Goal: Task Accomplishment & Management: Manage account settings

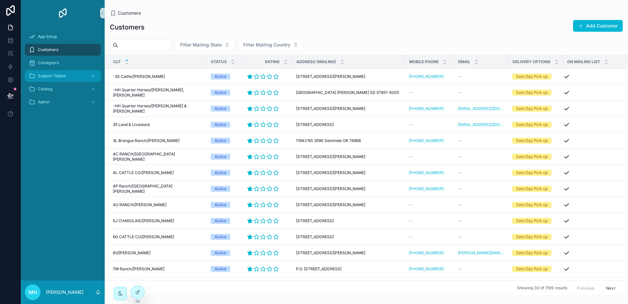
click at [58, 74] on span "Support Tables" at bounding box center [52, 75] width 28 height 5
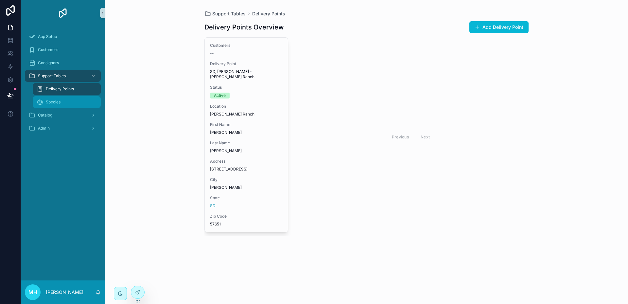
click at [49, 101] on span "Species" at bounding box center [53, 101] width 15 height 5
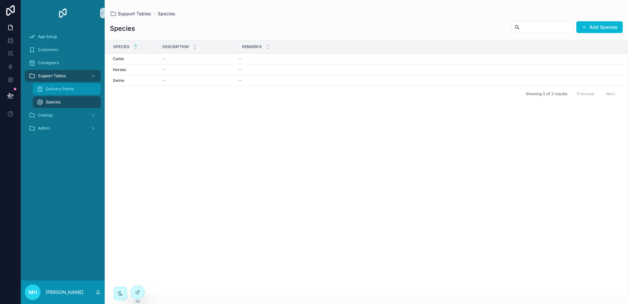
click at [56, 89] on span "Delivery Points" at bounding box center [60, 88] width 28 height 5
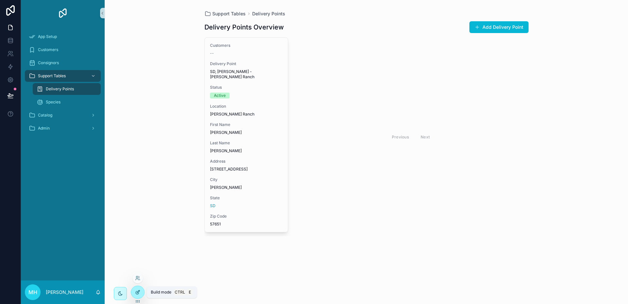
click at [138, 292] on icon at bounding box center [137, 291] width 5 height 5
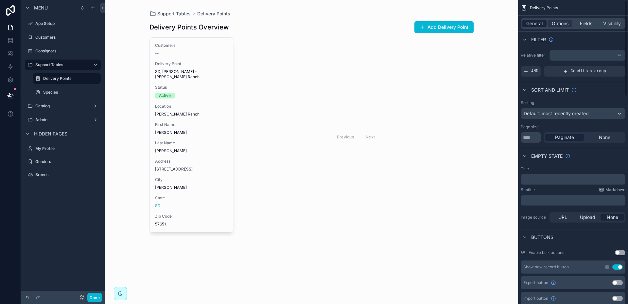
click at [531, 24] on span "General" at bounding box center [534, 23] width 16 height 7
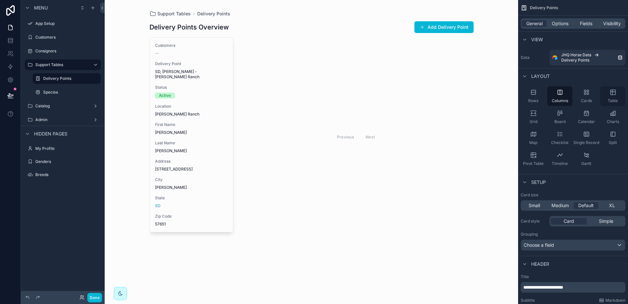
click at [615, 92] on icon "scrollable content" at bounding box center [612, 92] width 5 height 0
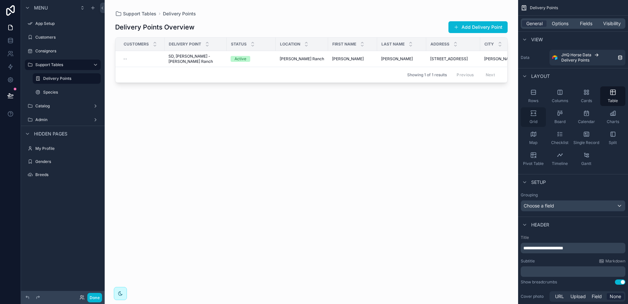
click at [538, 112] on div "Grid" at bounding box center [533, 117] width 25 height 20
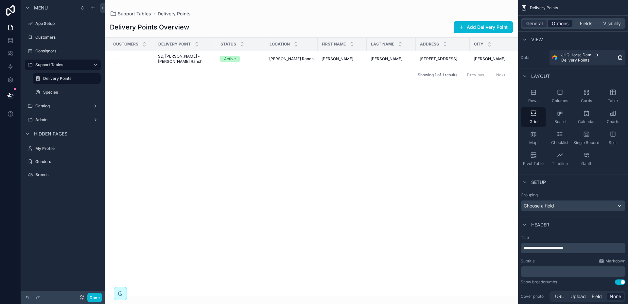
click at [559, 21] on span "Options" at bounding box center [560, 23] width 17 height 7
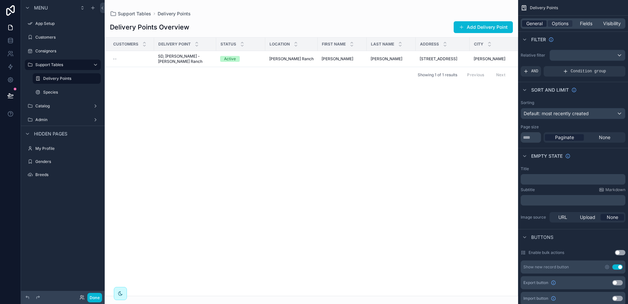
click at [543, 23] on span "General" at bounding box center [534, 23] width 16 height 7
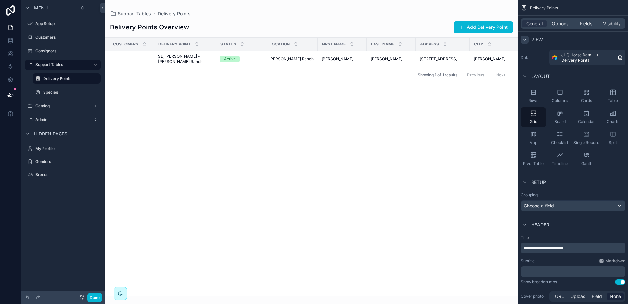
click at [524, 41] on icon "scrollable content" at bounding box center [524, 39] width 5 height 5
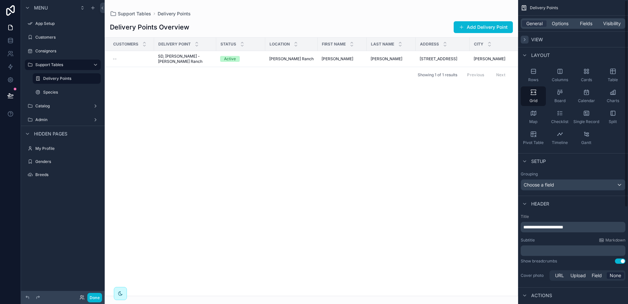
click at [524, 41] on icon "scrollable content" at bounding box center [524, 39] width 5 height 5
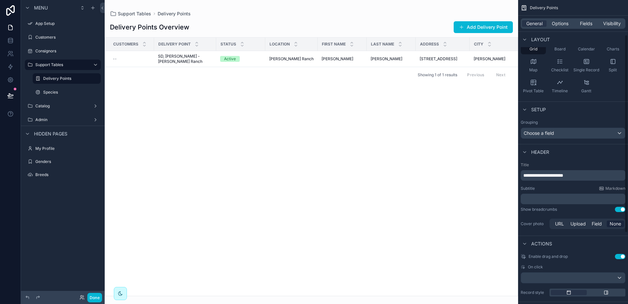
scroll to position [98, 0]
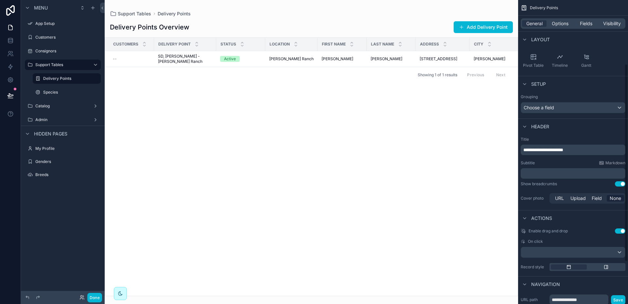
click at [581, 148] on p "**********" at bounding box center [573, 150] width 101 height 7
drag, startPoint x: 581, startPoint y: 148, endPoint x: 557, endPoint y: 147, distance: 23.6
click at [557, 147] on p "**********" at bounding box center [573, 150] width 101 height 7
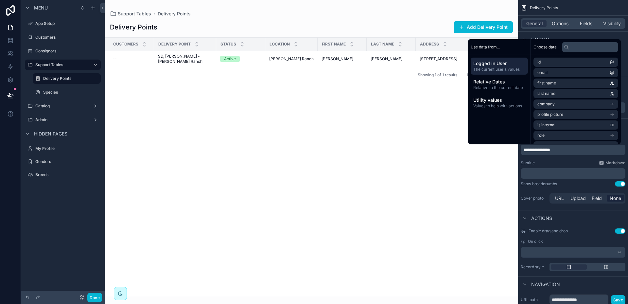
click at [582, 161] on div "Subtitle Markdown" at bounding box center [573, 162] width 105 height 5
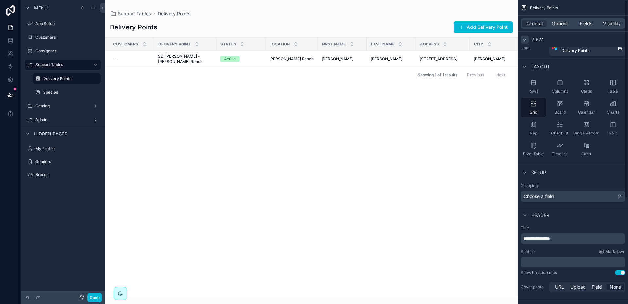
scroll to position [0, 0]
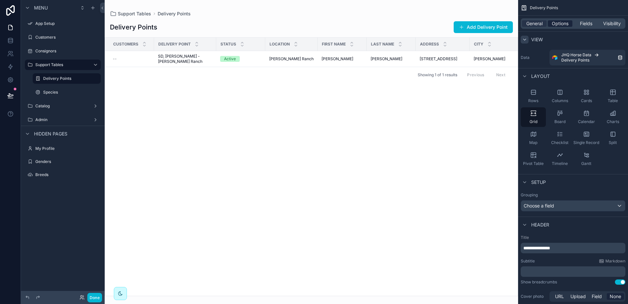
click at [560, 25] on span "Options" at bounding box center [560, 23] width 17 height 7
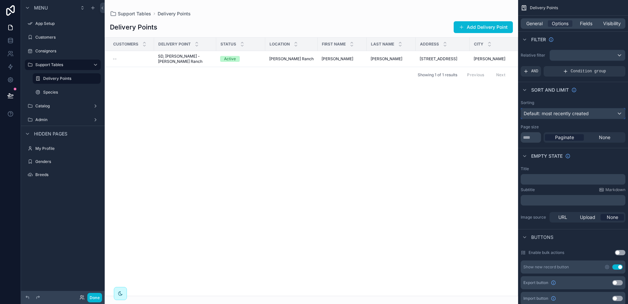
click at [618, 114] on div "Default: most recently created" at bounding box center [573, 113] width 104 height 10
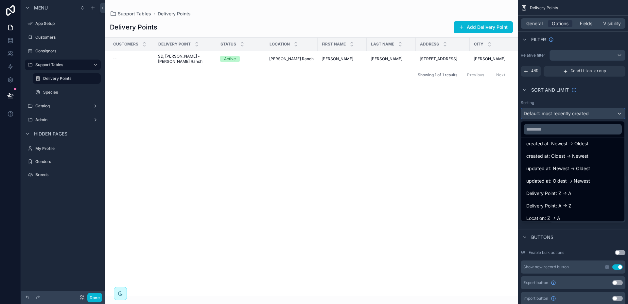
scroll to position [33, 0]
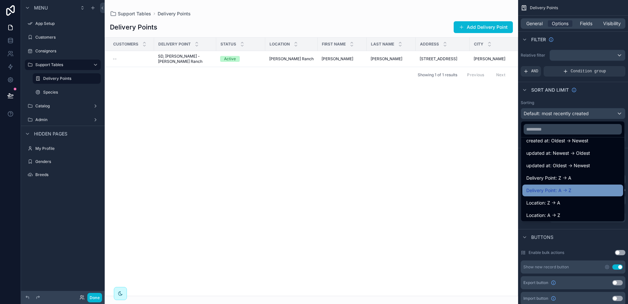
click at [543, 192] on span "Delivery Point: A -> Z" at bounding box center [548, 190] width 45 height 8
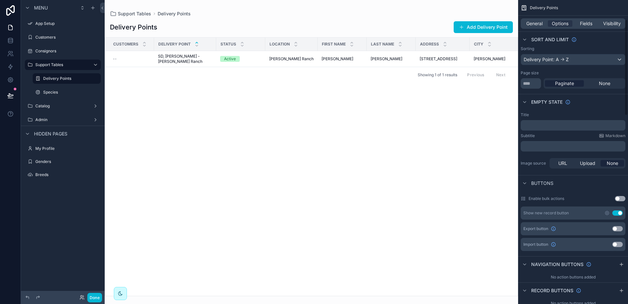
scroll to position [65, 0]
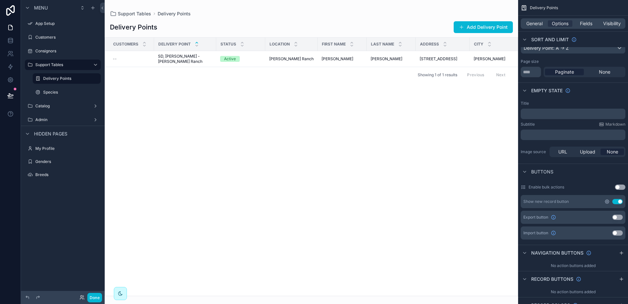
click at [606, 201] on icon "scrollable content" at bounding box center [606, 201] width 5 height 5
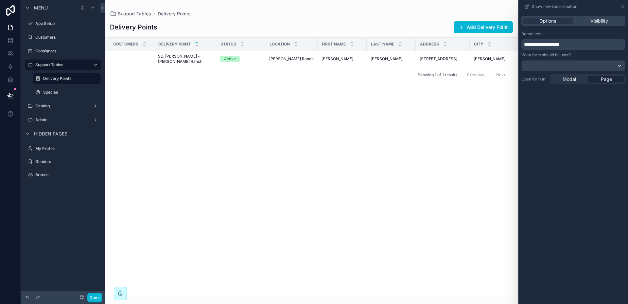
click at [604, 81] on span "Page" at bounding box center [606, 79] width 11 height 7
click at [623, 7] on icon at bounding box center [622, 6] width 3 height 3
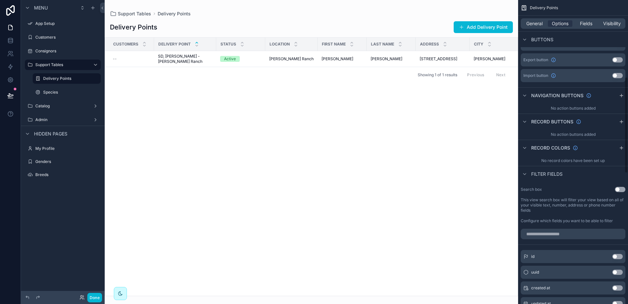
scroll to position [262, 0]
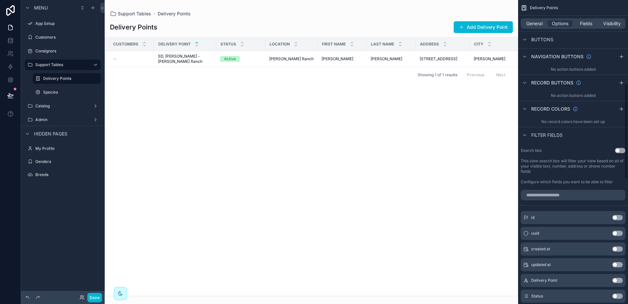
click at [624, 151] on button "Use setting" at bounding box center [620, 150] width 10 height 5
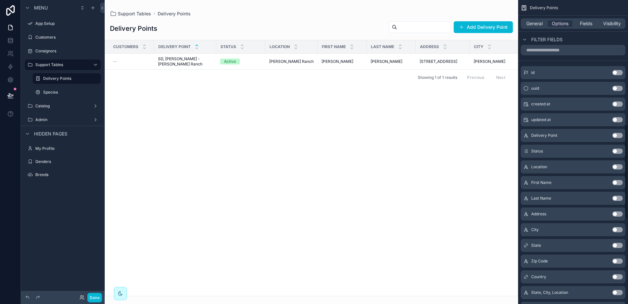
scroll to position [425, 0]
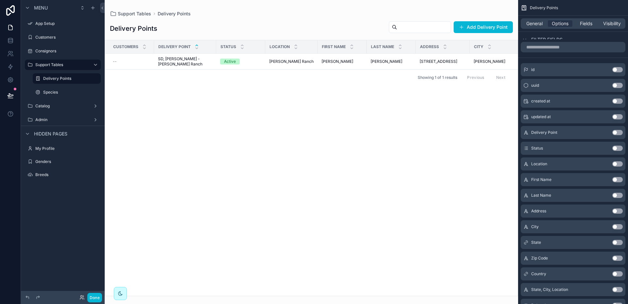
click at [619, 148] on button "Use setting" at bounding box center [617, 148] width 10 height 5
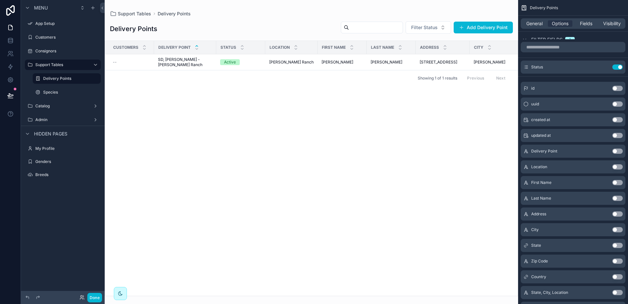
click at [621, 244] on button "Use setting" at bounding box center [617, 245] width 10 height 5
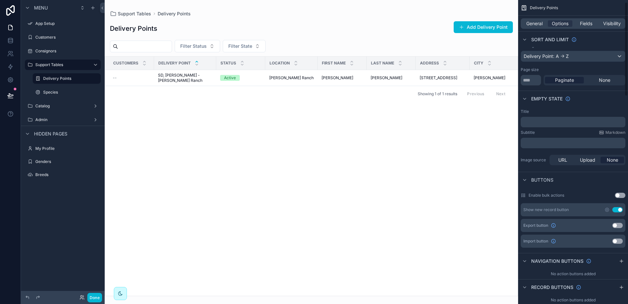
scroll to position [0, 0]
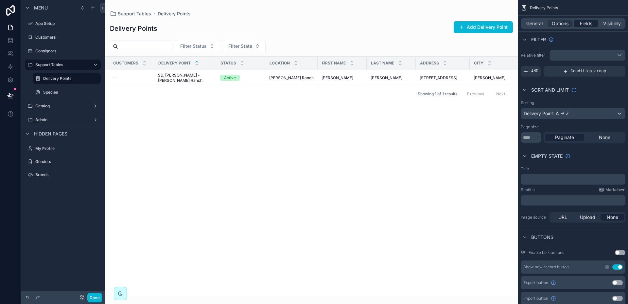
click at [586, 23] on span "Fields" at bounding box center [586, 23] width 12 height 7
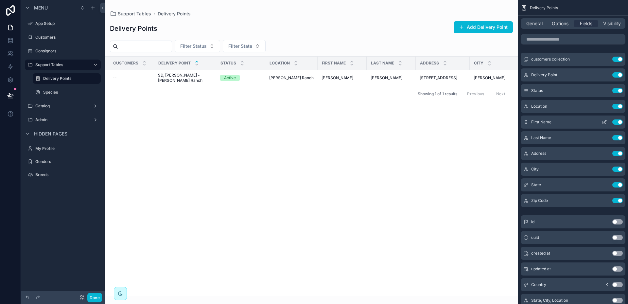
click at [614, 122] on button "Use setting" at bounding box center [617, 121] width 10 height 5
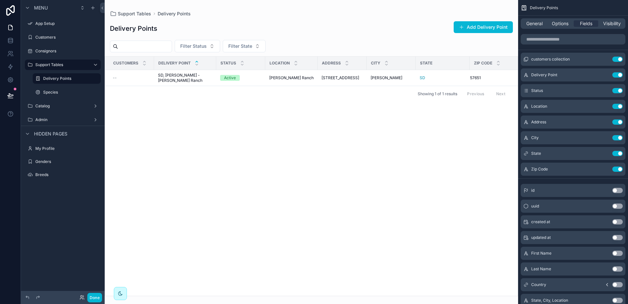
click at [614, 122] on button "Use setting" at bounding box center [617, 121] width 10 height 5
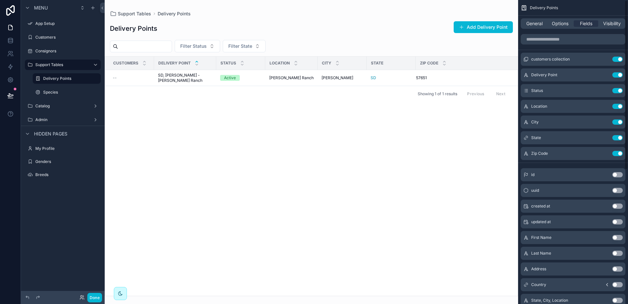
click at [614, 122] on button "Use setting" at bounding box center [617, 121] width 10 height 5
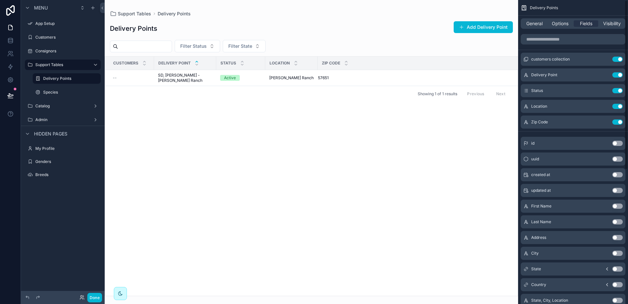
click at [614, 122] on button "Use setting" at bounding box center [617, 121] width 10 height 5
click at [616, 58] on button "Use setting" at bounding box center [617, 59] width 10 height 5
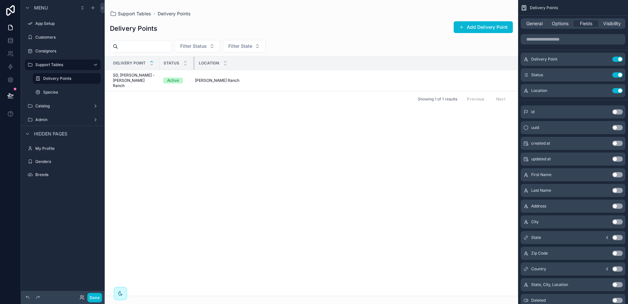
drag, startPoint x: 216, startPoint y: 63, endPoint x: 194, endPoint y: 67, distance: 21.8
click at [194, 67] on div "scrollable content" at bounding box center [194, 63] width 3 height 13
drag, startPoint x: 158, startPoint y: 63, endPoint x: 183, endPoint y: 67, distance: 24.7
click at [183, 67] on tr "Delivery Point Status Location" at bounding box center [311, 63] width 413 height 13
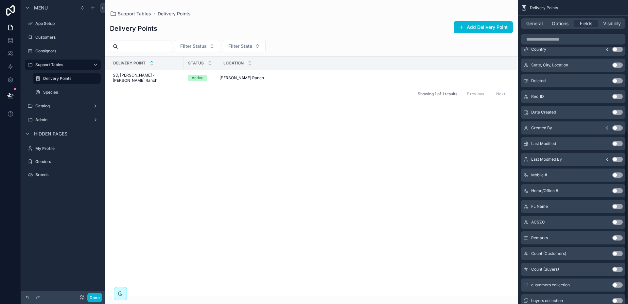
scroll to position [241, 0]
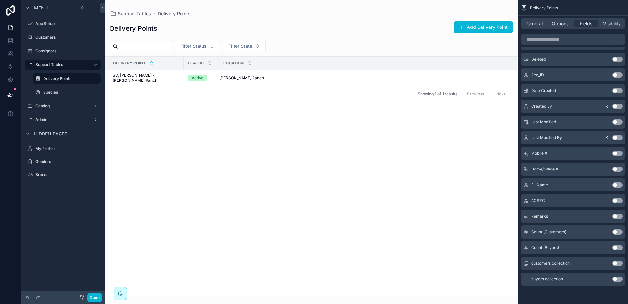
click at [619, 201] on button "Use setting" at bounding box center [617, 200] width 10 height 5
click at [621, 170] on button "Use setting" at bounding box center [617, 168] width 10 height 5
click at [621, 181] on div "Home/Office # Use setting" at bounding box center [573, 184] width 105 height 13
click at [619, 199] on button "Use setting" at bounding box center [617, 200] width 10 height 5
click at [620, 184] on button "Use setting" at bounding box center [617, 184] width 10 height 5
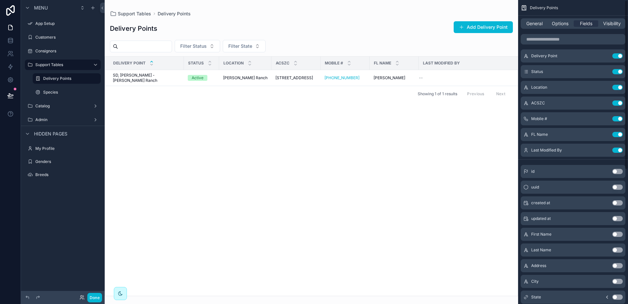
scroll to position [0, 0]
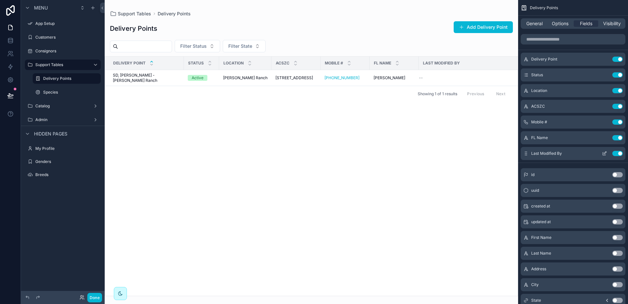
click at [615, 153] on button "Use setting" at bounding box center [617, 153] width 10 height 5
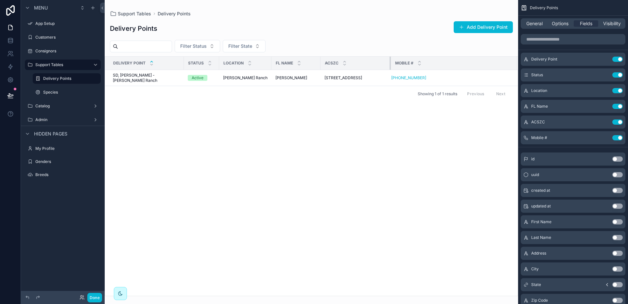
drag, startPoint x: 365, startPoint y: 65, endPoint x: 386, endPoint y: 65, distance: 21.3
click at [390, 65] on div "scrollable content" at bounding box center [391, 63] width 3 height 13
drag, startPoint x: 311, startPoint y: 63, endPoint x: 307, endPoint y: 65, distance: 4.4
click at [315, 65] on div "scrollable content" at bounding box center [316, 63] width 3 height 13
drag, startPoint x: 178, startPoint y: 63, endPoint x: 172, endPoint y: 64, distance: 5.7
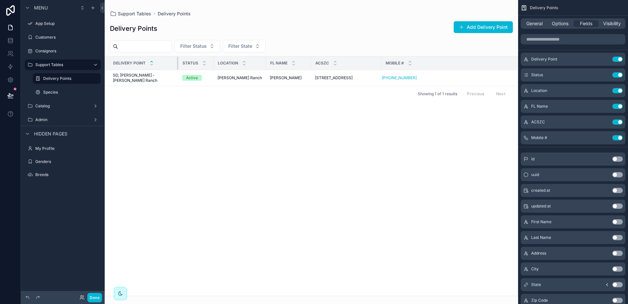
click at [177, 64] on div "scrollable content" at bounding box center [178, 63] width 3 height 13
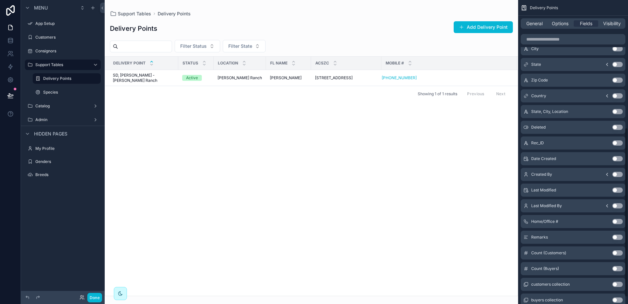
scroll to position [229, 0]
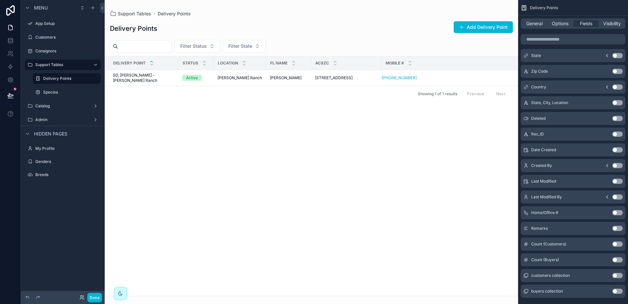
click at [619, 212] on button "Use setting" at bounding box center [617, 212] width 10 height 5
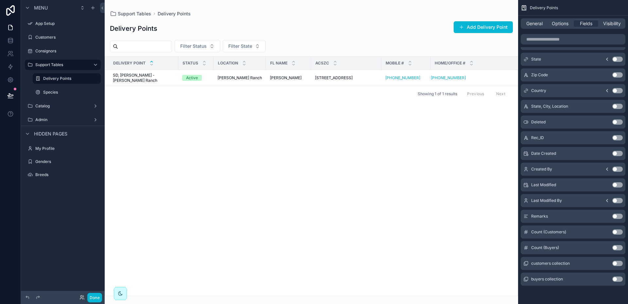
click at [618, 231] on button "Use setting" at bounding box center [617, 231] width 10 height 5
click at [621, 249] on button "Use setting" at bounding box center [617, 247] width 10 height 5
drag, startPoint x: 426, startPoint y: 64, endPoint x: 416, endPoint y: 65, distance: 10.2
click at [423, 65] on div "scrollable content" at bounding box center [424, 63] width 3 height 13
drag, startPoint x: 471, startPoint y: 61, endPoint x: 465, endPoint y: 63, distance: 5.8
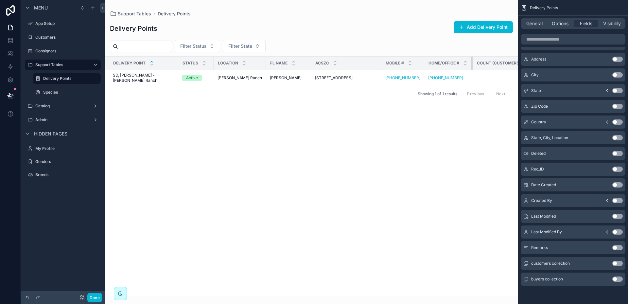
click at [471, 63] on div "scrollable content" at bounding box center [472, 63] width 3 height 13
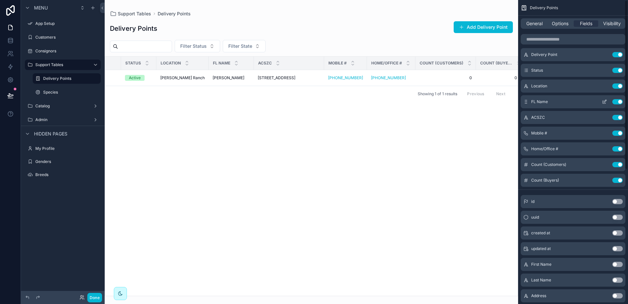
scroll to position [0, 0]
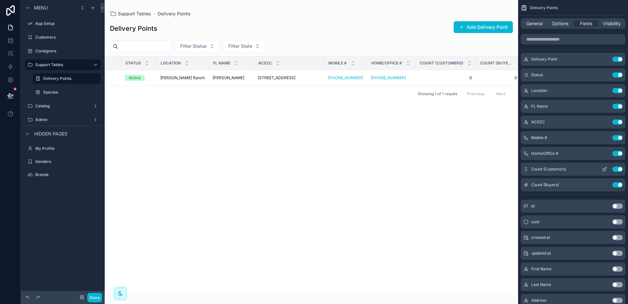
click at [604, 169] on icon "scrollable content" at bounding box center [604, 168] width 5 height 5
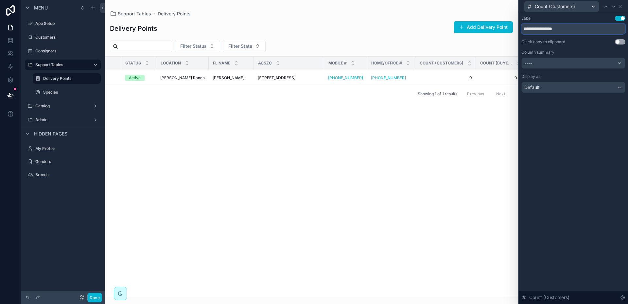
drag, startPoint x: 573, startPoint y: 28, endPoint x: 516, endPoint y: 27, distance: 57.2
click at [516, 27] on div "**********" at bounding box center [314, 152] width 628 height 304
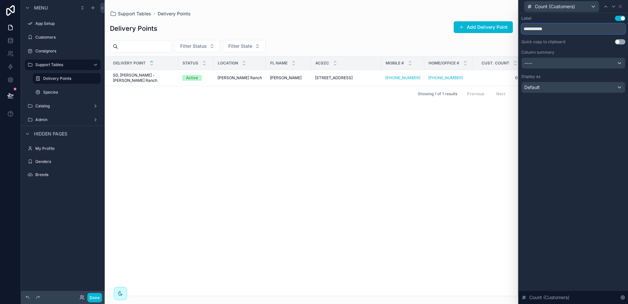
type input "**********"
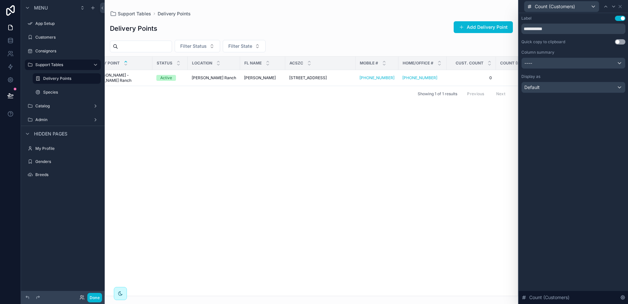
scroll to position [0, 46]
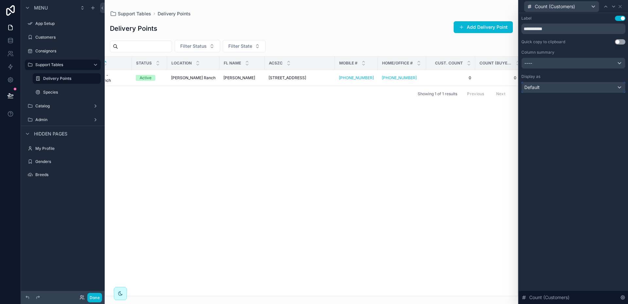
click at [619, 87] on div "Default" at bounding box center [573, 87] width 103 height 10
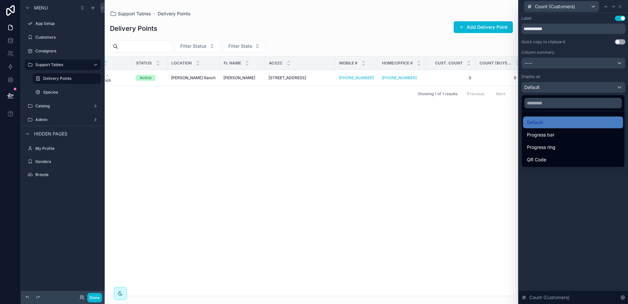
click at [554, 209] on div at bounding box center [573, 152] width 109 height 304
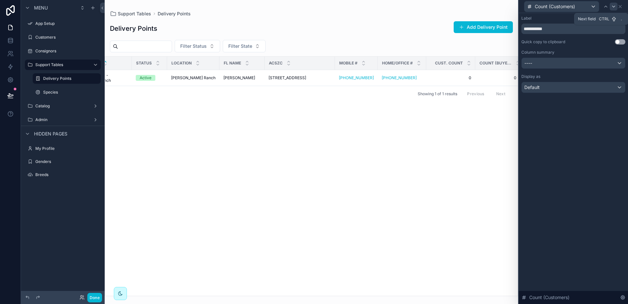
click at [616, 6] on icon at bounding box center [613, 6] width 5 height 5
drag, startPoint x: 559, startPoint y: 28, endPoint x: 520, endPoint y: 32, distance: 38.4
click at [520, 32] on div "**********" at bounding box center [573, 61] width 109 height 96
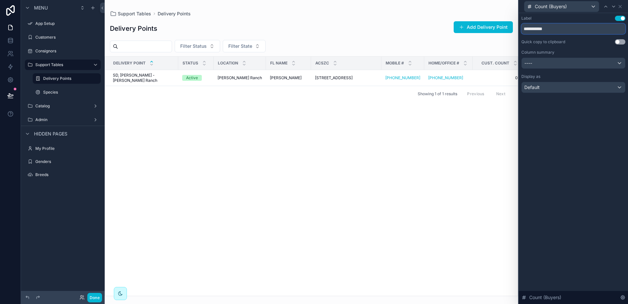
type input "**********"
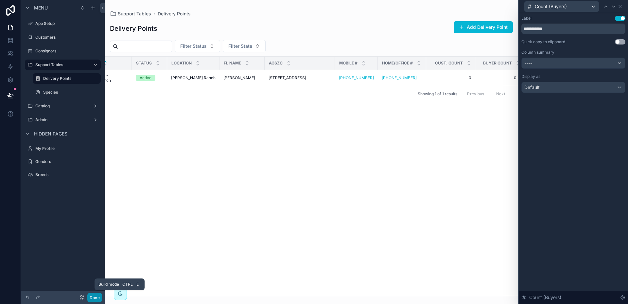
click at [95, 297] on button "Done" at bounding box center [94, 297] width 15 height 9
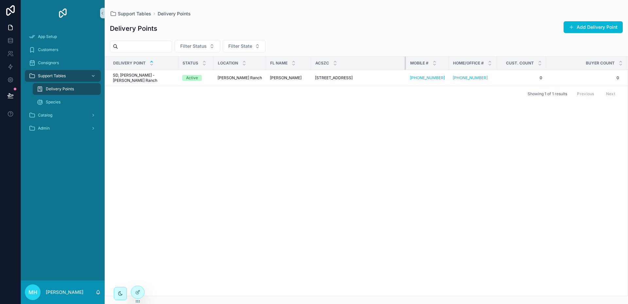
drag, startPoint x: 377, startPoint y: 61, endPoint x: 401, endPoint y: 65, distance: 24.9
click at [401, 65] on tr "Delivery Point Status Location [GEOGRAPHIC_DATA] Name ACSZC Mobile # Home/Offic…" at bounding box center [366, 63] width 523 height 13
drag, startPoint x: 302, startPoint y: 64, endPoint x: 318, endPoint y: 66, distance: 15.5
click at [325, 66] on div "scrollable content" at bounding box center [326, 63] width 3 height 13
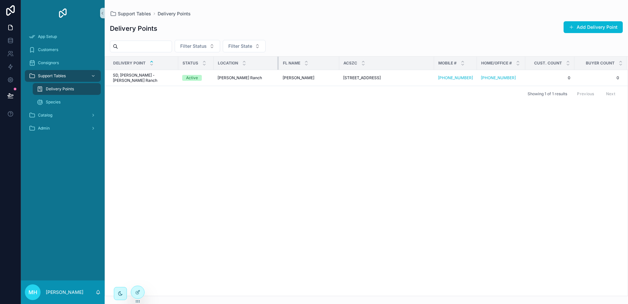
drag, startPoint x: 257, startPoint y: 64, endPoint x: 273, endPoint y: 64, distance: 16.0
click at [277, 64] on div "scrollable content" at bounding box center [278, 63] width 3 height 13
drag, startPoint x: 172, startPoint y: 63, endPoint x: 180, endPoint y: 66, distance: 8.3
click at [185, 66] on div "scrollable content" at bounding box center [186, 63] width 3 height 13
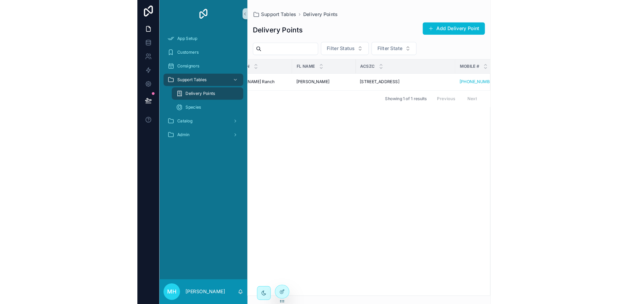
scroll to position [0, 0]
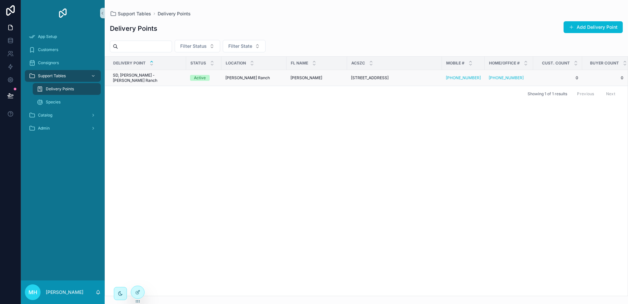
click at [258, 75] on div "[PERSON_NAME] Ranch [PERSON_NAME] Ranch" at bounding box center [253, 77] width 57 height 5
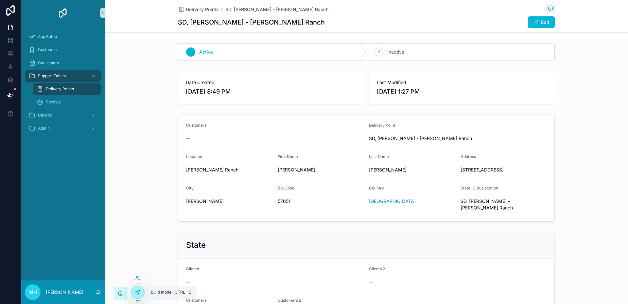
click at [138, 292] on icon at bounding box center [137, 291] width 5 height 5
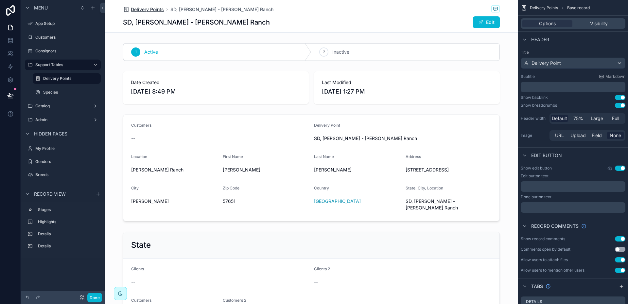
click at [143, 11] on span "Delivery Points" at bounding box center [147, 9] width 33 height 7
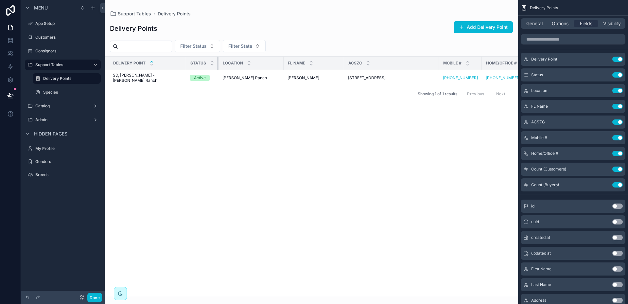
drag, startPoint x: 216, startPoint y: 61, endPoint x: 213, endPoint y: 62, distance: 3.4
click at [217, 62] on div "scrollable content" at bounding box center [218, 63] width 3 height 13
drag, startPoint x: 277, startPoint y: 63, endPoint x: 270, endPoint y: 64, distance: 8.0
click at [274, 64] on div "scrollable content" at bounding box center [275, 63] width 3 height 13
click at [605, 105] on icon "scrollable content" at bounding box center [605, 105] width 1 height 1
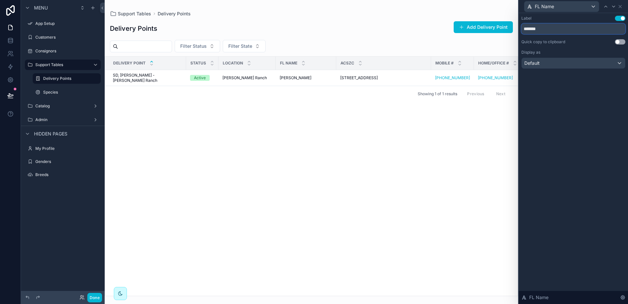
click at [527, 30] on input "*******" at bounding box center [573, 29] width 104 height 10
type input "**********"
click at [614, 8] on icon at bounding box center [613, 6] width 5 height 5
drag, startPoint x: 541, startPoint y: 29, endPoint x: 520, endPoint y: 30, distance: 20.9
click at [520, 30] on div "Label Use setting ***** Quick copy to clipboard Use setting Display as Default" at bounding box center [573, 48] width 109 height 71
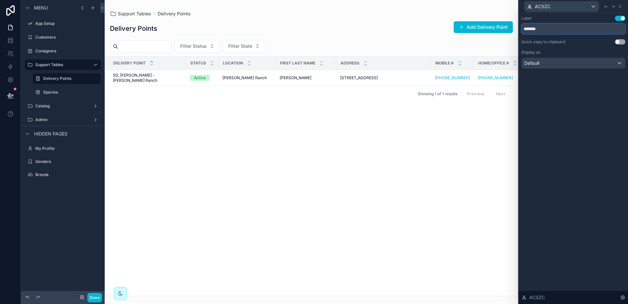
type input "*******"
click at [427, 61] on div "scrollable content" at bounding box center [428, 63] width 3 height 13
click at [262, 75] on div "[PERSON_NAME] Ranch [PERSON_NAME] Ranch" at bounding box center [246, 77] width 49 height 5
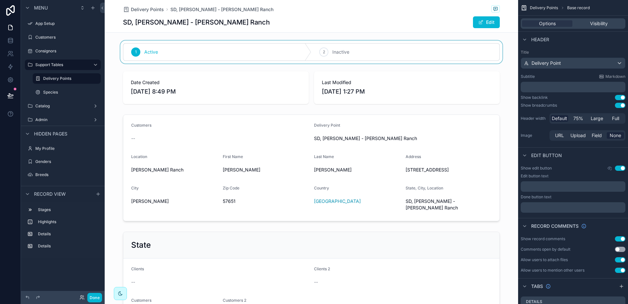
click at [268, 43] on div "scrollable content" at bounding box center [311, 52] width 413 height 23
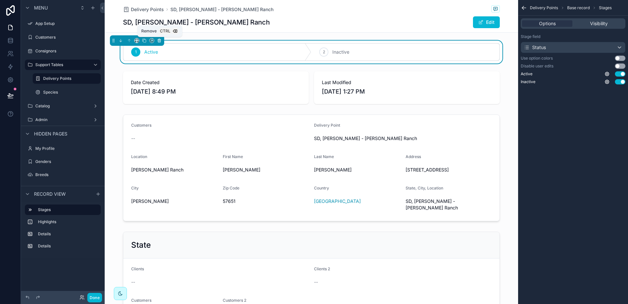
click at [158, 39] on icon "scrollable content" at bounding box center [159, 40] width 5 height 5
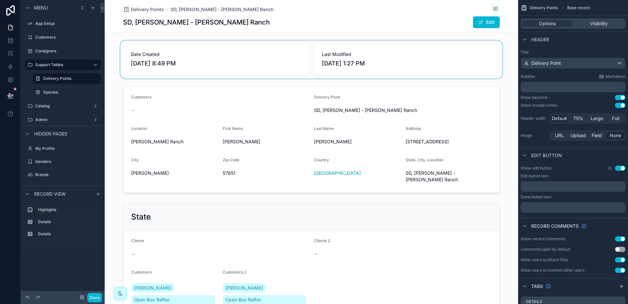
click at [206, 42] on div "scrollable content" at bounding box center [311, 60] width 413 height 38
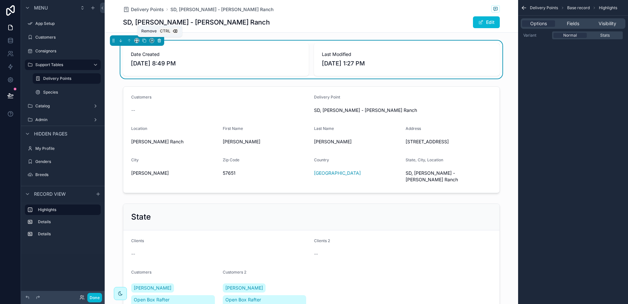
click at [158, 40] on icon "scrollable content" at bounding box center [159, 40] width 3 height 0
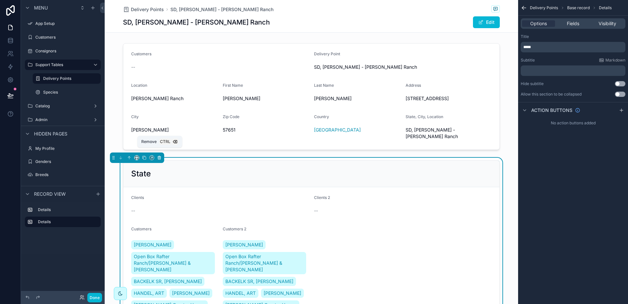
click at [159, 155] on icon "scrollable content" at bounding box center [159, 157] width 5 height 5
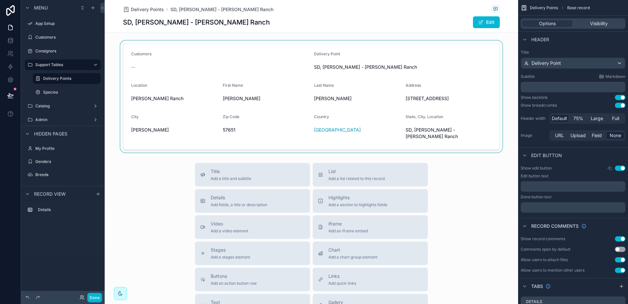
click at [461, 50] on div "scrollable content" at bounding box center [311, 97] width 413 height 112
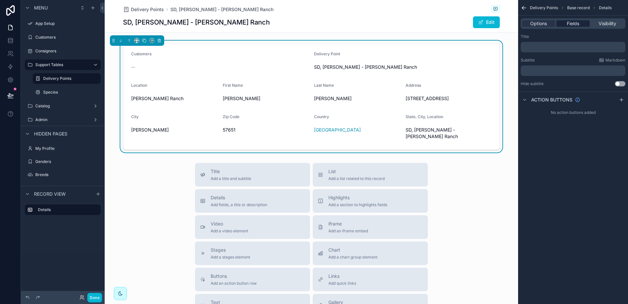
click at [573, 24] on span "Fields" at bounding box center [573, 23] width 12 height 7
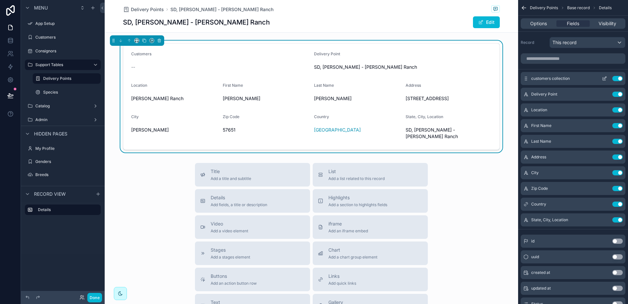
click at [615, 78] on button "Use setting" at bounding box center [617, 78] width 10 height 5
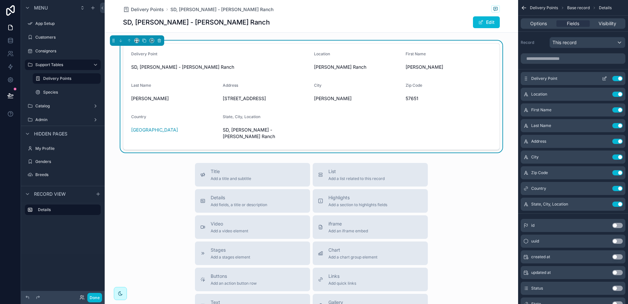
click at [614, 79] on button "Use setting" at bounding box center [617, 78] width 10 height 5
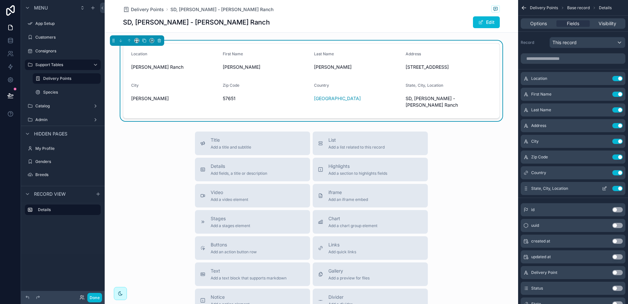
click at [616, 187] on button "Use setting" at bounding box center [617, 188] width 10 height 5
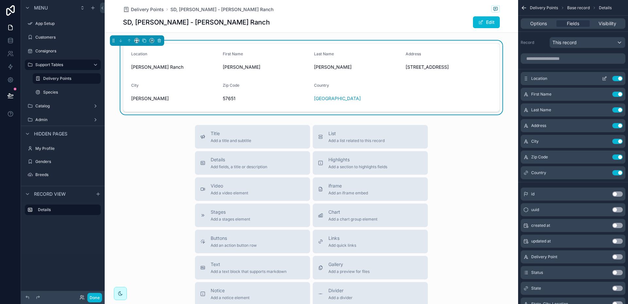
click at [605, 79] on icon "scrollable content" at bounding box center [604, 78] width 5 height 5
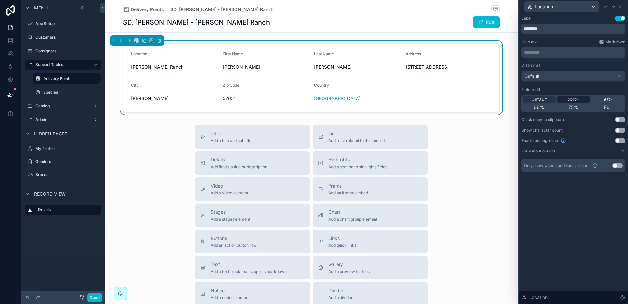
click at [575, 99] on span "33%" at bounding box center [573, 99] width 10 height 7
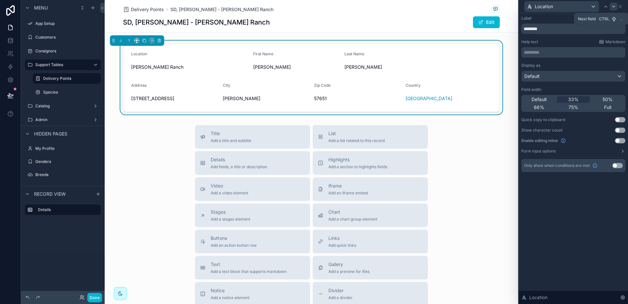
click at [614, 7] on icon at bounding box center [613, 6] width 3 height 1
click at [573, 98] on span "33%" at bounding box center [573, 99] width 10 height 7
click at [615, 6] on icon at bounding box center [613, 6] width 5 height 5
click at [574, 97] on span "33%" at bounding box center [573, 99] width 10 height 7
click at [613, 7] on icon at bounding box center [613, 6] width 3 height 1
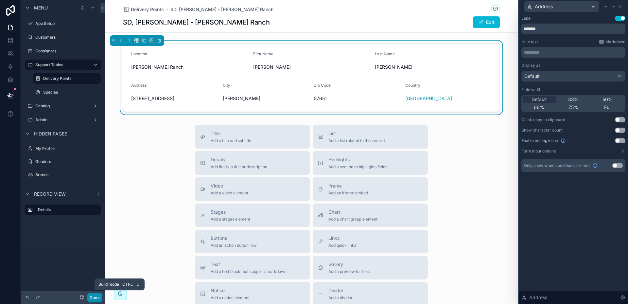
click at [92, 297] on button "Done" at bounding box center [94, 297] width 15 height 9
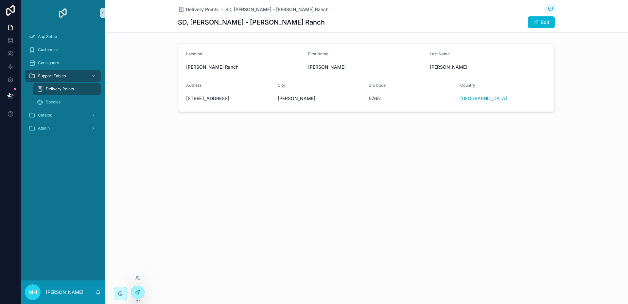
click at [136, 293] on icon at bounding box center [137, 292] width 3 height 3
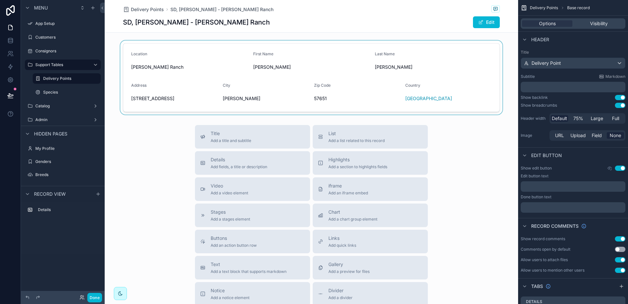
click at [174, 51] on div "scrollable content" at bounding box center [311, 78] width 413 height 74
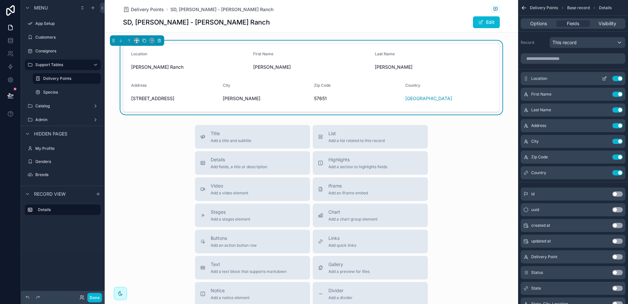
click at [603, 78] on icon "scrollable content" at bounding box center [604, 79] width 3 height 3
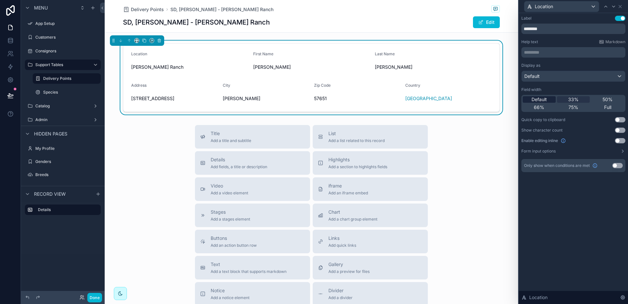
click at [544, 97] on span "Default" at bounding box center [538, 99] width 15 height 7
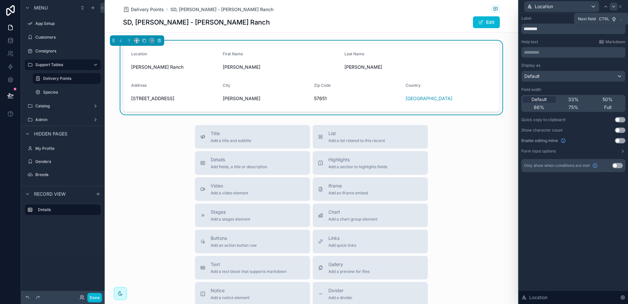
click at [615, 8] on icon at bounding box center [613, 6] width 5 height 5
click at [546, 97] on span "Default" at bounding box center [538, 99] width 15 height 7
click at [614, 7] on icon at bounding box center [613, 6] width 3 height 1
click at [540, 98] on span "Default" at bounding box center [538, 99] width 15 height 7
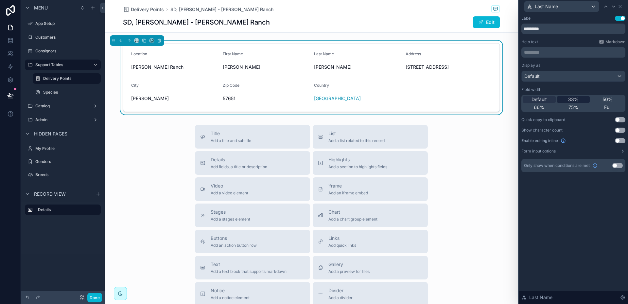
click at [571, 97] on span "33%" at bounding box center [573, 99] width 10 height 7
click at [621, 6] on icon at bounding box center [620, 6] width 3 height 3
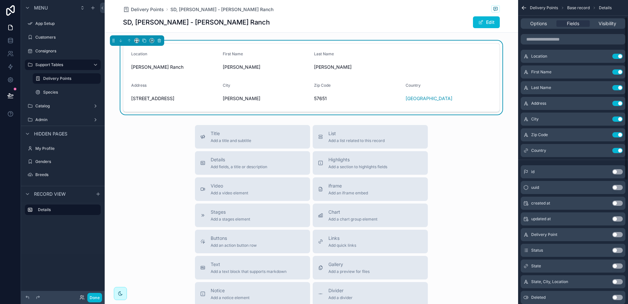
scroll to position [33, 0]
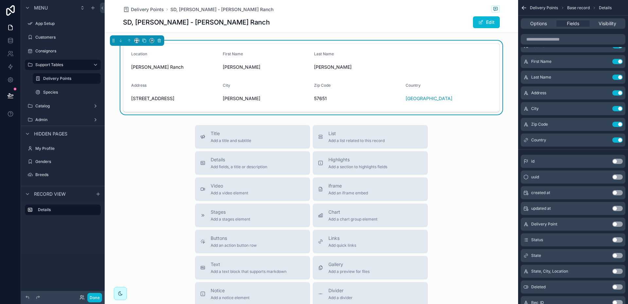
click at [619, 238] on button "Use setting" at bounding box center [617, 239] width 10 height 5
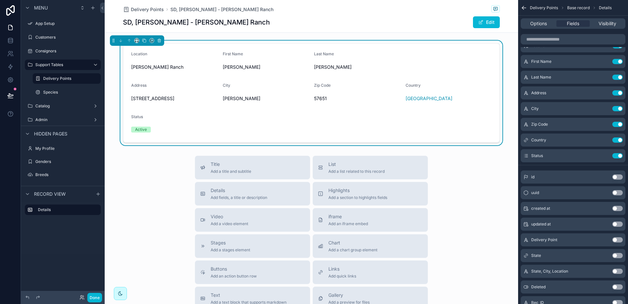
click at [620, 254] on button "Use setting" at bounding box center [617, 255] width 10 height 5
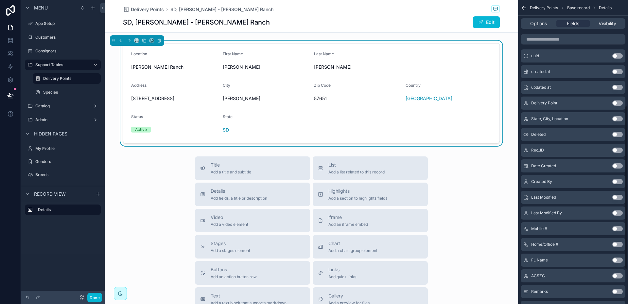
scroll to position [196, 0]
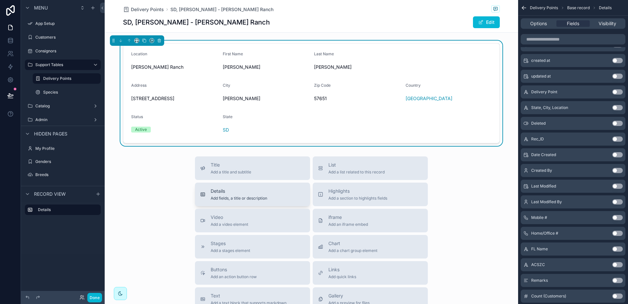
click at [231, 195] on div "Details Add fields, a title or description" at bounding box center [239, 194] width 57 height 13
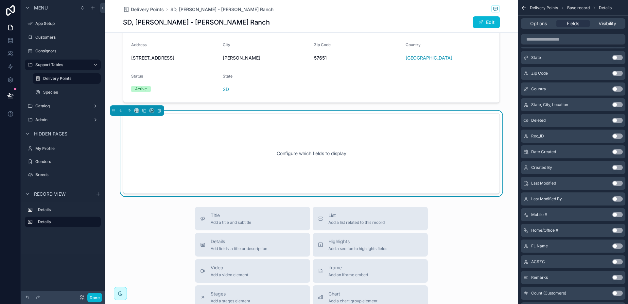
scroll to position [42, 0]
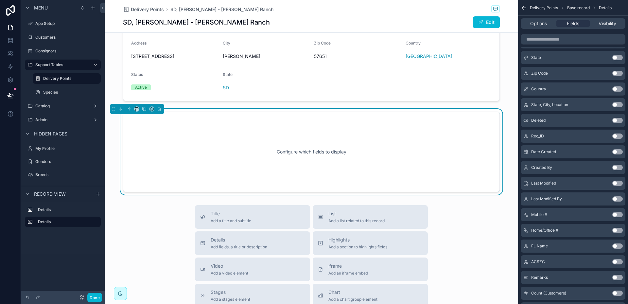
click at [232, 162] on div "Configure which fields to display" at bounding box center [311, 151] width 355 height 59
click at [160, 108] on icon "scrollable content" at bounding box center [159, 109] width 5 height 5
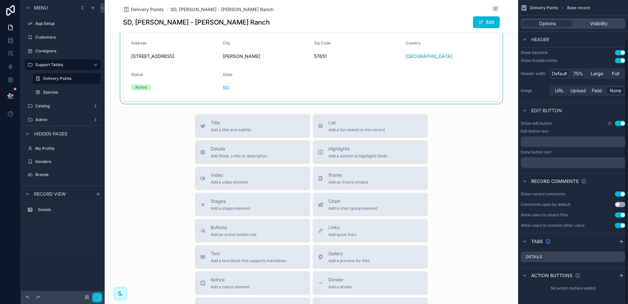
scroll to position [45, 0]
click at [344, 86] on div "scrollable content" at bounding box center [311, 50] width 413 height 105
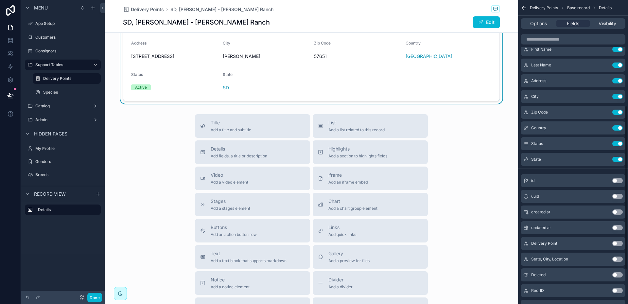
scroll to position [196, 0]
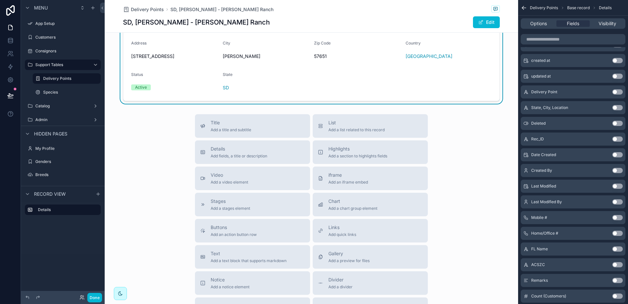
click at [620, 217] on button "Use setting" at bounding box center [617, 217] width 10 height 5
click at [620, 230] on div "Home/Office # Use setting" at bounding box center [573, 233] width 105 height 13
click at [620, 232] on button "Use setting" at bounding box center [617, 233] width 10 height 5
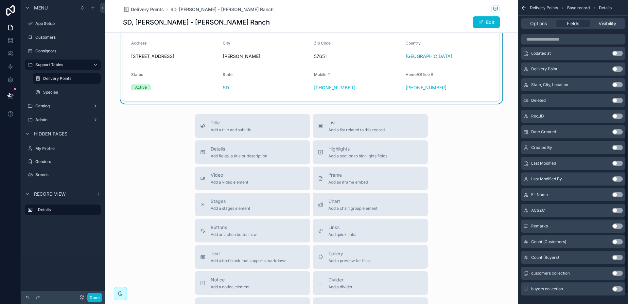
scroll to position [260, 0]
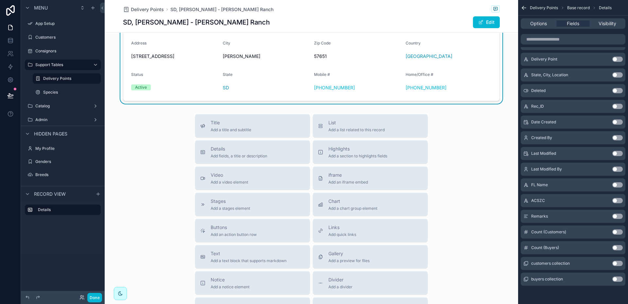
click at [619, 215] on button "Use setting" at bounding box center [617, 216] width 10 height 5
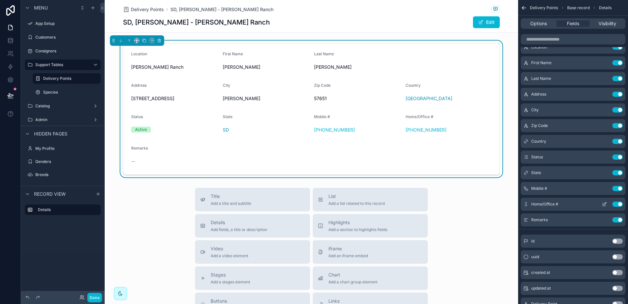
scroll to position [0, 0]
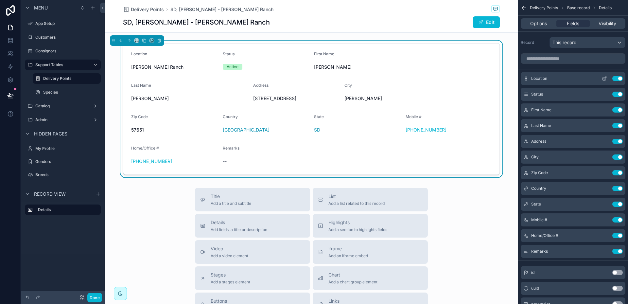
click at [604, 80] on icon "scrollable content" at bounding box center [604, 78] width 5 height 5
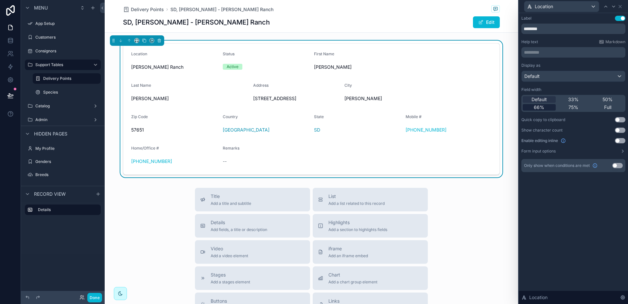
click at [542, 107] on span "66%" at bounding box center [539, 107] width 10 height 7
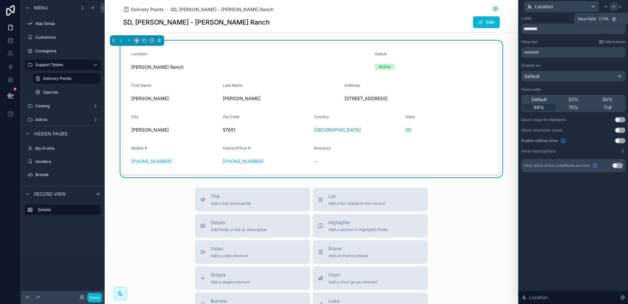
click at [614, 8] on icon at bounding box center [613, 6] width 5 height 5
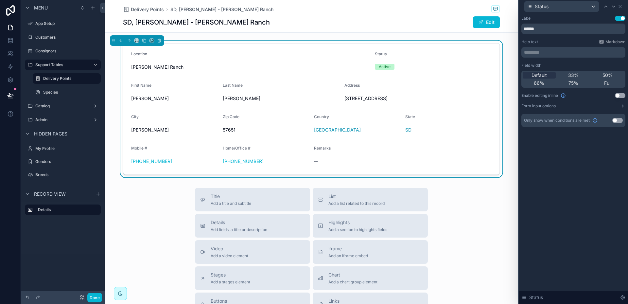
click at [573, 71] on div "Default 33% 50% 66% 75% Full" at bounding box center [573, 79] width 104 height 17
click at [574, 73] on span "33%" at bounding box center [573, 75] width 10 height 7
click at [615, 7] on icon at bounding box center [613, 6] width 5 height 5
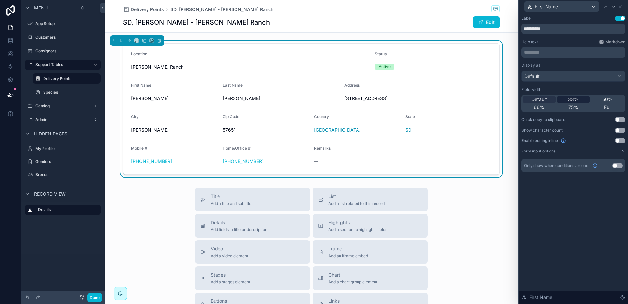
click at [573, 99] on span "33%" at bounding box center [573, 99] width 10 height 7
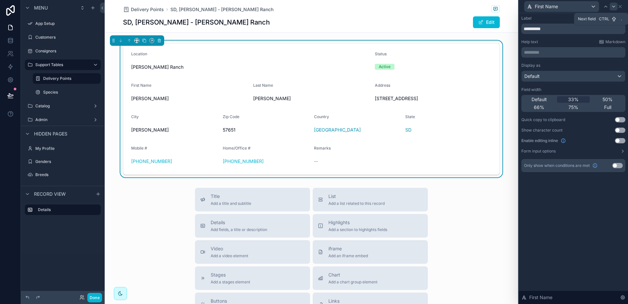
click at [616, 7] on icon at bounding box center [613, 6] width 5 height 5
click at [613, 5] on icon at bounding box center [613, 6] width 5 height 5
click at [583, 98] on div "33%" at bounding box center [573, 99] width 33 height 7
click at [608, 96] on span "50%" at bounding box center [607, 99] width 10 height 7
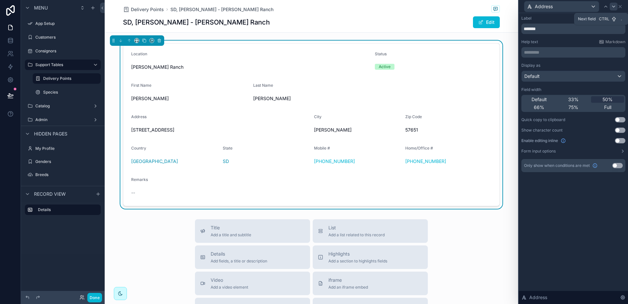
click at [613, 7] on icon at bounding box center [613, 6] width 3 height 1
click at [608, 98] on span "50%" at bounding box center [607, 99] width 10 height 7
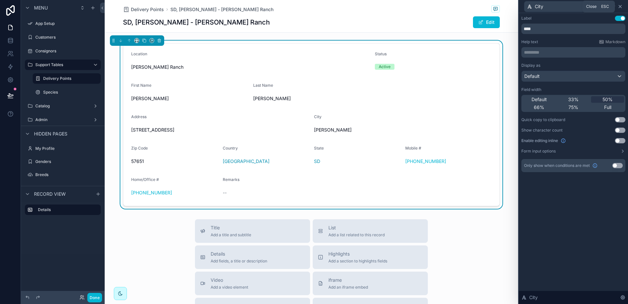
click at [621, 8] on icon at bounding box center [620, 6] width 5 height 5
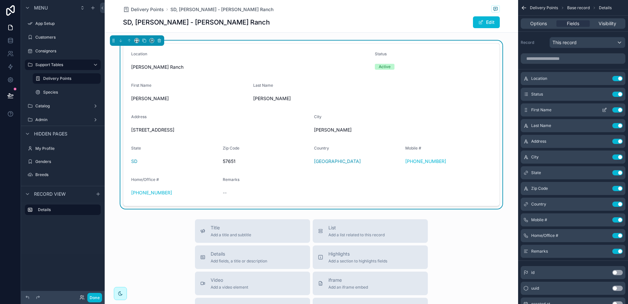
click at [605, 110] on icon "scrollable content" at bounding box center [604, 109] width 5 height 5
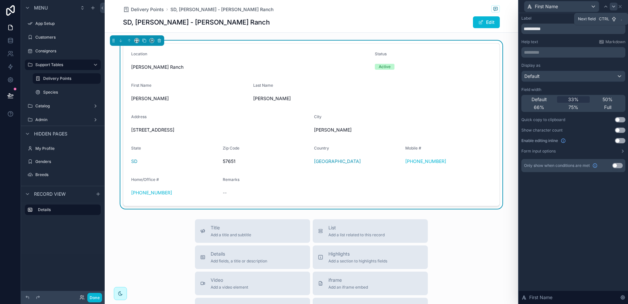
click at [614, 6] on icon at bounding box center [613, 6] width 5 height 5
click at [605, 7] on icon at bounding box center [605, 6] width 5 height 5
click at [607, 97] on span "50%" at bounding box center [607, 99] width 10 height 7
click at [613, 6] on icon at bounding box center [613, 6] width 5 height 5
click at [609, 97] on span "50%" at bounding box center [607, 99] width 10 height 7
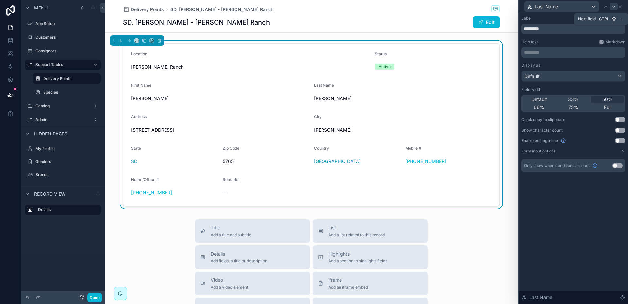
click at [614, 8] on icon at bounding box center [613, 6] width 5 height 5
click at [614, 7] on icon at bounding box center [613, 6] width 5 height 5
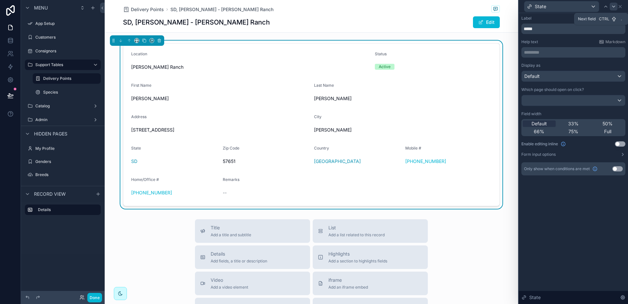
click at [614, 5] on icon at bounding box center [613, 6] width 5 height 5
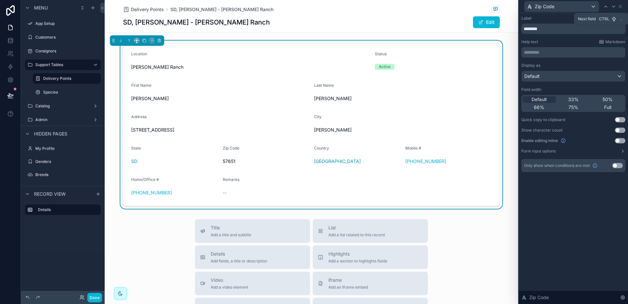
click at [614, 5] on icon at bounding box center [613, 6] width 5 height 5
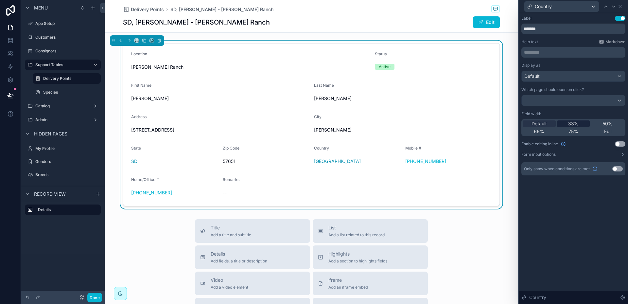
click at [576, 123] on span "33%" at bounding box center [573, 123] width 10 height 7
click at [615, 7] on icon at bounding box center [613, 6] width 5 height 5
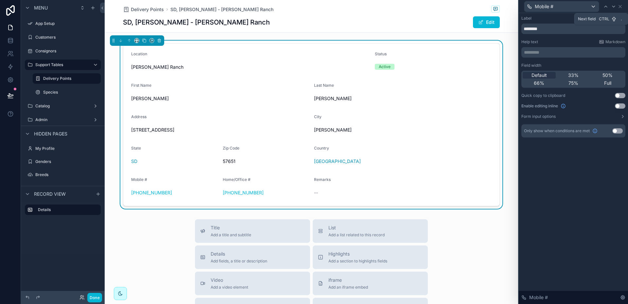
click at [615, 7] on icon at bounding box center [613, 6] width 5 height 5
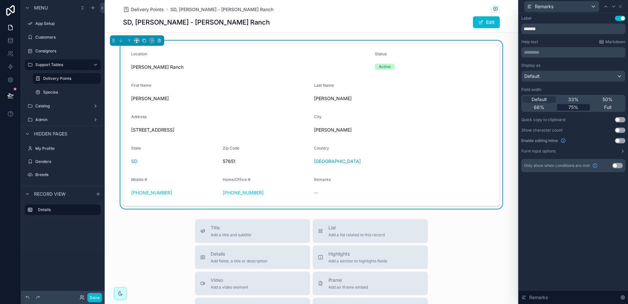
click at [573, 105] on span "75%" at bounding box center [573, 107] width 10 height 7
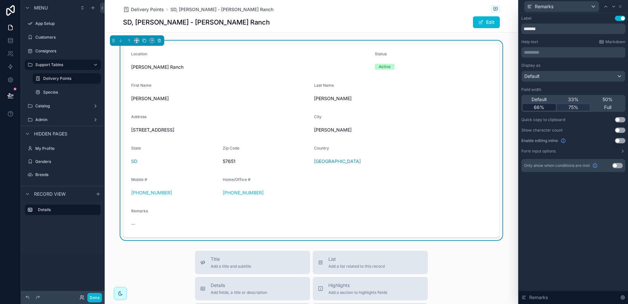
click at [534, 107] on span "66%" at bounding box center [539, 107] width 10 height 7
click at [490, 20] on button "Edit" at bounding box center [486, 22] width 27 height 12
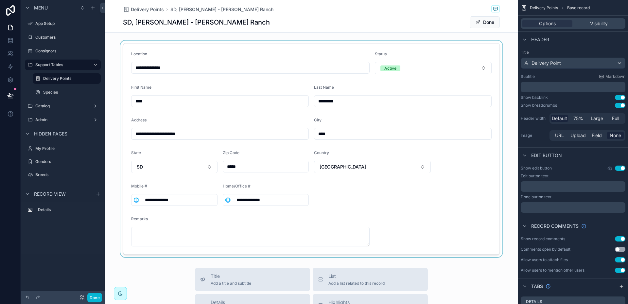
click at [490, 85] on div "scrollable content" at bounding box center [311, 149] width 413 height 217
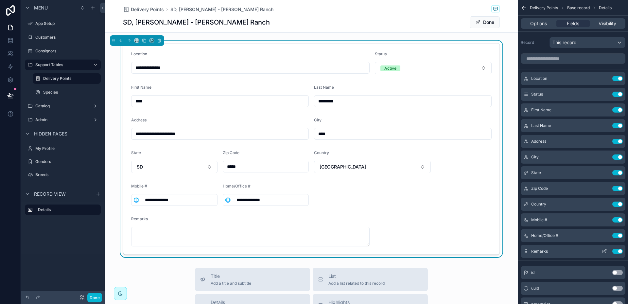
click at [604, 251] on icon "scrollable content" at bounding box center [604, 251] width 5 height 5
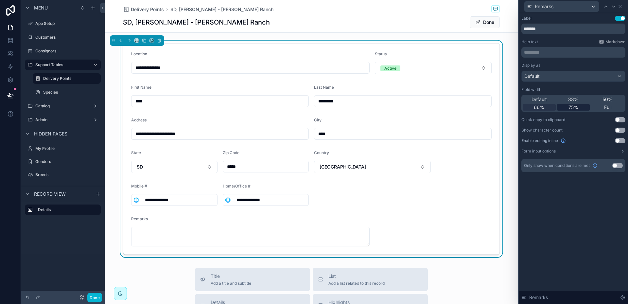
click at [576, 105] on span "75%" at bounding box center [573, 107] width 10 height 7
click at [607, 107] on span "Full" at bounding box center [607, 107] width 7 height 7
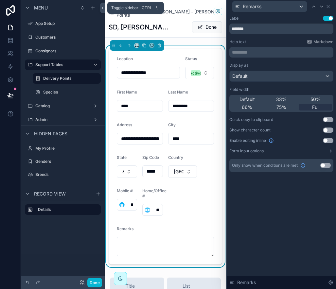
click at [103, 8] on icon at bounding box center [102, 8] width 5 height 5
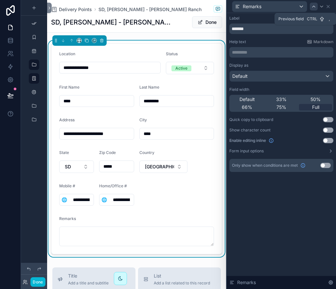
click at [312, 8] on icon at bounding box center [313, 6] width 5 height 5
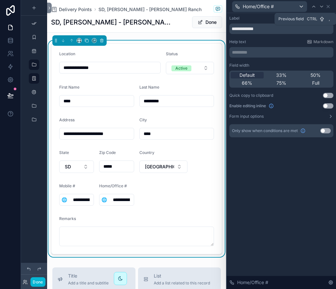
click at [312, 8] on icon at bounding box center [313, 6] width 5 height 5
click at [285, 74] on span "33%" at bounding box center [281, 75] width 10 height 7
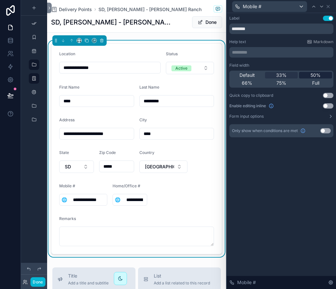
click at [315, 74] on span "50%" at bounding box center [315, 75] width 10 height 7
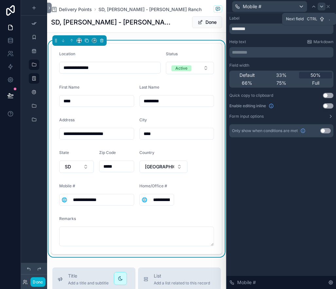
click at [322, 7] on icon at bounding box center [321, 6] width 3 height 1
click at [312, 74] on span "50%" at bounding box center [315, 75] width 10 height 7
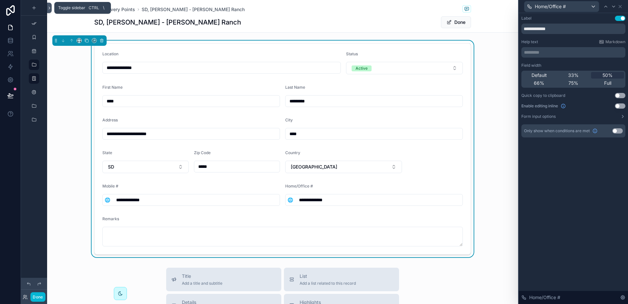
click at [48, 7] on icon at bounding box center [49, 8] width 5 height 5
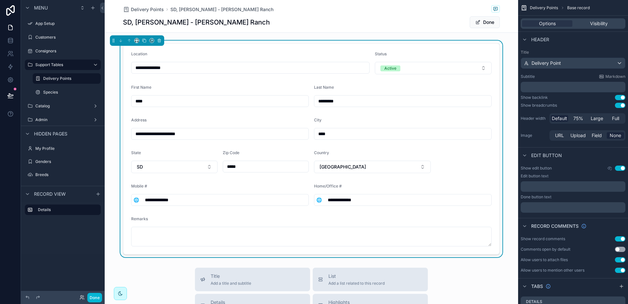
click at [476, 47] on form "**********" at bounding box center [311, 149] width 376 height 211
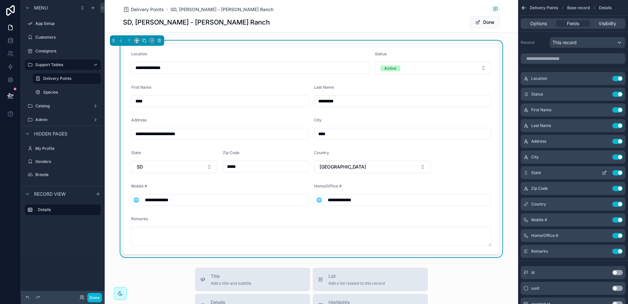
click at [605, 173] on icon "scrollable content" at bounding box center [604, 172] width 5 height 5
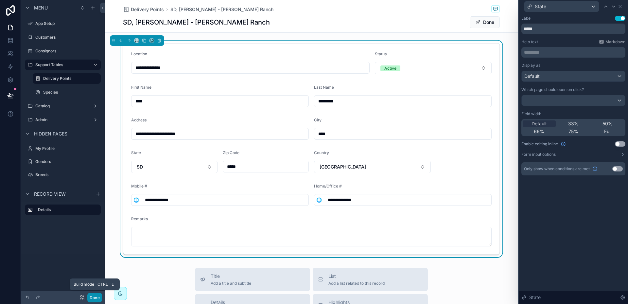
click at [96, 297] on button "Done" at bounding box center [94, 297] width 15 height 9
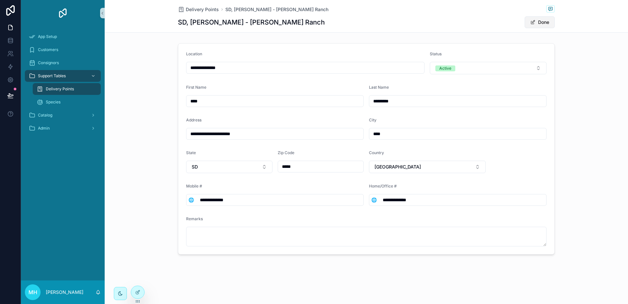
click at [539, 23] on button "Done" at bounding box center [540, 22] width 30 height 12
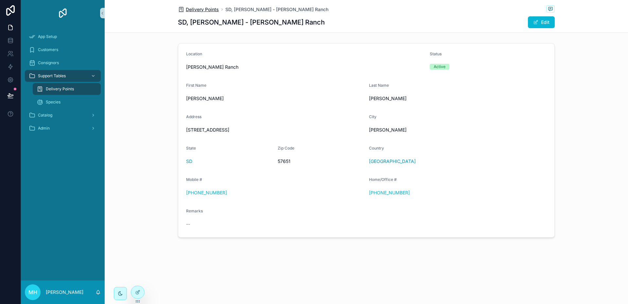
click at [199, 7] on span "Delivery Points" at bounding box center [202, 9] width 33 height 7
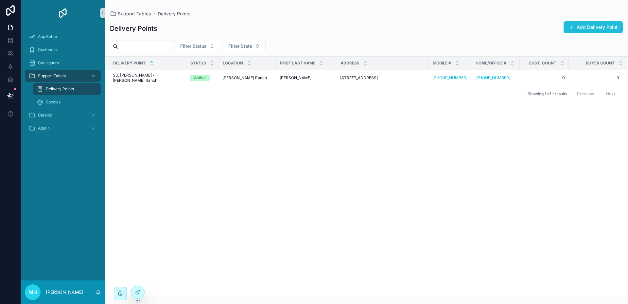
click at [594, 26] on button "Add Delivery Point" at bounding box center [593, 27] width 59 height 12
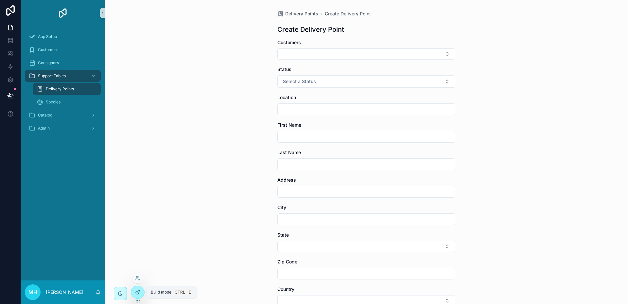
click at [137, 292] on icon at bounding box center [137, 291] width 5 height 5
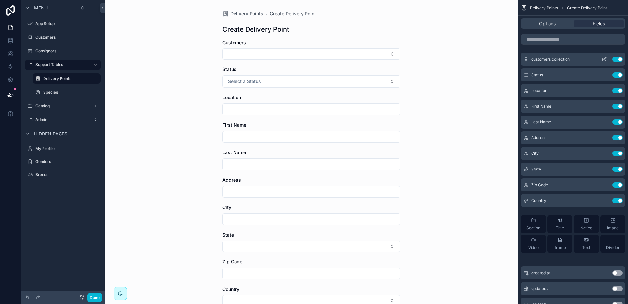
click at [614, 60] on button "Use setting" at bounding box center [617, 59] width 10 height 5
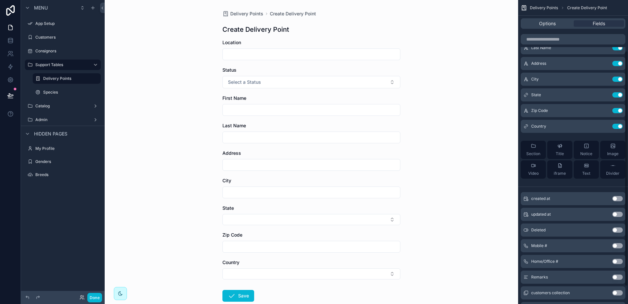
scroll to position [65, 0]
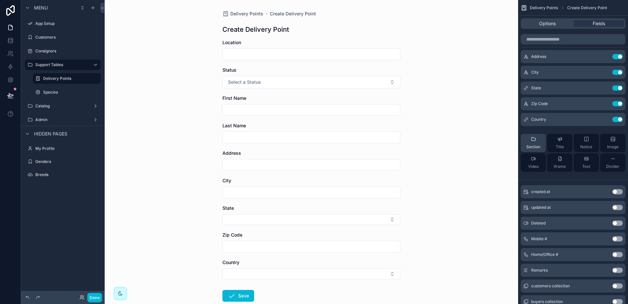
click at [532, 139] on icon "scrollable content" at bounding box center [533, 138] width 5 height 5
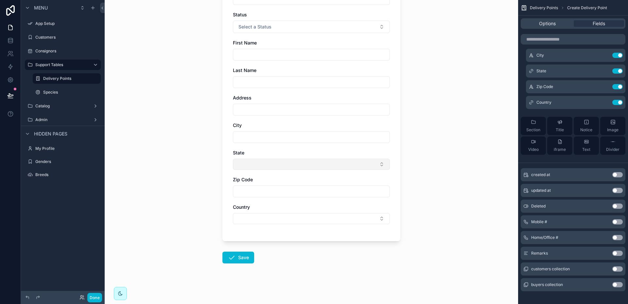
scroll to position [78, 0]
click at [533, 123] on icon "scrollable content" at bounding box center [533, 121] width 5 height 5
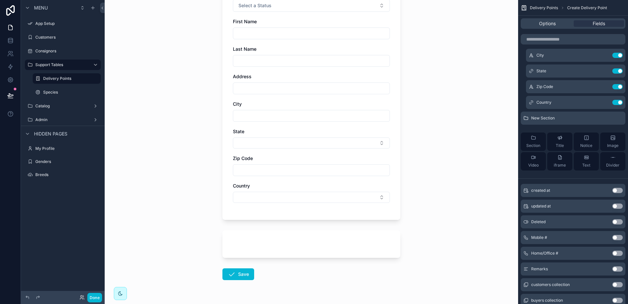
scroll to position [115, 0]
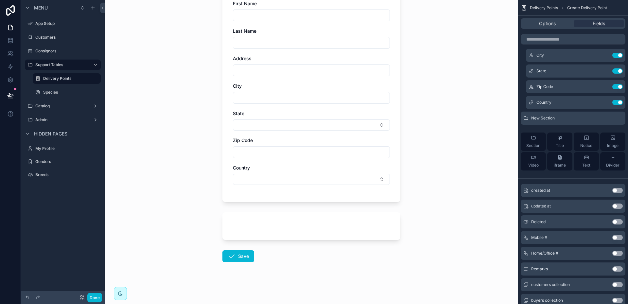
click at [621, 237] on button "Use setting" at bounding box center [617, 237] width 10 height 5
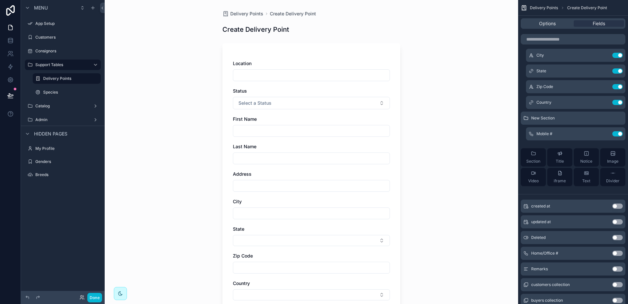
click at [621, 253] on button "Use setting" at bounding box center [617, 253] width 10 height 5
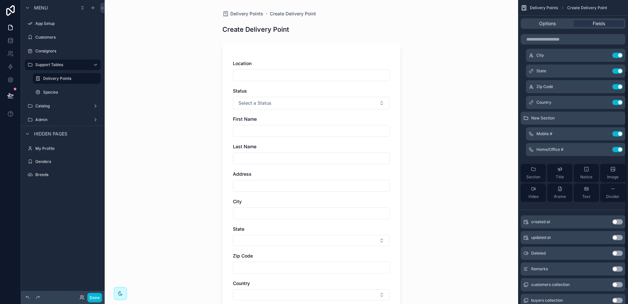
click at [620, 268] on button "Use setting" at bounding box center [617, 268] width 10 height 5
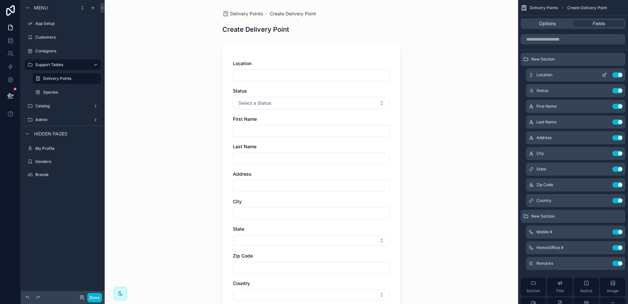
click at [604, 74] on icon "scrollable content" at bounding box center [604, 74] width 5 height 5
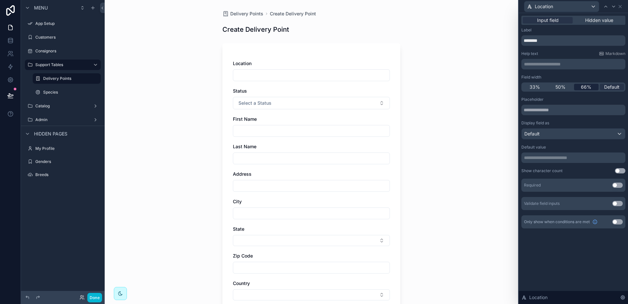
click at [587, 87] on span "66%" at bounding box center [586, 87] width 10 height 7
click at [615, 6] on icon at bounding box center [613, 6] width 3 height 1
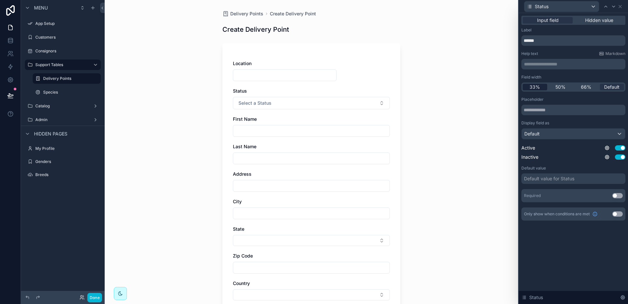
click at [537, 85] on span "33%" at bounding box center [535, 87] width 10 height 7
click at [583, 180] on div "Default value for Status" at bounding box center [573, 178] width 104 height 10
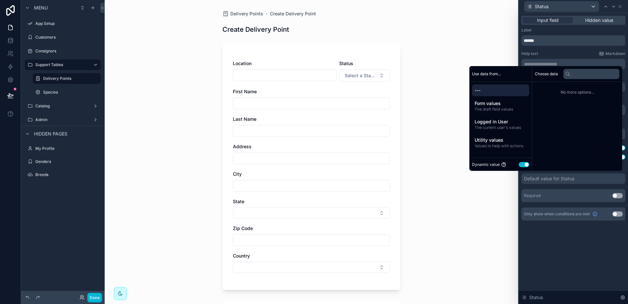
click at [519, 165] on button "Use setting" at bounding box center [524, 164] width 10 height 5
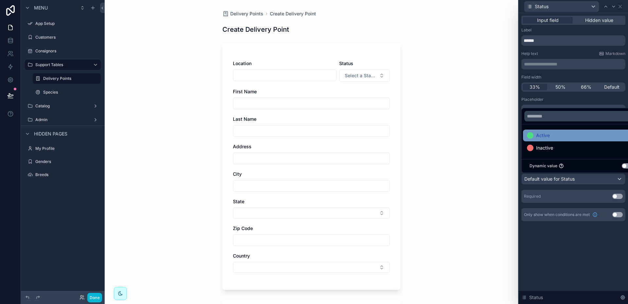
click at [541, 135] on span "Active" at bounding box center [543, 135] width 14 height 8
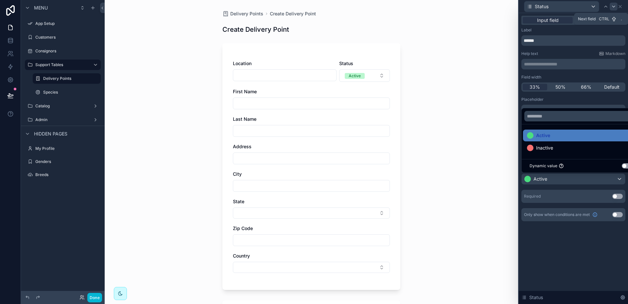
click at [614, 8] on icon at bounding box center [613, 6] width 5 height 5
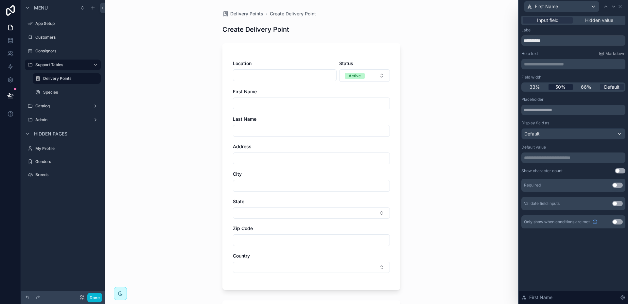
click at [560, 87] on span "50%" at bounding box center [560, 87] width 10 height 7
click at [615, 6] on icon at bounding box center [613, 6] width 3 height 1
click at [561, 88] on span "50%" at bounding box center [560, 87] width 10 height 7
click at [612, 8] on icon at bounding box center [613, 6] width 5 height 5
click at [562, 87] on span "50%" at bounding box center [560, 87] width 10 height 7
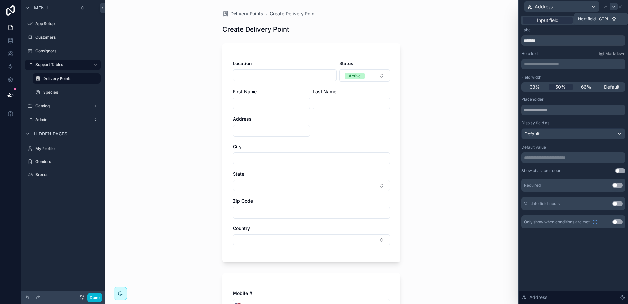
click at [615, 7] on icon at bounding box center [613, 6] width 5 height 5
click at [562, 85] on span "50%" at bounding box center [560, 87] width 10 height 7
click at [614, 8] on icon at bounding box center [613, 6] width 5 height 5
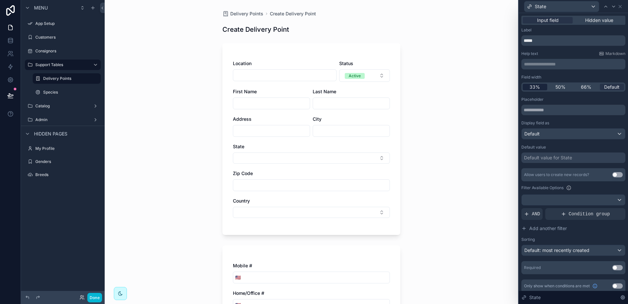
click at [535, 86] on span "33%" at bounding box center [535, 87] width 10 height 7
click at [615, 6] on icon at bounding box center [613, 6] width 5 height 5
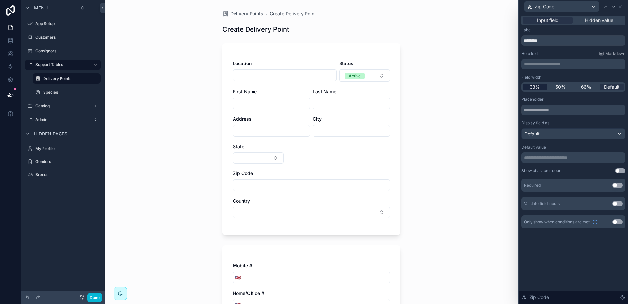
click at [537, 85] on span "33%" at bounding box center [535, 87] width 10 height 7
click at [616, 6] on icon at bounding box center [613, 6] width 5 height 5
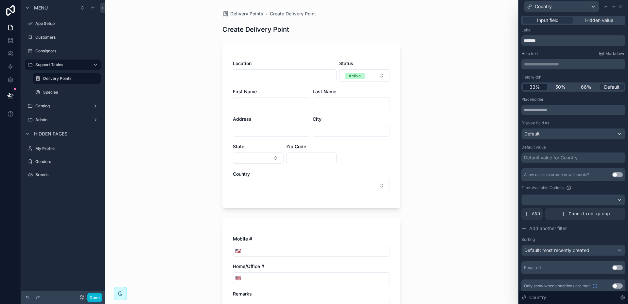
click at [537, 85] on span "33%" at bounding box center [535, 87] width 10 height 7
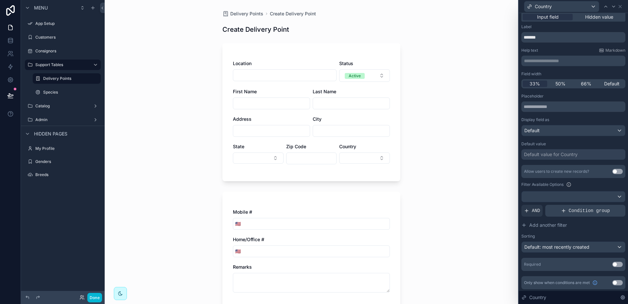
scroll to position [4, 0]
click at [614, 246] on div "Default: most recently created" at bounding box center [573, 246] width 103 height 10
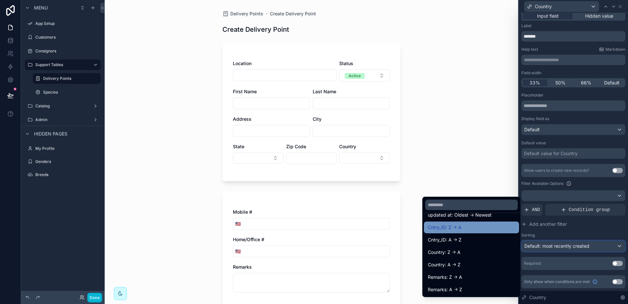
scroll to position [65, 0]
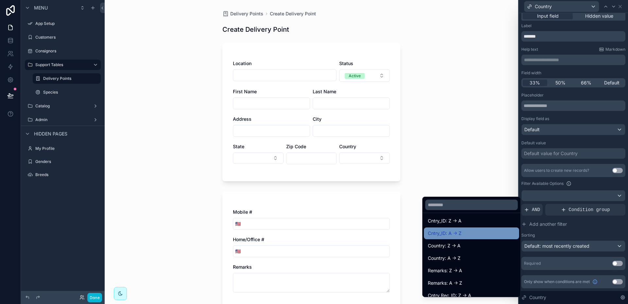
click at [442, 232] on span "Cntry_ID: A -> Z" at bounding box center [445, 233] width 34 height 8
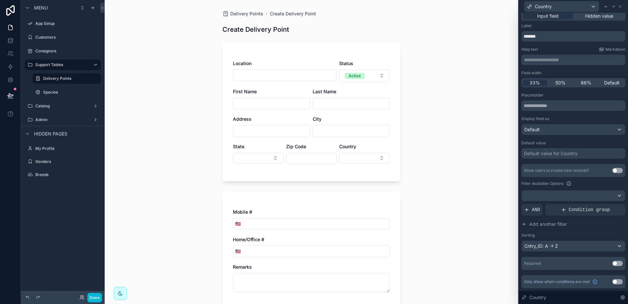
click at [616, 263] on button "Use setting" at bounding box center [617, 263] width 10 height 5
click at [570, 156] on div "Default value for Country" at bounding box center [551, 153] width 54 height 7
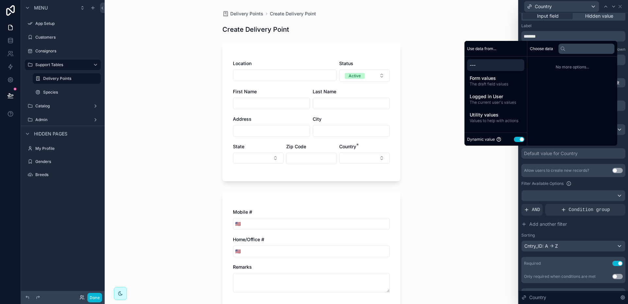
click at [514, 141] on button "Use setting" at bounding box center [519, 139] width 10 height 5
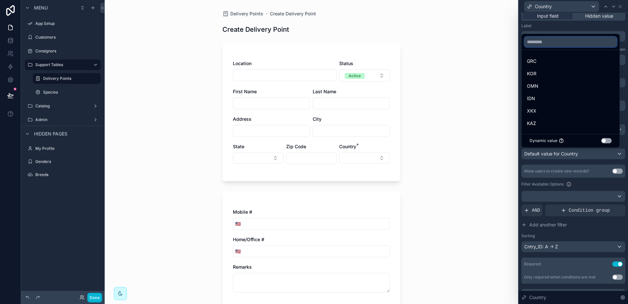
click at [546, 40] on input "text" at bounding box center [570, 42] width 93 height 10
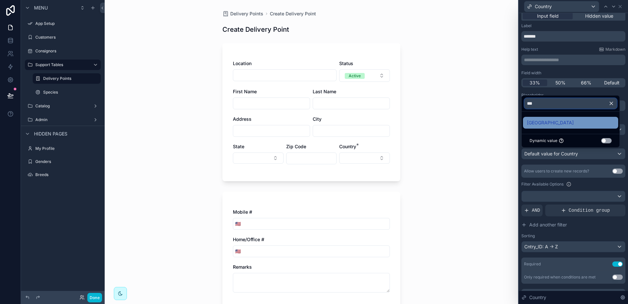
type input "***"
click at [543, 123] on div "[GEOGRAPHIC_DATA]" at bounding box center [570, 123] width 87 height 8
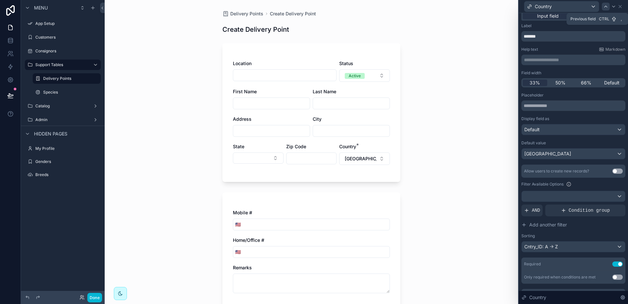
click at [608, 7] on div at bounding box center [606, 7] width 8 height 8
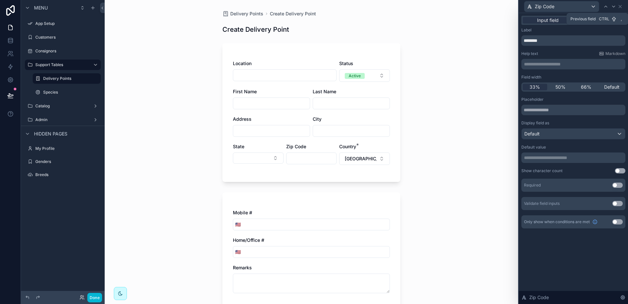
click at [608, 7] on div at bounding box center [606, 7] width 8 height 8
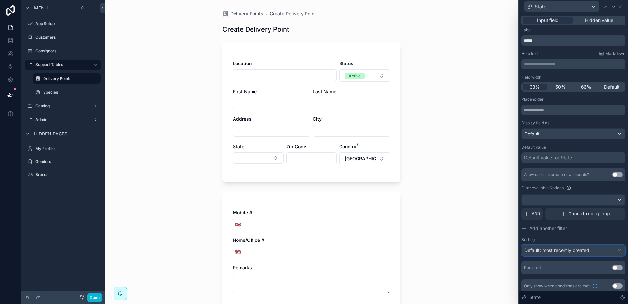
click at [614, 252] on div "Default: most recently created" at bounding box center [573, 250] width 103 height 10
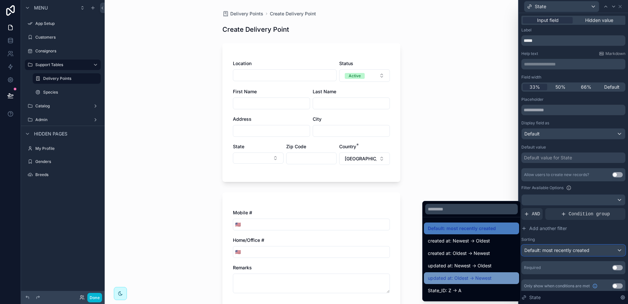
scroll to position [33, 0]
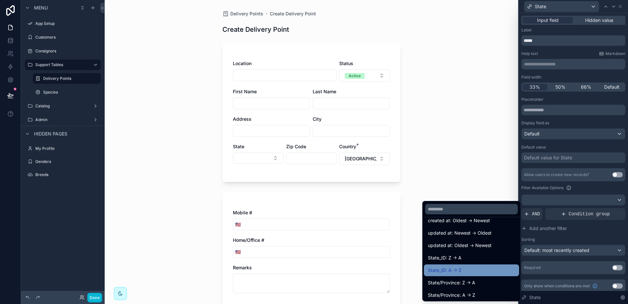
click at [442, 269] on span "State_ID: A -> Z" at bounding box center [445, 270] width 34 height 8
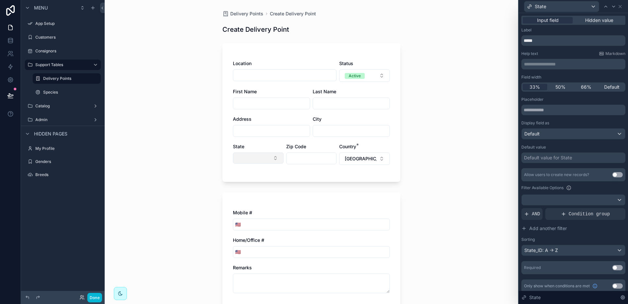
click at [273, 157] on button "Select Button" at bounding box center [258, 157] width 51 height 11
click at [533, 213] on span "AND" at bounding box center [536, 214] width 8 height 7
click at [607, 208] on icon at bounding box center [609, 209] width 4 height 4
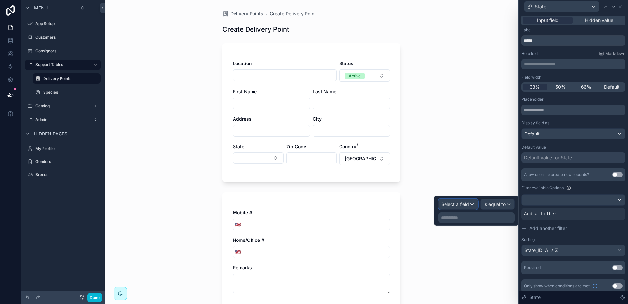
click at [474, 205] on div "Select a field" at bounding box center [458, 204] width 39 height 10
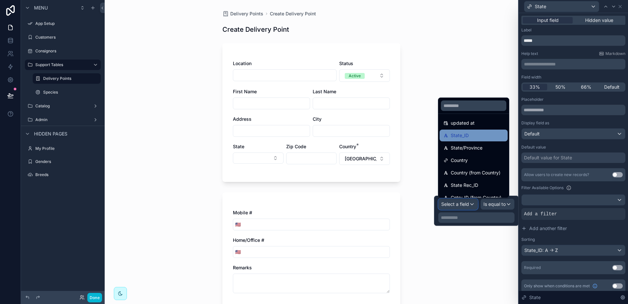
scroll to position [65, 0]
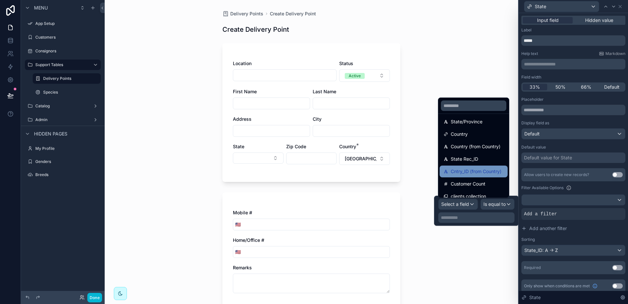
click at [489, 171] on span "Cntry_ID (from Country)" at bounding box center [476, 171] width 51 height 8
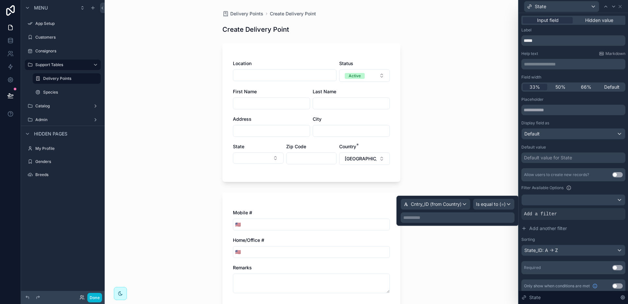
click at [444, 215] on p "**********" at bounding box center [458, 217] width 110 height 7
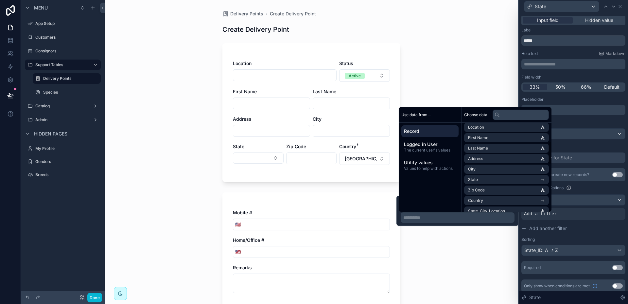
scroll to position [98, 0]
click at [492, 166] on li "Country" at bounding box center [506, 167] width 85 height 9
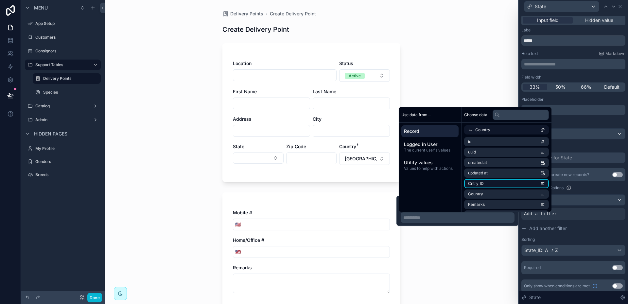
click at [511, 183] on li "Cntry_ID" at bounding box center [506, 183] width 85 height 9
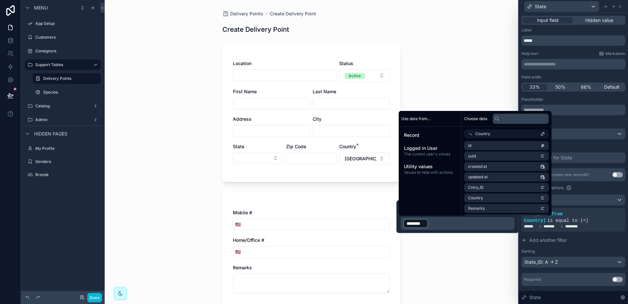
click at [506, 250] on div "Delivery Points Create Delivery Point Create Delivery Point Location Status Act…" at bounding box center [311, 152] width 413 height 304
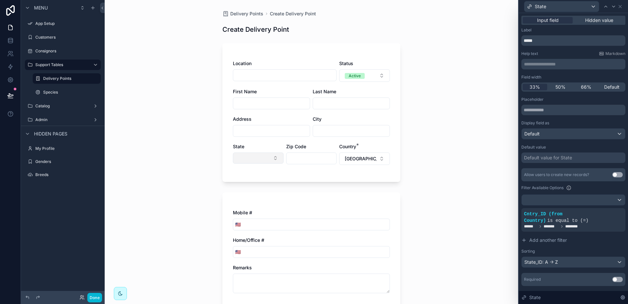
click at [273, 158] on button "Select Button" at bounding box center [258, 157] width 51 height 11
click at [342, 205] on div "Mobile # 🇺🇸 Home/Office # 🇺🇸 Remarks" at bounding box center [311, 251] width 178 height 118
click at [380, 156] on button "[GEOGRAPHIC_DATA]" at bounding box center [364, 158] width 51 height 12
click at [328, 234] on span "CAN" at bounding box center [330, 235] width 10 height 7
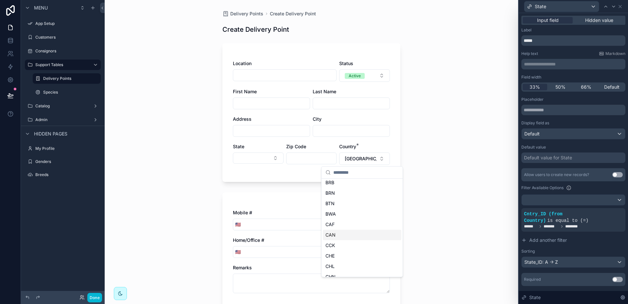
scroll to position [0, 0]
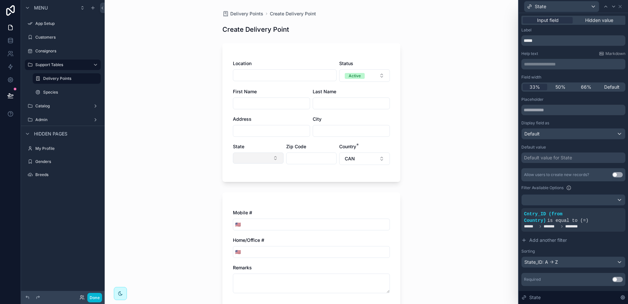
click at [275, 158] on button "Select Button" at bounding box center [258, 157] width 51 height 11
click at [381, 158] on button "CAN" at bounding box center [364, 158] width 51 height 12
type input "***"
click at [347, 185] on div "[GEOGRAPHIC_DATA]" at bounding box center [362, 185] width 78 height 10
click at [273, 156] on button "Select Button" at bounding box center [258, 157] width 51 height 11
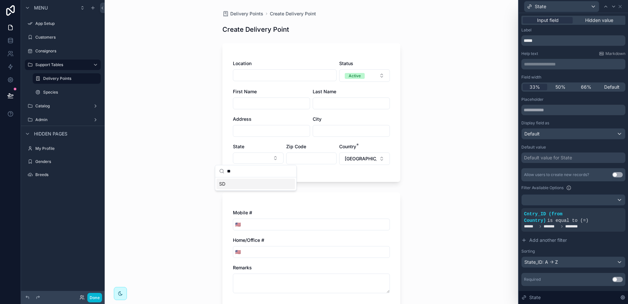
type input "**"
click at [227, 182] on div "SD" at bounding box center [256, 184] width 78 height 10
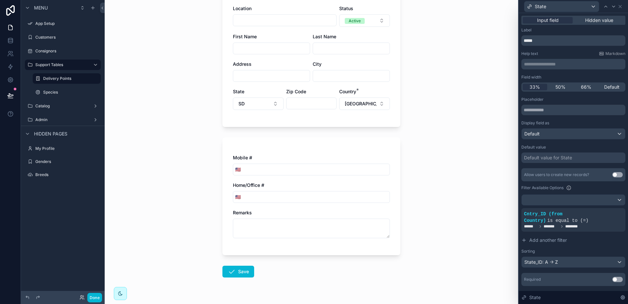
scroll to position [65, 0]
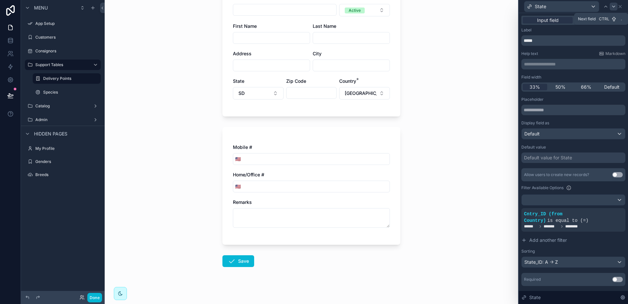
click at [614, 6] on icon at bounding box center [613, 6] width 5 height 5
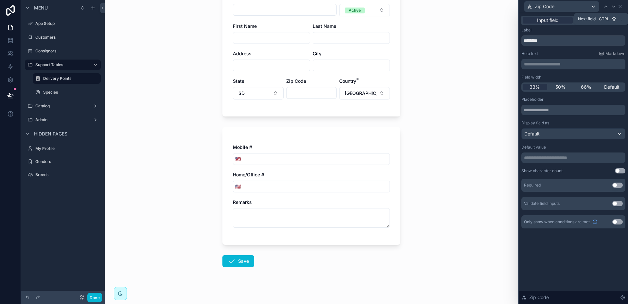
click at [614, 6] on icon at bounding box center [613, 6] width 5 height 5
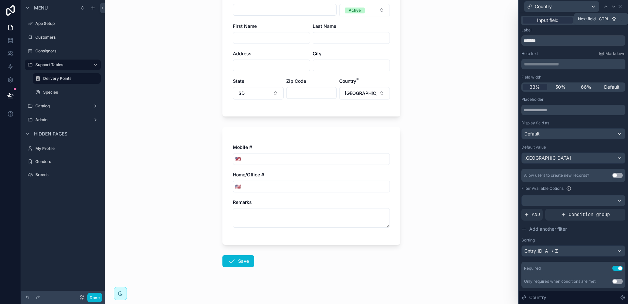
click at [614, 6] on icon at bounding box center [613, 6] width 5 height 5
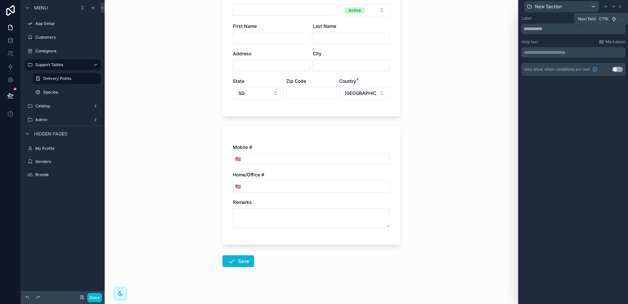
click at [614, 6] on icon at bounding box center [613, 6] width 5 height 5
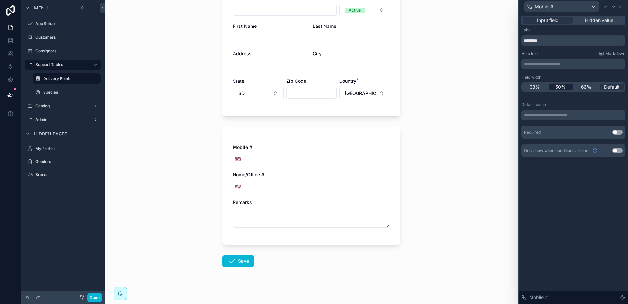
click at [561, 84] on span "50%" at bounding box center [560, 87] width 10 height 7
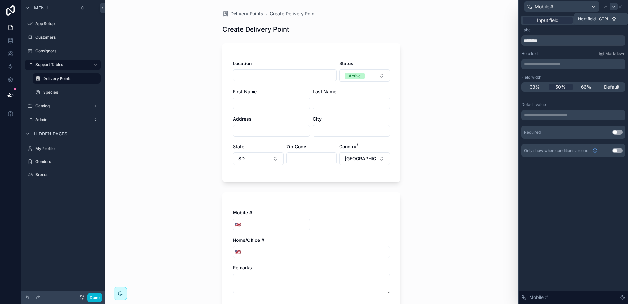
click at [614, 7] on icon at bounding box center [613, 6] width 5 height 5
click at [559, 85] on span "50%" at bounding box center [560, 87] width 10 height 7
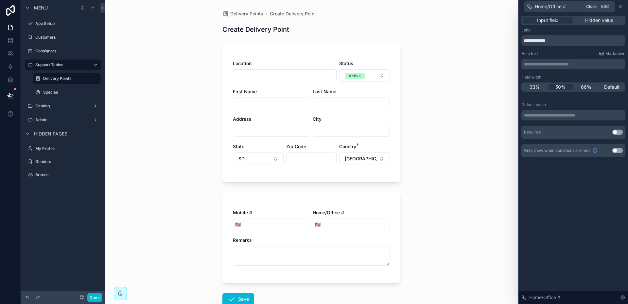
click at [620, 7] on icon at bounding box center [620, 6] width 5 height 5
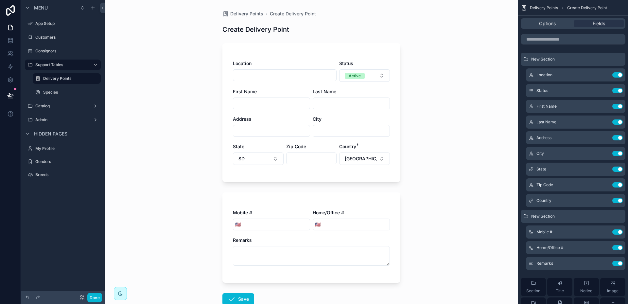
click at [551, 27] on div "Options Fields" at bounding box center [573, 23] width 105 height 10
click at [544, 21] on span "Options" at bounding box center [547, 23] width 17 height 7
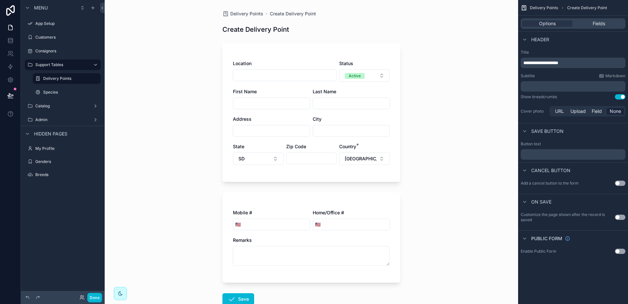
click at [621, 182] on button "Use setting" at bounding box center [620, 183] width 10 height 5
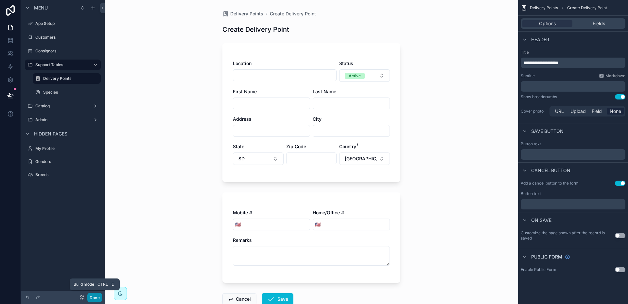
click at [98, 294] on button "Done" at bounding box center [94, 297] width 15 height 9
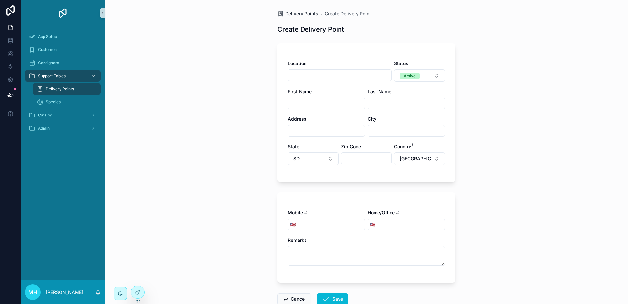
click at [303, 14] on span "Delivery Points" at bounding box center [301, 13] width 33 height 7
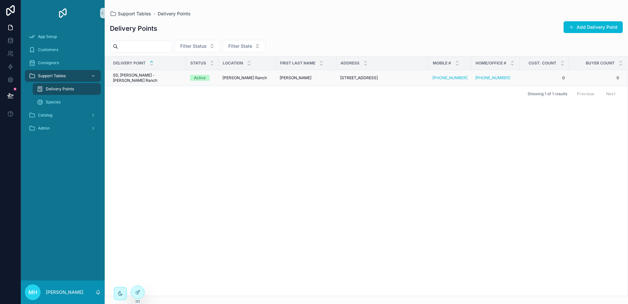
click at [252, 75] on div "[PERSON_NAME] Ranch [PERSON_NAME] Ranch" at bounding box center [246, 77] width 49 height 5
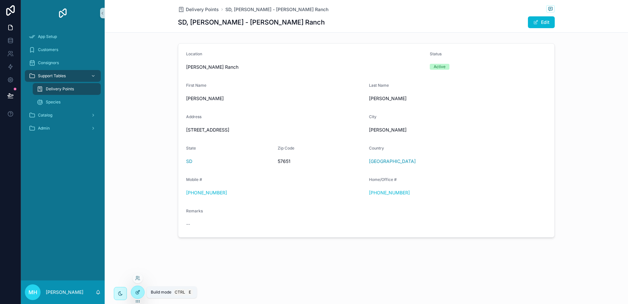
click at [139, 289] on icon at bounding box center [137, 291] width 5 height 5
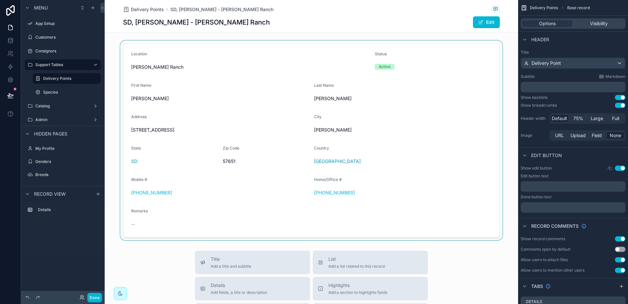
click at [210, 58] on div "scrollable content" at bounding box center [311, 141] width 413 height 200
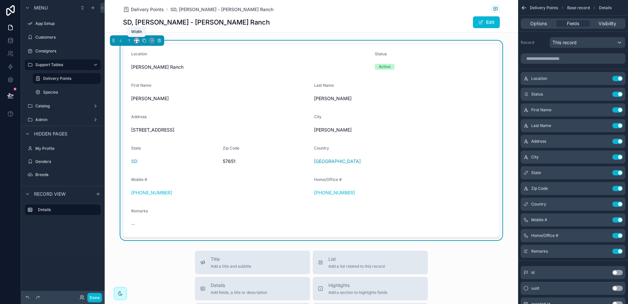
click at [137, 41] on icon "scrollable content" at bounding box center [136, 40] width 5 height 5
click at [141, 96] on span "75%" at bounding box center [145, 97] width 10 height 8
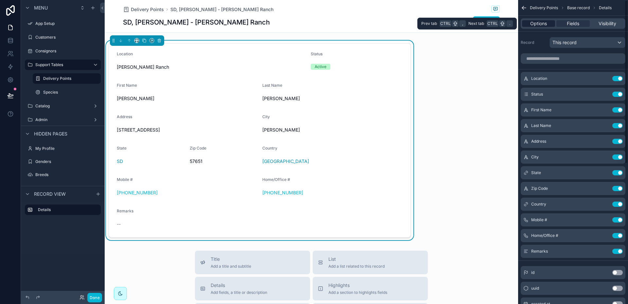
click at [540, 21] on span "Options" at bounding box center [538, 23] width 17 height 7
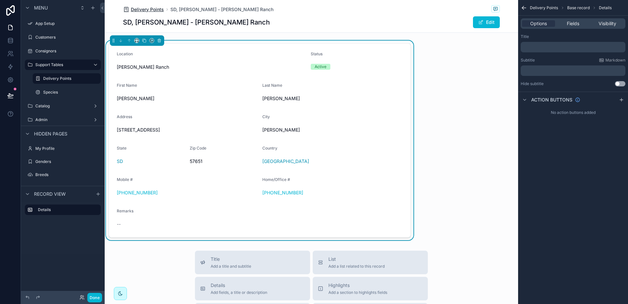
click at [159, 8] on span "Delivery Points" at bounding box center [147, 9] width 33 height 7
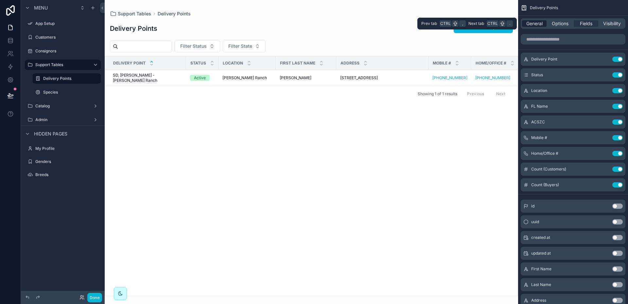
click at [540, 22] on span "General" at bounding box center [534, 23] width 16 height 7
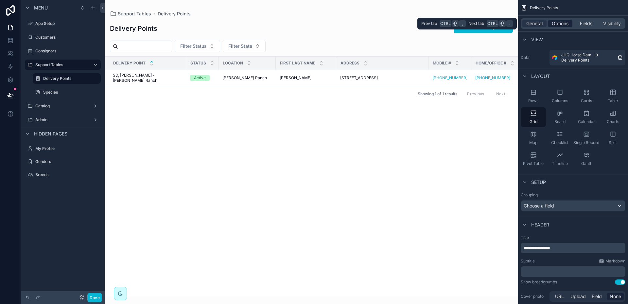
click at [563, 25] on span "Options" at bounding box center [560, 23] width 17 height 7
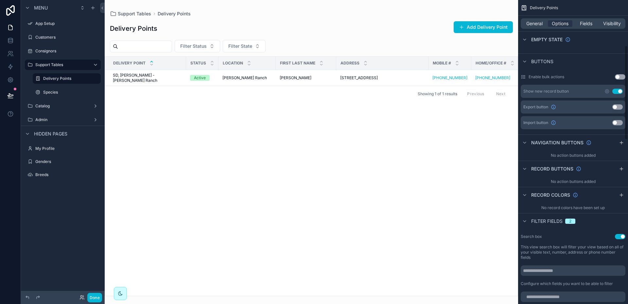
scroll to position [196, 0]
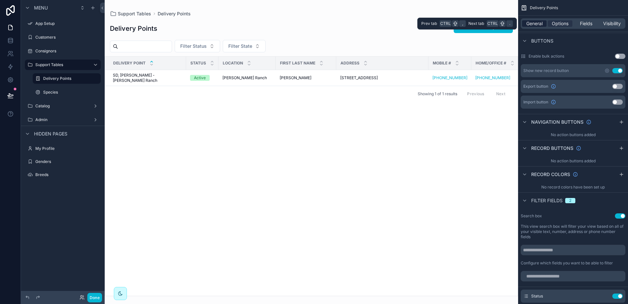
click at [531, 23] on span "General" at bounding box center [534, 23] width 16 height 7
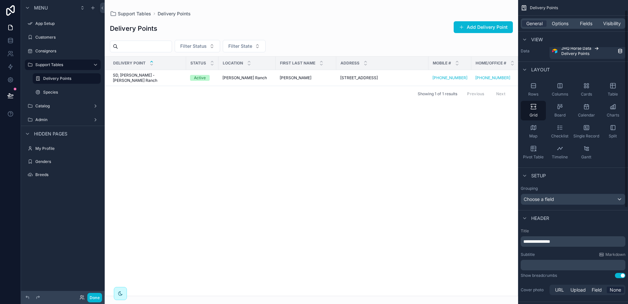
scroll to position [0, 0]
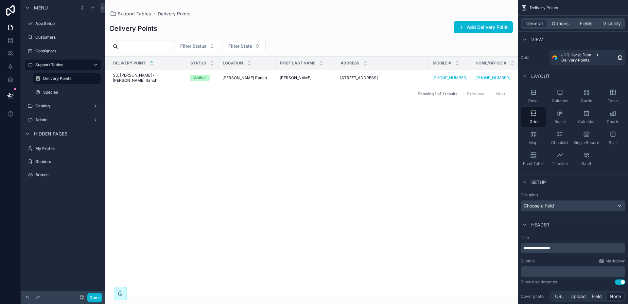
click at [401, 35] on div "Delivery Points Add Delivery Point" at bounding box center [311, 28] width 403 height 15
click at [564, 23] on span "Options" at bounding box center [560, 23] width 17 height 7
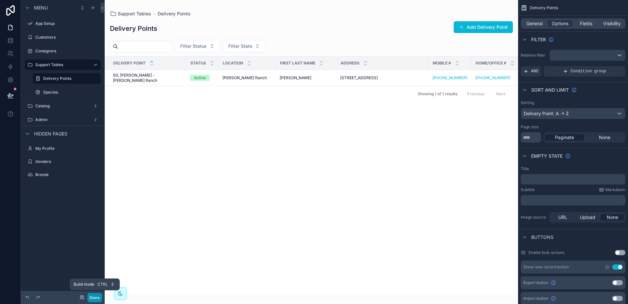
click at [94, 296] on button "Done" at bounding box center [94, 297] width 15 height 9
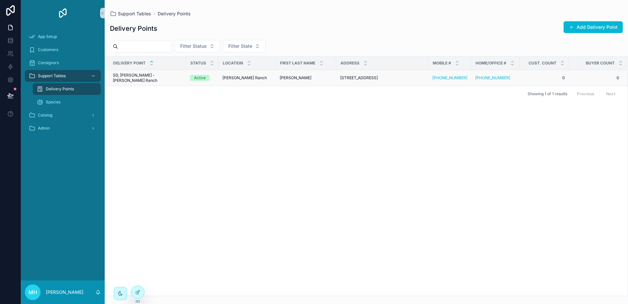
click at [229, 76] on span "[PERSON_NAME] Ranch" at bounding box center [244, 77] width 44 height 5
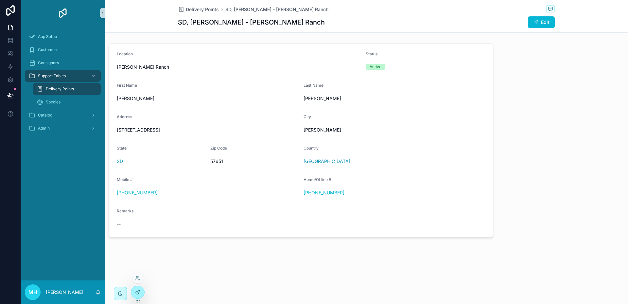
click at [139, 290] on icon at bounding box center [137, 291] width 5 height 5
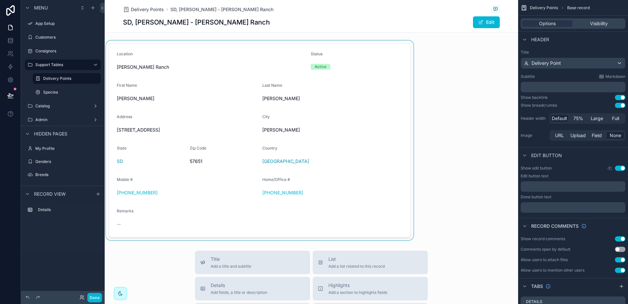
click at [141, 49] on div "scrollable content" at bounding box center [260, 141] width 310 height 200
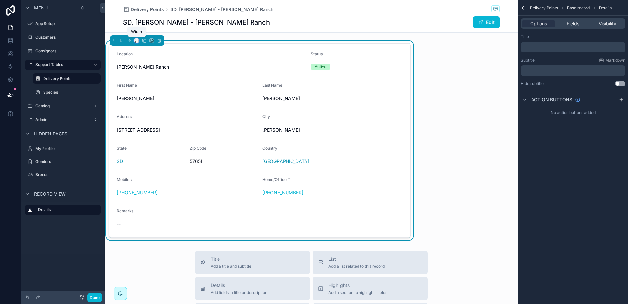
click at [138, 39] on icon "scrollable content" at bounding box center [136, 40] width 3 height 2
click at [147, 52] on span "Default" at bounding box center [147, 53] width 15 height 8
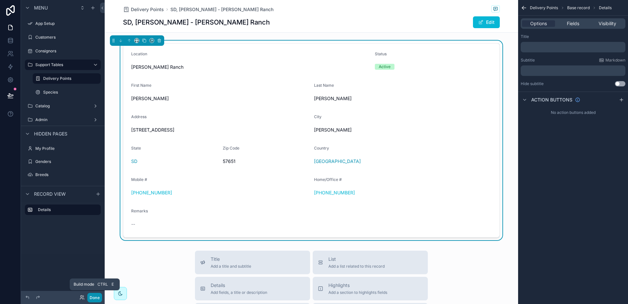
click at [95, 295] on button "Done" at bounding box center [94, 297] width 15 height 9
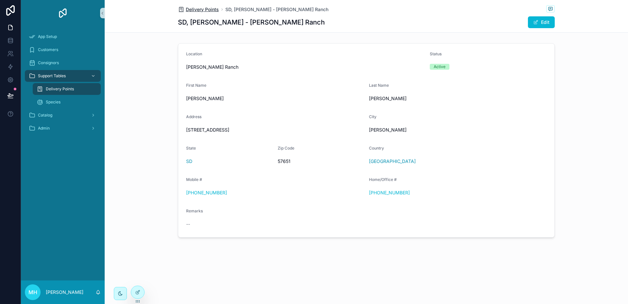
click at [199, 8] on span "Delivery Points" at bounding box center [202, 9] width 33 height 7
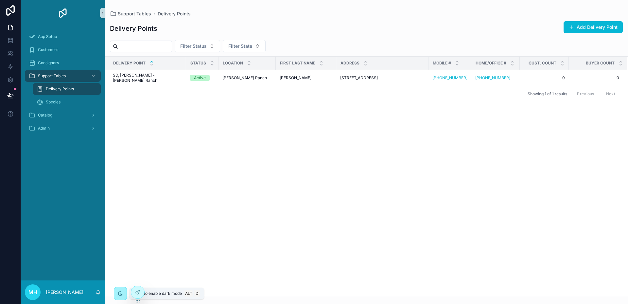
click at [121, 295] on icon "scrollable content" at bounding box center [120, 293] width 5 height 5
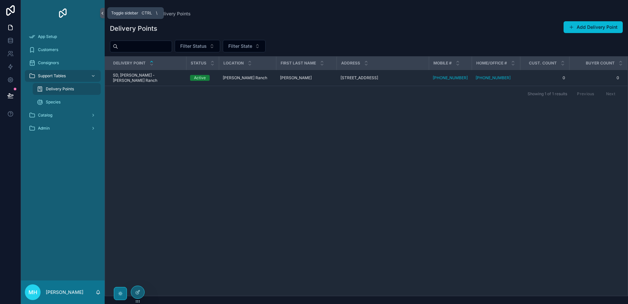
click at [103, 12] on icon "scrollable content" at bounding box center [102, 13] width 1 height 2
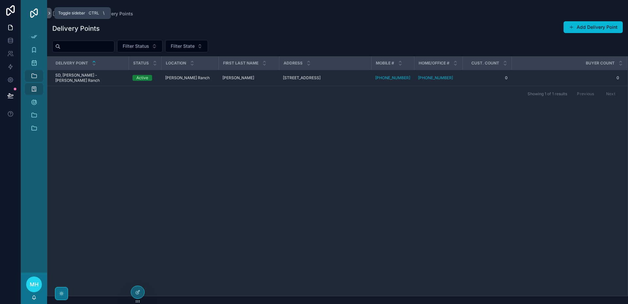
click at [48, 13] on icon "scrollable content" at bounding box center [49, 13] width 5 height 5
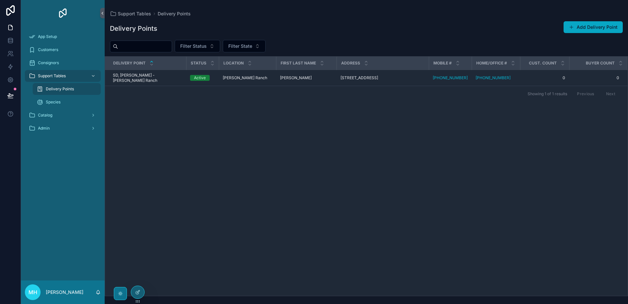
click at [598, 26] on button "Add Delivery Point" at bounding box center [593, 27] width 59 height 12
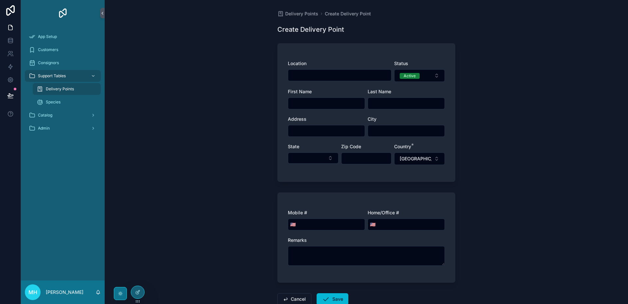
click at [353, 76] on input "scrollable content" at bounding box center [339, 75] width 103 height 9
type input "*"
type input "**********"
type input "******"
type input "*********"
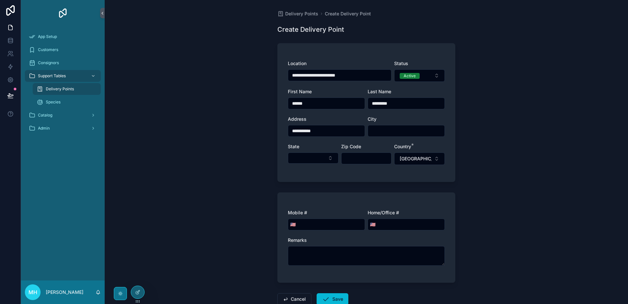
type input "**********"
type input "********"
click at [288, 152] on button "Select Button" at bounding box center [313, 157] width 51 height 11
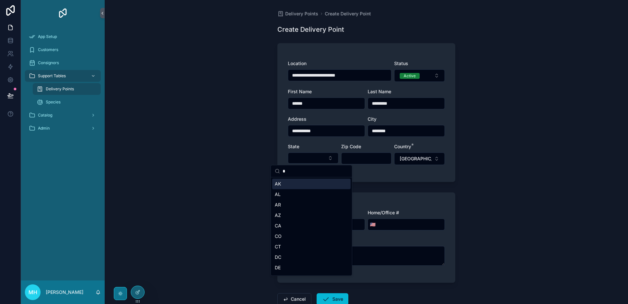
type input "**"
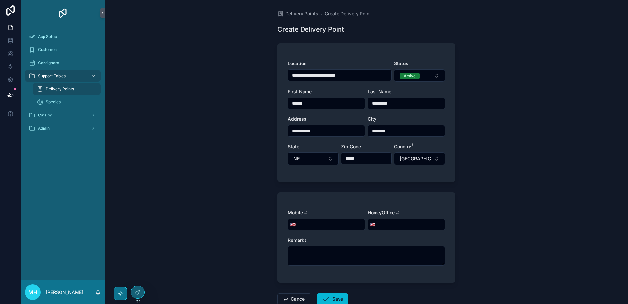
type input "*****"
type input "**********"
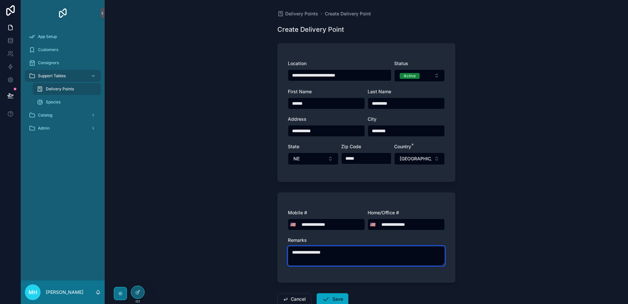
type textarea "**********"
click at [332, 300] on button "Save" at bounding box center [333, 299] width 32 height 12
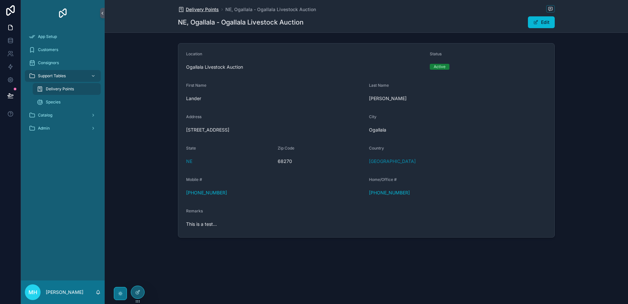
click at [212, 10] on span "Delivery Points" at bounding box center [202, 9] width 33 height 7
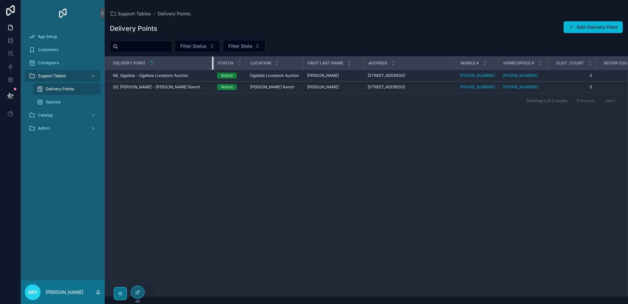
drag, startPoint x: 184, startPoint y: 64, endPoint x: 218, endPoint y: 69, distance: 33.3
click at [217, 69] on tr "Delivery Point Status Location First Last Name Address Mobile # Home/Office # C…" at bounding box center [375, 63] width 541 height 13
drag, startPoint x: 592, startPoint y: 63, endPoint x: 580, endPoint y: 63, distance: 12.8
click at [580, 63] on th "Cust. Count" at bounding box center [570, 63] width 45 height 13
click at [101, 13] on icon "scrollable content" at bounding box center [102, 13] width 5 height 5
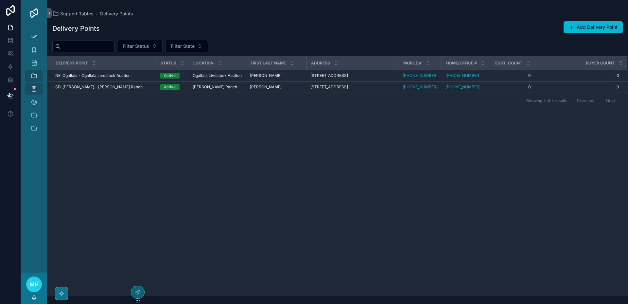
drag, startPoint x: 628, startPoint y: 61, endPoint x: 621, endPoint y: 60, distance: 6.2
click at [621, 60] on div "Delivery Point Status Location First Last Name Address Mobile # Home/Office # C…" at bounding box center [337, 176] width 581 height 240
click at [51, 15] on icon "scrollable content" at bounding box center [49, 13] width 5 height 5
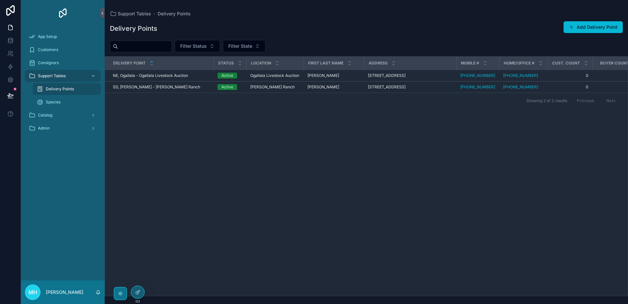
scroll to position [0, 11]
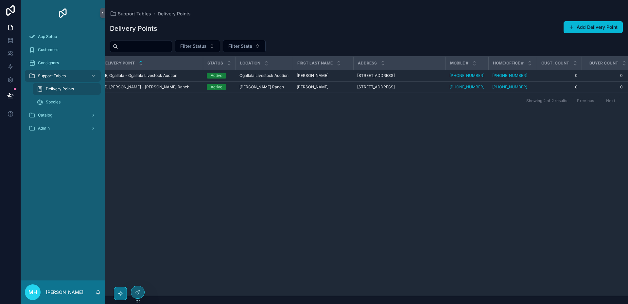
drag, startPoint x: 628, startPoint y: 59, endPoint x: 624, endPoint y: 58, distance: 3.8
click at [624, 58] on div "Delivery Point Status Location First Last Name Address Mobile # Home/Office # C…" at bounding box center [366, 176] width 523 height 240
click at [103, 14] on icon "scrollable content" at bounding box center [102, 13] width 5 height 5
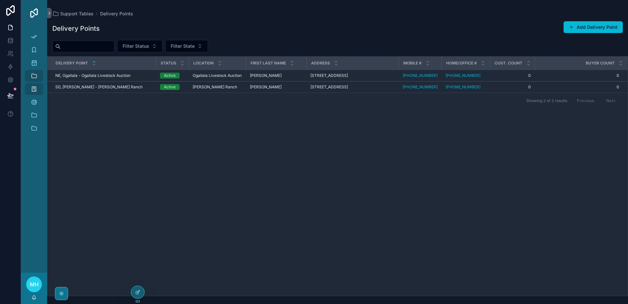
scroll to position [0, 0]
drag, startPoint x: 305, startPoint y: 65, endPoint x: 306, endPoint y: 69, distance: 3.6
click at [306, 69] on div "scrollable content" at bounding box center [306, 63] width 3 height 13
click at [49, 14] on icon "scrollable content" at bounding box center [49, 13] width 5 height 5
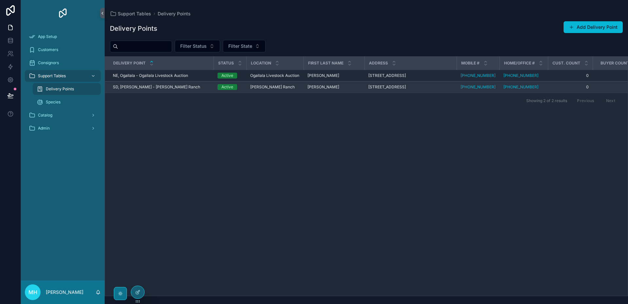
click at [145, 86] on span "SD, [PERSON_NAME] - [PERSON_NAME] Ranch" at bounding box center [156, 86] width 87 height 5
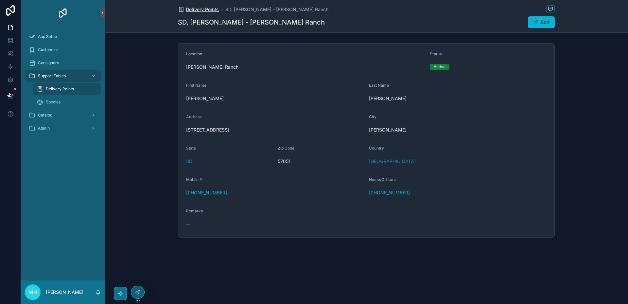
click at [202, 10] on span "Delivery Points" at bounding box center [202, 9] width 33 height 7
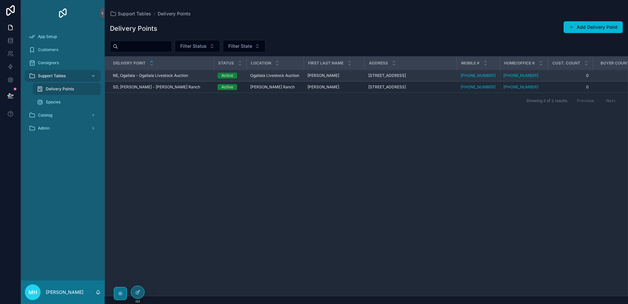
click at [181, 77] on span "NE, Ogallala - Ogallala Livestock Auction" at bounding box center [150, 75] width 75 height 5
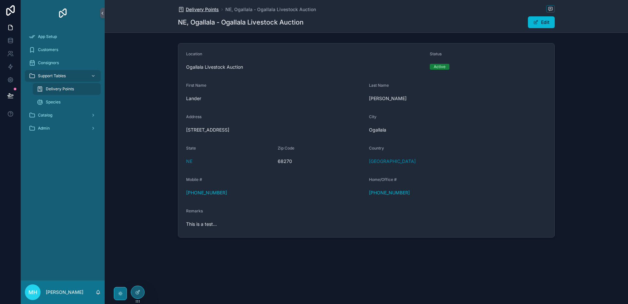
click at [200, 10] on span "Delivery Points" at bounding box center [202, 9] width 33 height 7
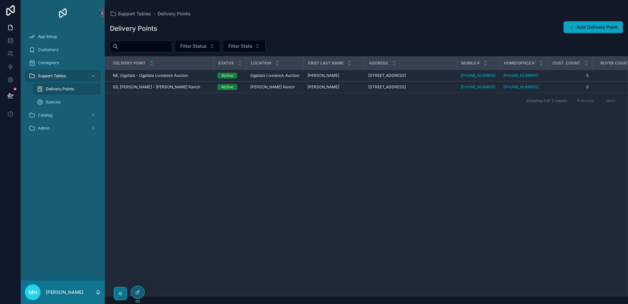
click at [582, 28] on button "Add Delivery Point" at bounding box center [593, 27] width 59 height 12
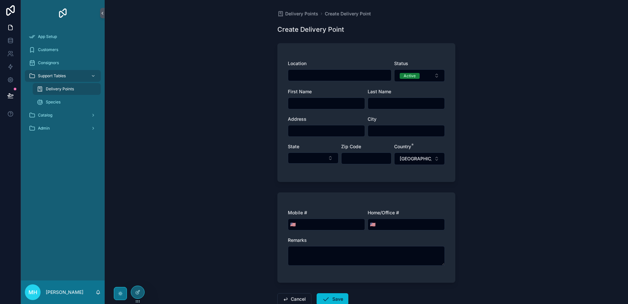
click at [323, 76] on input "scrollable content" at bounding box center [339, 75] width 103 height 9
type input "**********"
type input "****"
type input "********"
type input "**********"
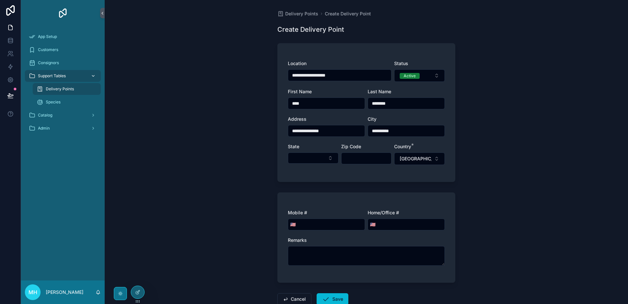
type input "**********"
click at [288, 152] on button "Select Button" at bounding box center [313, 157] width 51 height 11
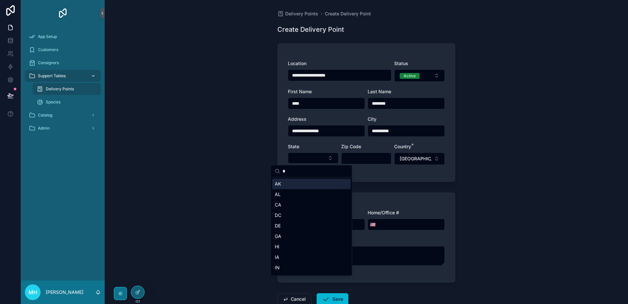
type input "**"
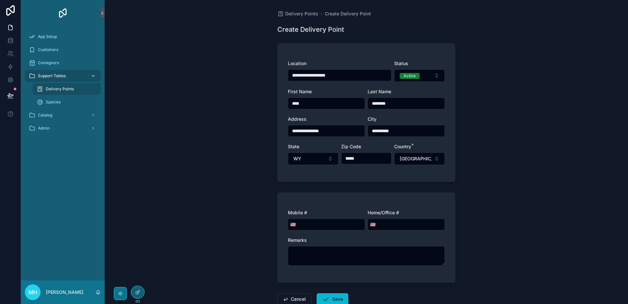
type input "*****"
click at [338, 299] on button "Save" at bounding box center [333, 299] width 32 height 12
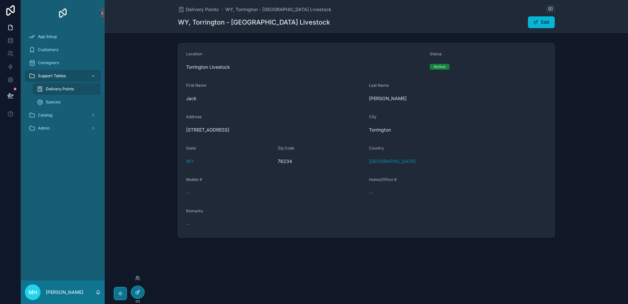
click at [139, 290] on icon at bounding box center [137, 291] width 5 height 5
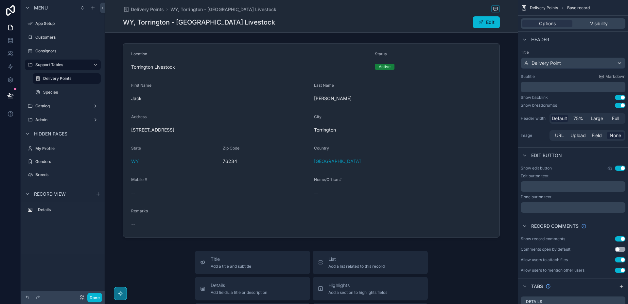
click at [151, 13] on div "Delivery Points WY, [GEOGRAPHIC_DATA][PERSON_NAME][GEOGRAPHIC_DATA] Livestock" at bounding box center [311, 9] width 377 height 8
click at [152, 11] on span "Delivery Points" at bounding box center [147, 9] width 33 height 7
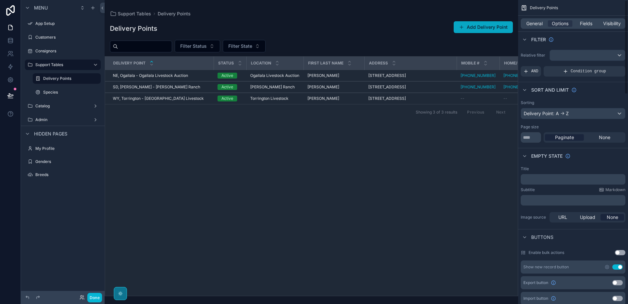
click at [487, 27] on button "Add Delivery Point" at bounding box center [483, 27] width 59 height 12
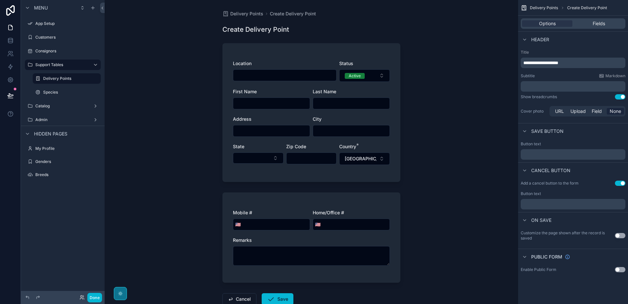
click at [618, 185] on button "Use setting" at bounding box center [620, 183] width 10 height 5
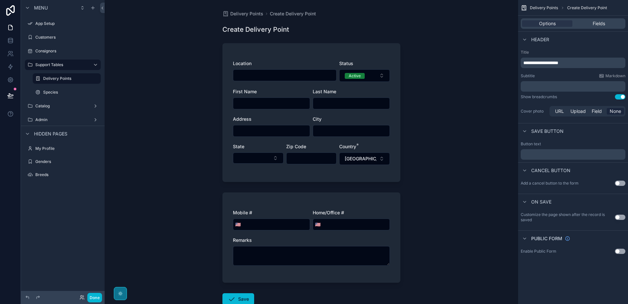
click at [267, 76] on input "scrollable content" at bounding box center [284, 75] width 103 height 9
type input "****"
click at [97, 298] on button "Done" at bounding box center [94, 297] width 15 height 9
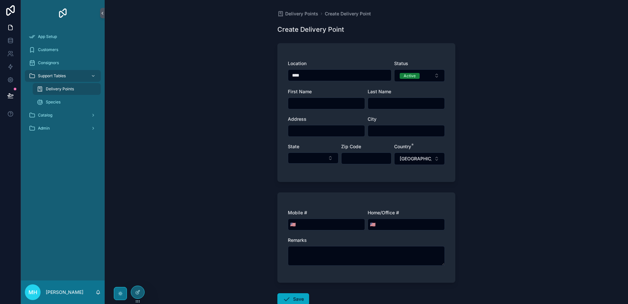
click at [299, 300] on button "Save" at bounding box center [293, 299] width 32 height 12
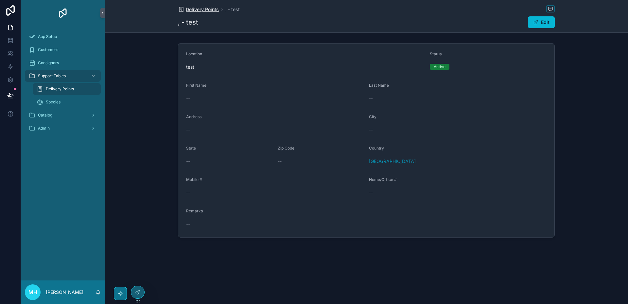
click at [202, 9] on span "Delivery Points" at bounding box center [202, 9] width 33 height 7
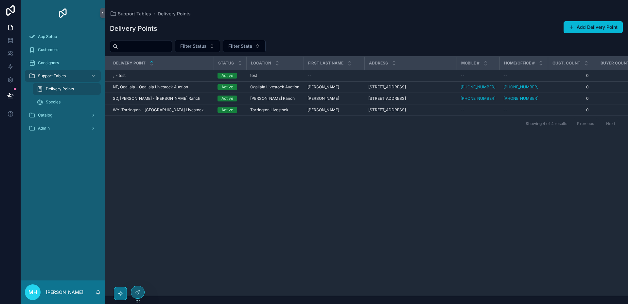
click at [62, 91] on span "Delivery Points" at bounding box center [60, 88] width 28 height 5
drag, startPoint x: 67, startPoint y: 90, endPoint x: 11, endPoint y: 26, distance: 84.8
click at [11, 26] on icon at bounding box center [11, 25] width 1 height 1
click at [11, 28] on icon at bounding box center [10, 27] width 7 height 7
click at [139, 296] on div at bounding box center [137, 292] width 13 height 12
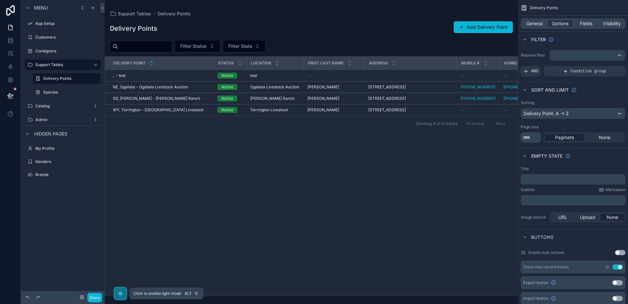
click at [120, 291] on icon "scrollable content" at bounding box center [120, 293] width 5 height 5
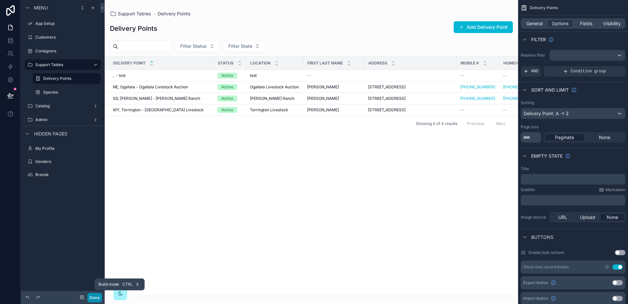
click at [95, 297] on button "Done" at bounding box center [94, 297] width 15 height 9
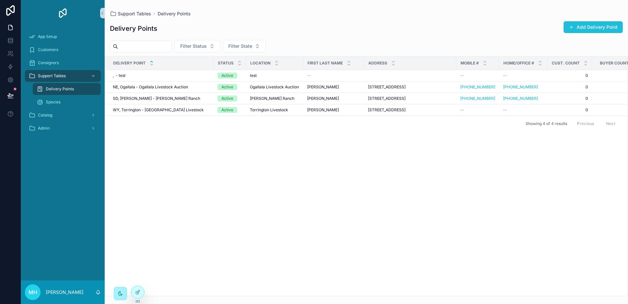
click at [592, 27] on button "Add Delivery Point" at bounding box center [593, 27] width 59 height 12
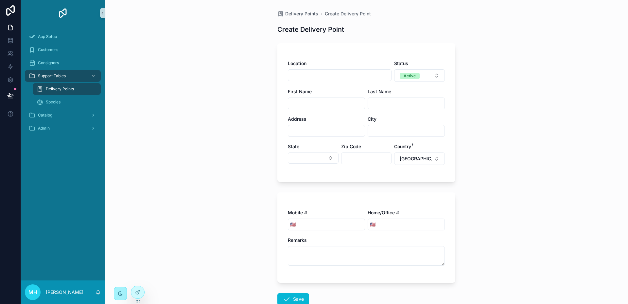
click at [314, 75] on input "scrollable content" at bounding box center [339, 75] width 103 height 9
type input "******"
click at [292, 298] on button "Save" at bounding box center [293, 299] width 32 height 12
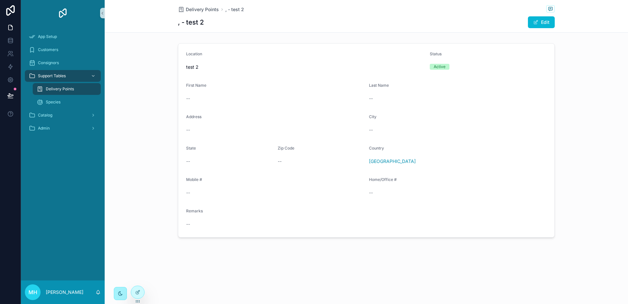
click at [55, 89] on span "Delivery Points" at bounding box center [60, 88] width 28 height 5
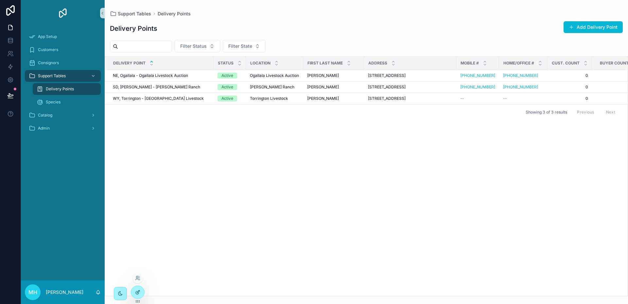
click at [136, 292] on icon at bounding box center [137, 291] width 5 height 5
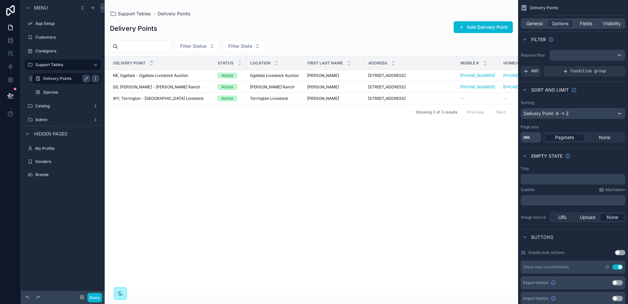
click at [96, 79] on icon "scrollable content" at bounding box center [95, 78] width 5 height 5
click at [121, 96] on span "Remove" at bounding box center [124, 95] width 17 height 7
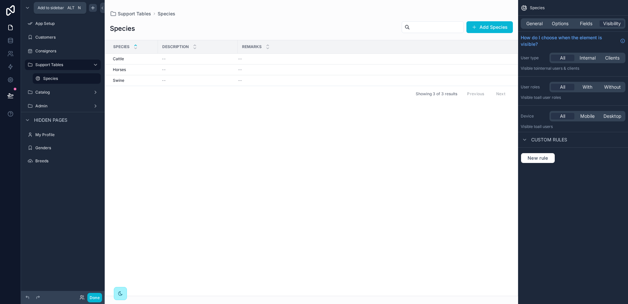
click at [94, 9] on icon "scrollable content" at bounding box center [92, 7] width 5 height 5
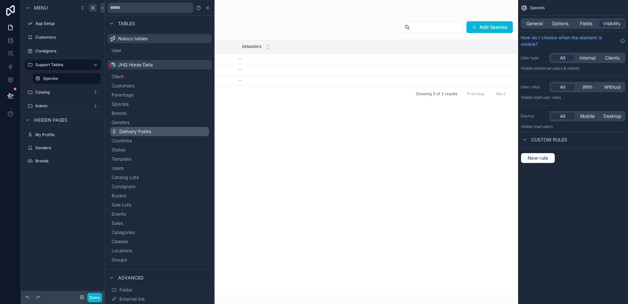
click at [136, 130] on span "Delivery Points" at bounding box center [135, 131] width 32 height 7
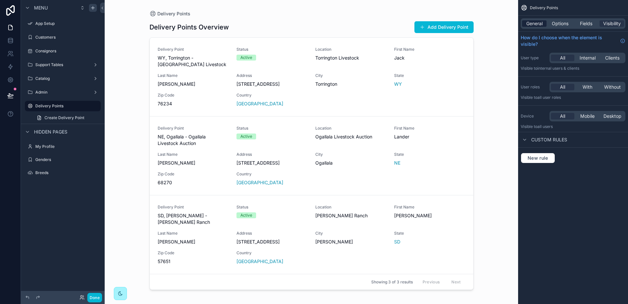
click at [534, 25] on span "General" at bounding box center [534, 23] width 16 height 7
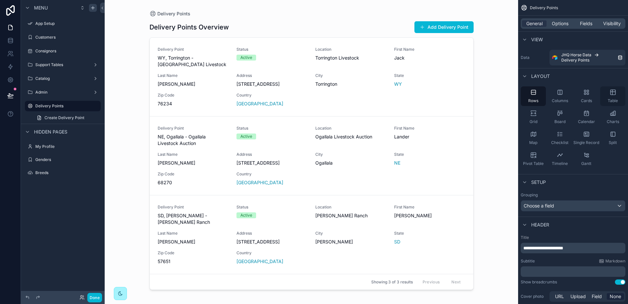
click at [615, 97] on div "Table" at bounding box center [612, 96] width 25 height 20
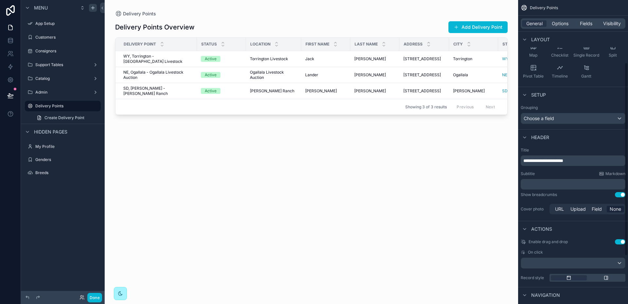
scroll to position [98, 0]
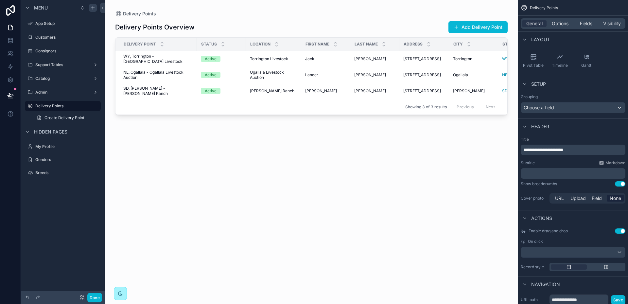
click at [585, 151] on p "**********" at bounding box center [573, 150] width 101 height 7
click at [585, 159] on div "**********" at bounding box center [573, 170] width 110 height 73
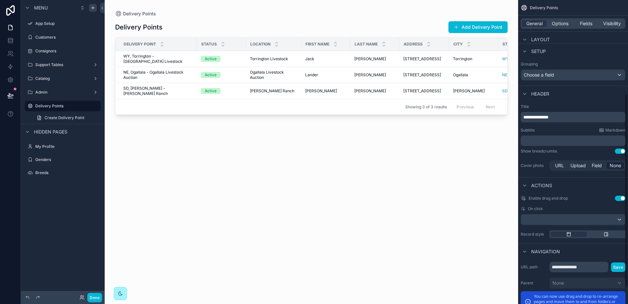
scroll to position [164, 0]
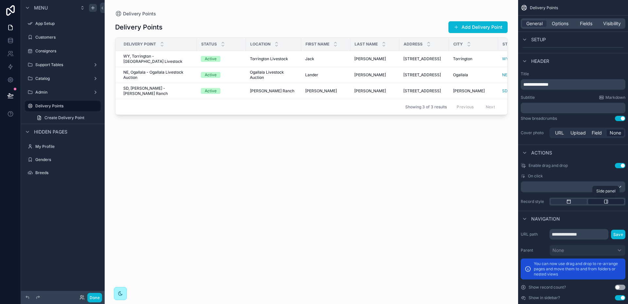
click at [600, 201] on div "scrollable content" at bounding box center [606, 201] width 36 height 5
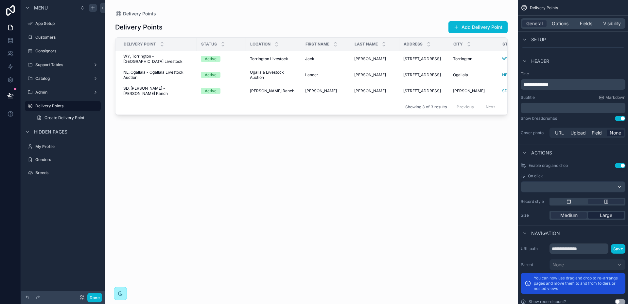
click at [605, 214] on span "Large" at bounding box center [606, 215] width 12 height 7
click at [573, 216] on span "Medium" at bounding box center [568, 215] width 17 height 7
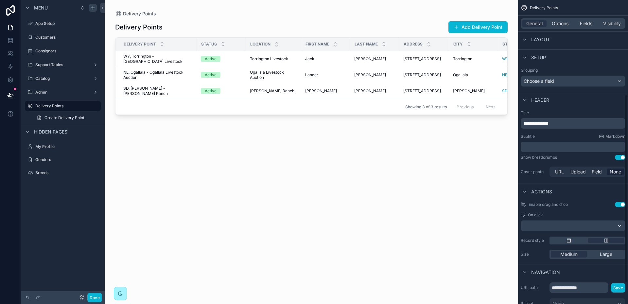
scroll to position [24, 0]
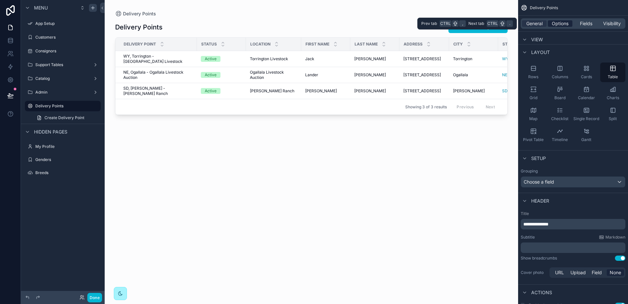
click at [563, 23] on span "Options" at bounding box center [560, 23] width 17 height 7
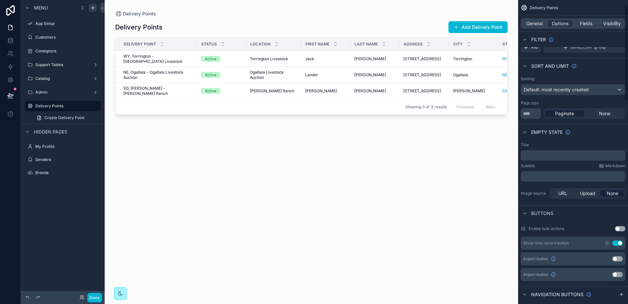
scroll to position [0, 0]
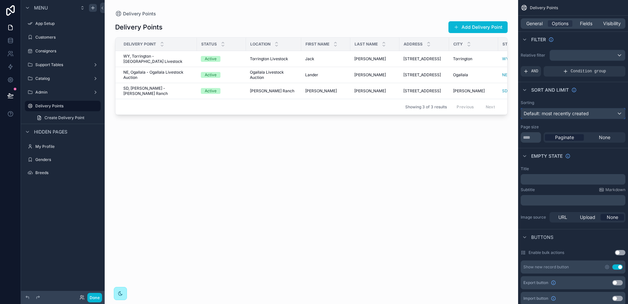
click at [622, 113] on div "Default: most recently created" at bounding box center [573, 113] width 104 height 10
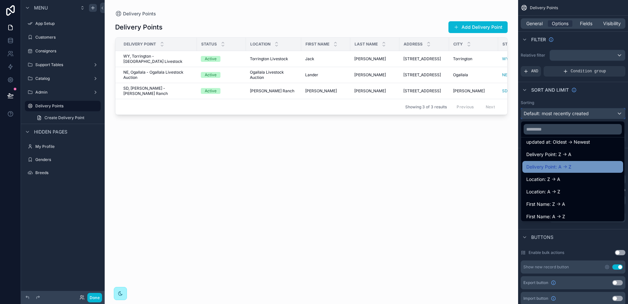
scroll to position [65, 0]
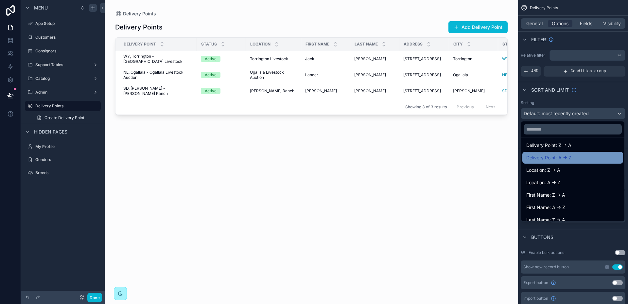
click at [551, 157] on span "Delivery Point: A -> Z" at bounding box center [548, 158] width 45 height 8
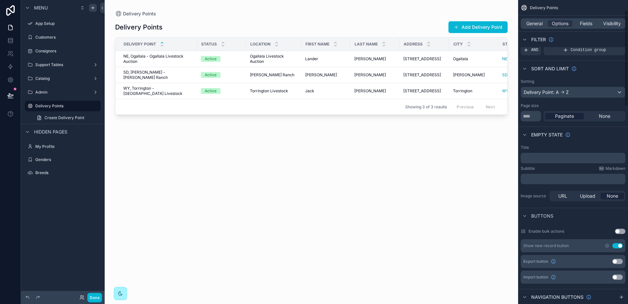
scroll to position [33, 0]
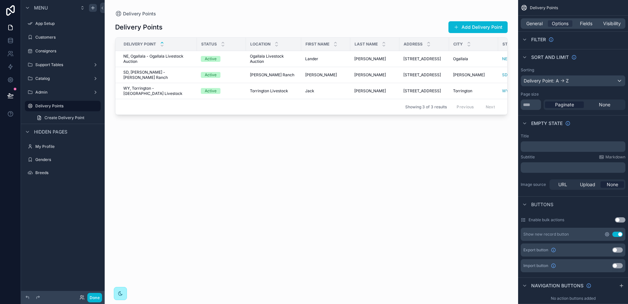
click at [606, 234] on icon "scrollable content" at bounding box center [606, 234] width 1 height 1
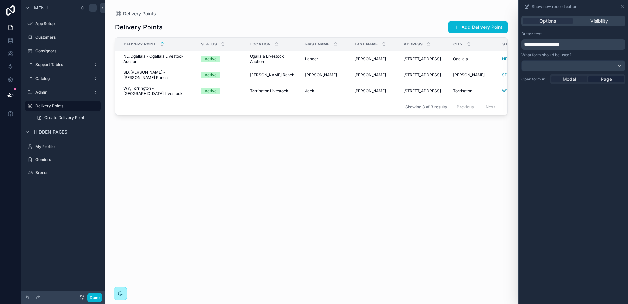
click at [575, 78] on span "Modal" at bounding box center [569, 79] width 13 height 7
click at [624, 6] on icon at bounding box center [622, 6] width 5 height 5
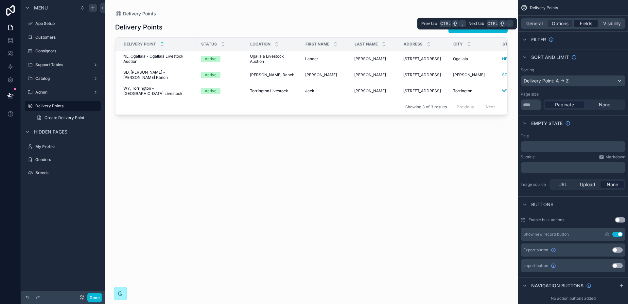
click at [587, 22] on span "Fields" at bounding box center [586, 23] width 12 height 7
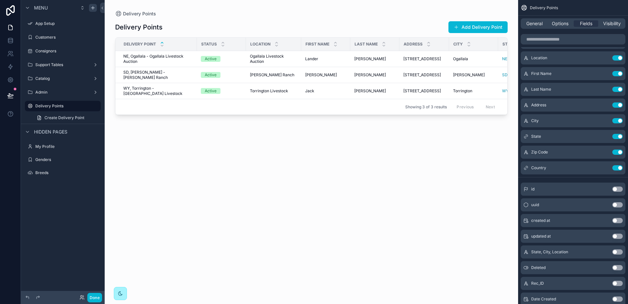
click at [472, 27] on div "scrollable content" at bounding box center [311, 148] width 413 height 296
click at [94, 298] on button "Done" at bounding box center [94, 297] width 15 height 9
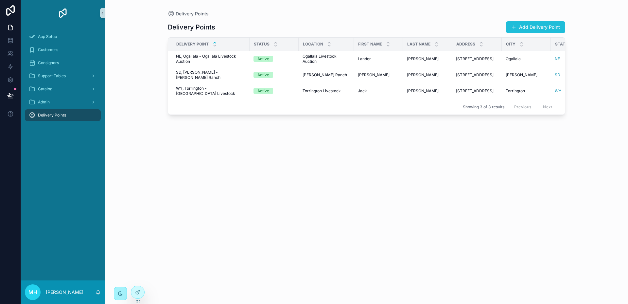
click at [538, 26] on button "Add Delivery Point" at bounding box center [535, 27] width 59 height 12
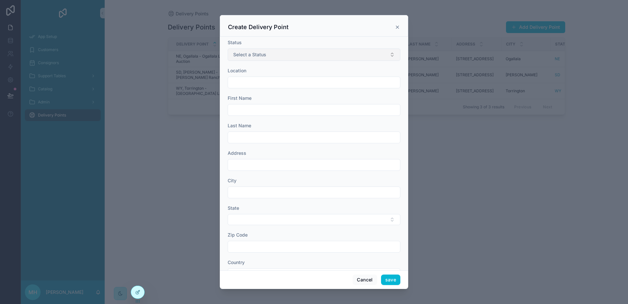
click at [386, 54] on button "Select a Status" at bounding box center [314, 54] width 173 height 12
click at [248, 78] on span "Active" at bounding box center [242, 81] width 20 height 6
click at [274, 78] on input "scrollable content" at bounding box center [314, 82] width 172 height 9
type input "****"
click at [392, 279] on button "save" at bounding box center [390, 279] width 19 height 10
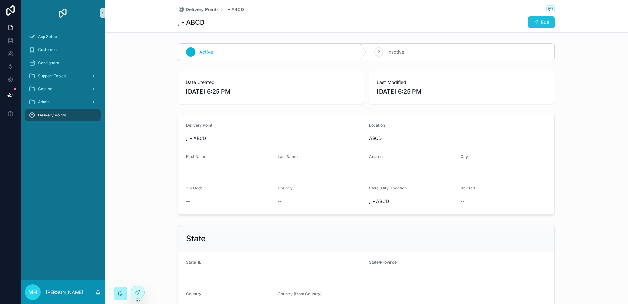
click at [541, 18] on button "Edit" at bounding box center [541, 22] width 27 height 12
click at [205, 9] on span "Delivery Points" at bounding box center [202, 9] width 33 height 7
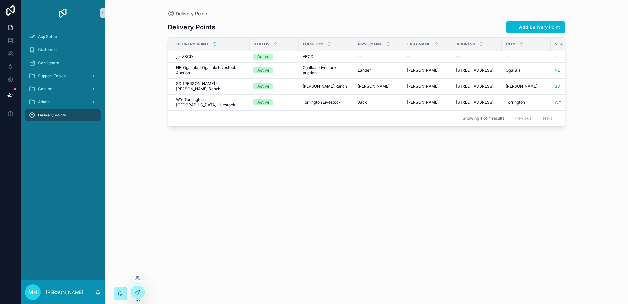
click at [137, 290] on icon at bounding box center [137, 291] width 5 height 5
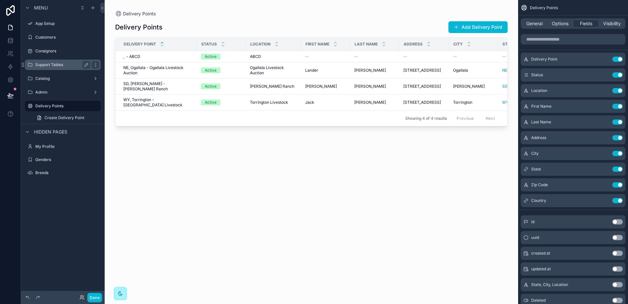
click at [44, 65] on label "Support Tables" at bounding box center [61, 64] width 52 height 5
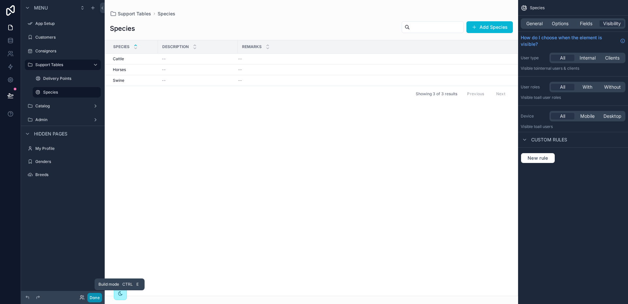
click at [97, 299] on button "Done" at bounding box center [94, 297] width 15 height 9
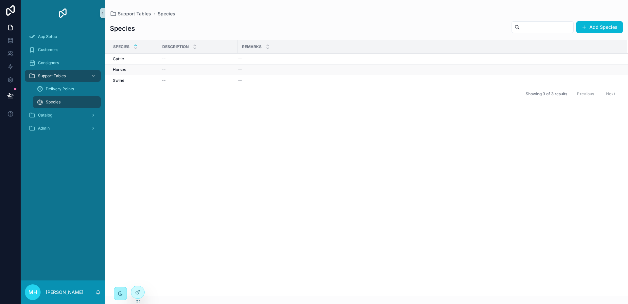
click at [143, 70] on div "Horses Horses" at bounding box center [133, 69] width 41 height 5
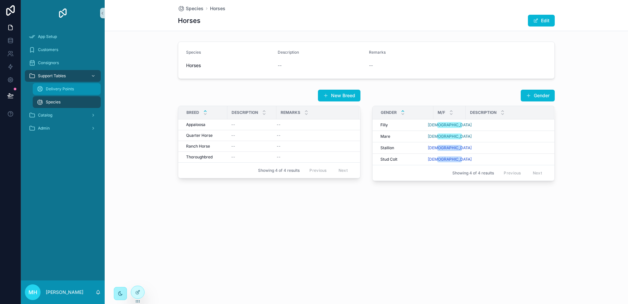
click at [53, 89] on span "Delivery Points" at bounding box center [60, 88] width 28 height 5
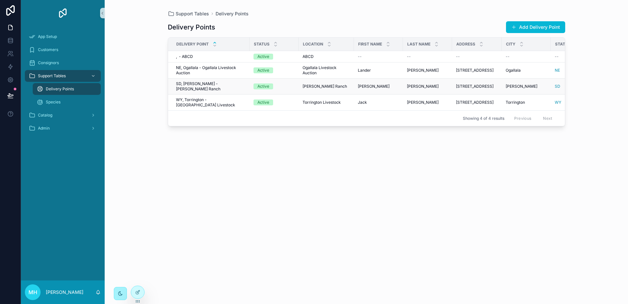
click at [219, 85] on span "SD, [PERSON_NAME] - [PERSON_NAME] Ranch" at bounding box center [211, 86] width 70 height 10
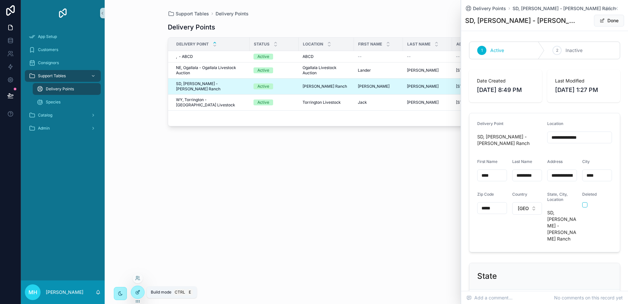
click at [138, 292] on icon at bounding box center [138, 291] width 3 height 3
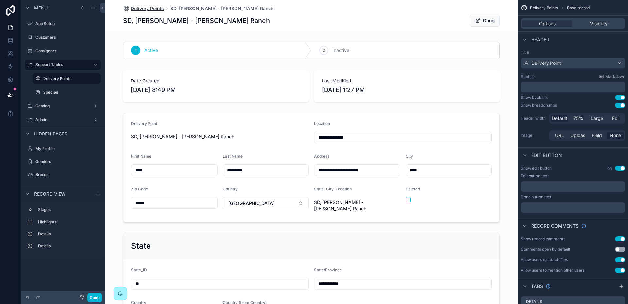
click at [131, 8] on span "Delivery Points" at bounding box center [147, 8] width 33 height 7
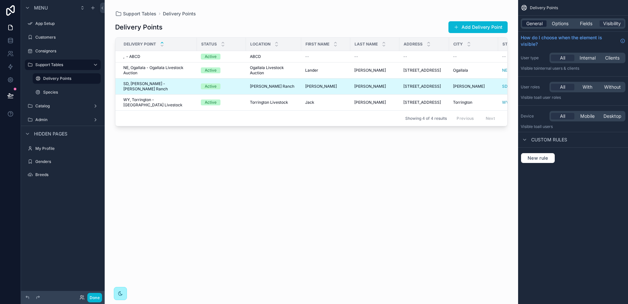
click at [538, 24] on span "General" at bounding box center [534, 23] width 16 height 7
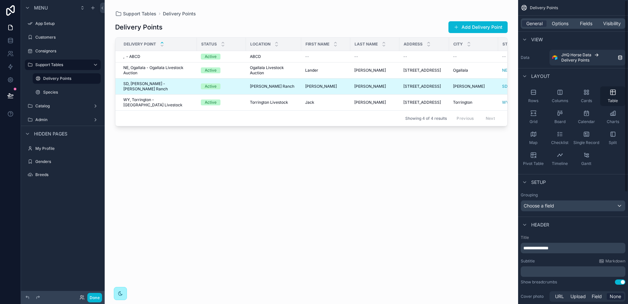
click at [614, 93] on icon "scrollable content" at bounding box center [613, 92] width 7 height 7
click at [175, 56] on div ", - ABCD , - ABCD" at bounding box center [158, 56] width 70 height 5
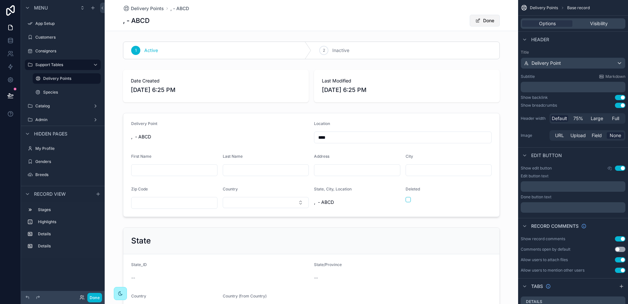
click at [489, 17] on button "Done" at bounding box center [485, 21] width 30 height 12
click at [140, 8] on span "Delivery Points" at bounding box center [147, 8] width 33 height 7
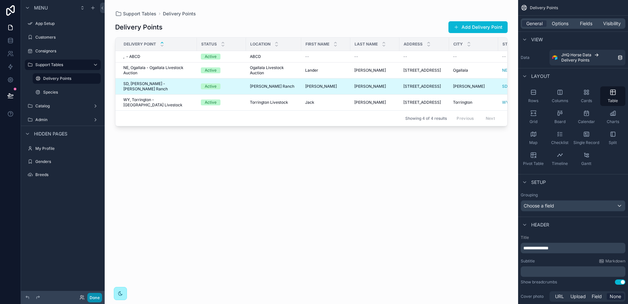
click at [93, 295] on button "Done" at bounding box center [94, 297] width 15 height 9
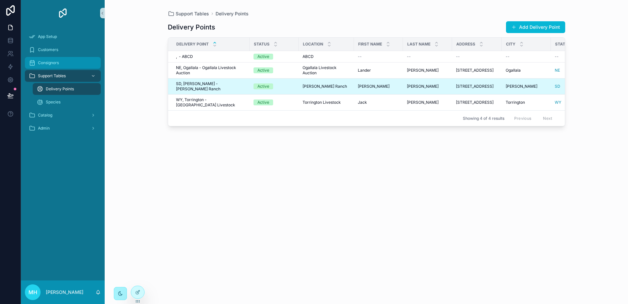
click at [48, 61] on span "Consignors" at bounding box center [48, 62] width 21 height 5
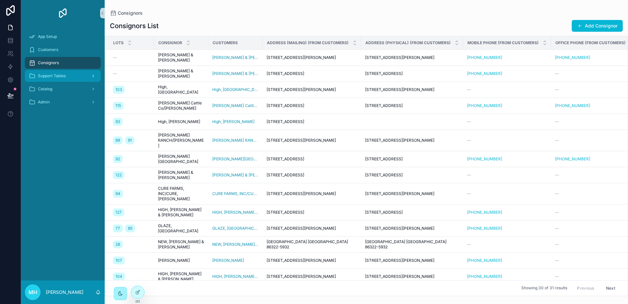
click at [50, 75] on span "Support Tables" at bounding box center [52, 75] width 28 height 5
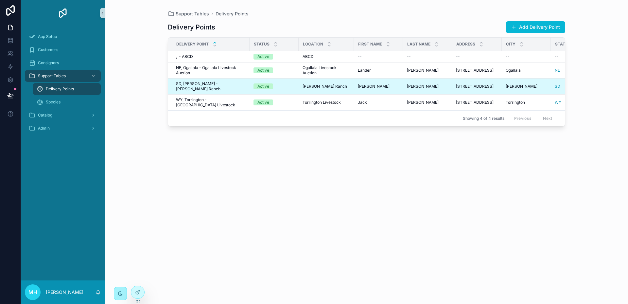
click at [50, 88] on span "Delivery Points" at bounding box center [60, 88] width 28 height 5
click at [294, 66] on td "Active" at bounding box center [274, 70] width 49 height 16
click at [220, 68] on span "NE, Ogallala - Ogallala Livestock Auction" at bounding box center [211, 70] width 70 height 10
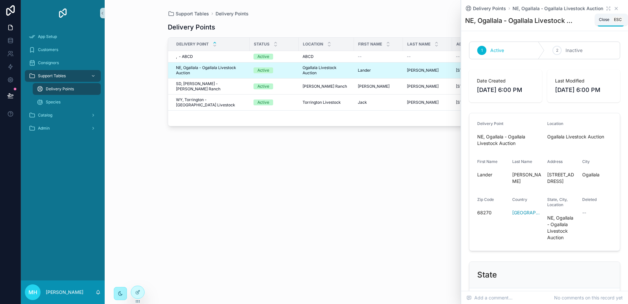
click at [614, 6] on icon "scrollable content" at bounding box center [616, 8] width 5 height 5
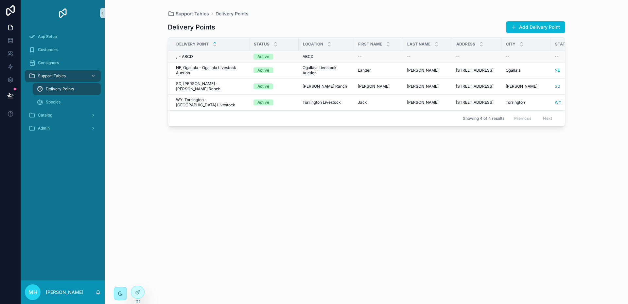
click at [208, 54] on div ", - ABCD , - ABCD" at bounding box center [211, 56] width 70 height 5
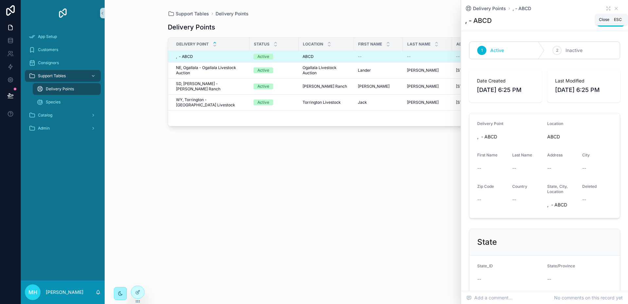
click at [614, 7] on icon "scrollable content" at bounding box center [616, 8] width 5 height 5
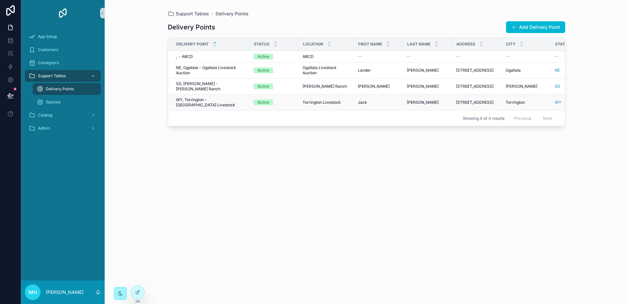
click at [198, 97] on span "WY, Torrington - [GEOGRAPHIC_DATA] Livestock" at bounding box center [211, 102] width 70 height 10
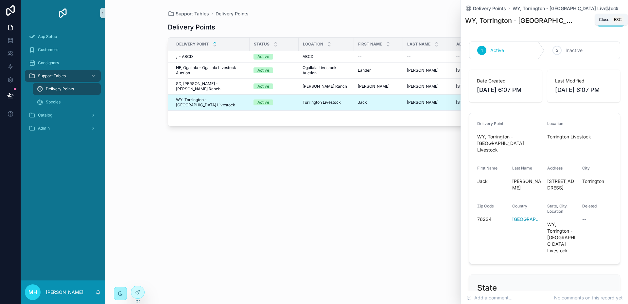
drag, startPoint x: 612, startPoint y: 7, endPoint x: 608, endPoint y: 8, distance: 4.1
click at [614, 7] on icon "scrollable content" at bounding box center [616, 8] width 5 height 5
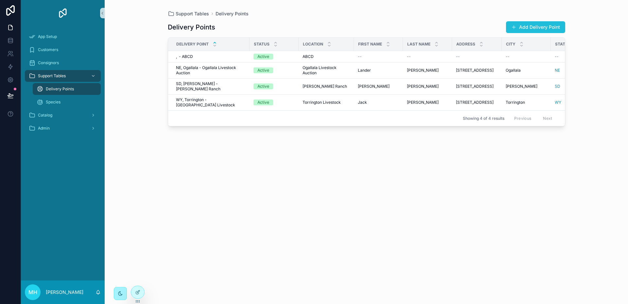
click at [534, 25] on button "Add Delivery Point" at bounding box center [535, 27] width 59 height 12
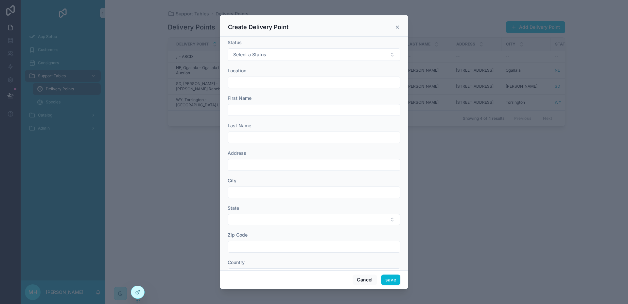
click at [148, 111] on div "scrollable content" at bounding box center [314, 152] width 628 height 304
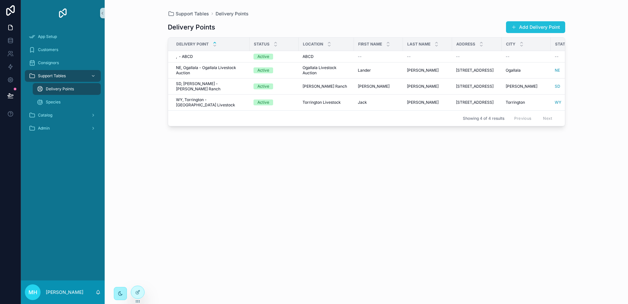
click at [554, 25] on button "Add Delivery Point" at bounding box center [535, 27] width 59 height 12
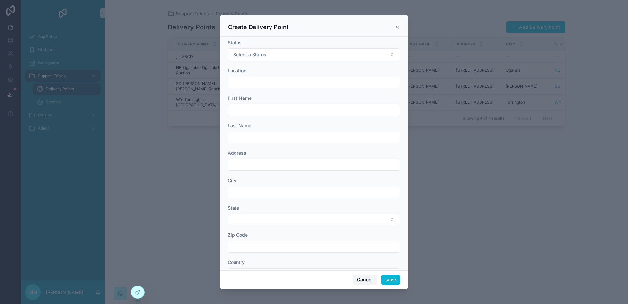
click at [362, 276] on button "Cancel" at bounding box center [365, 279] width 24 height 10
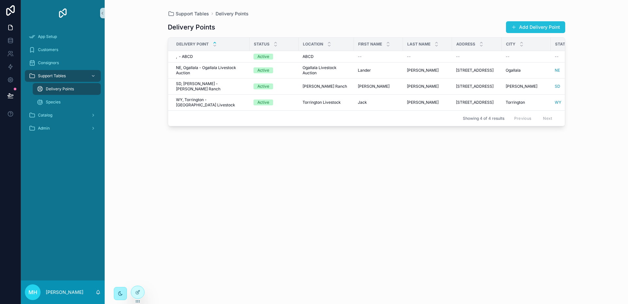
click at [537, 26] on button "Add Delivery Point" at bounding box center [535, 27] width 59 height 12
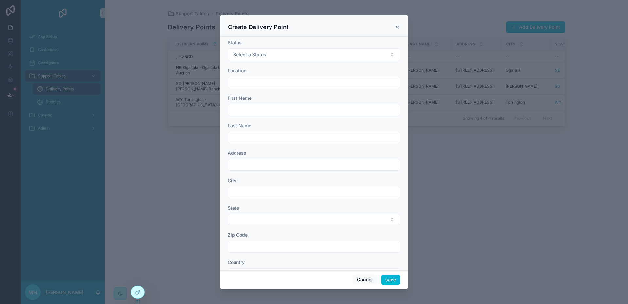
click at [281, 85] on input "scrollable content" at bounding box center [314, 82] width 172 height 9
type input "*********"
click at [392, 279] on button "save" at bounding box center [390, 279] width 19 height 10
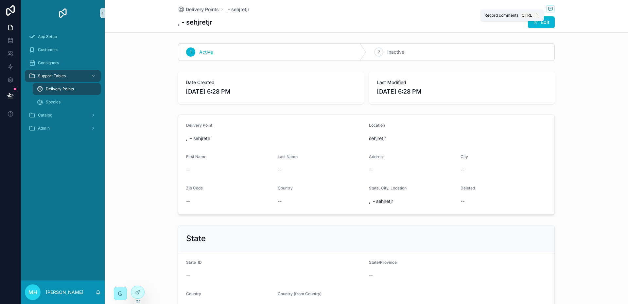
click at [549, 7] on icon "scrollable content" at bounding box center [550, 9] width 4 height 4
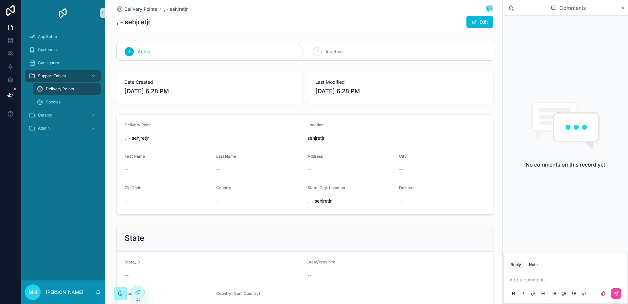
click at [623, 8] on icon "scrollable content" at bounding box center [623, 8] width 3 height 3
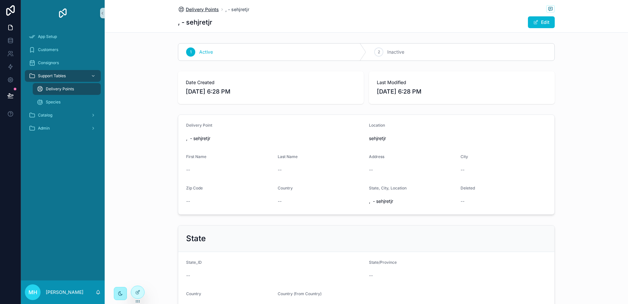
click at [192, 9] on span "Delivery Points" at bounding box center [202, 9] width 33 height 7
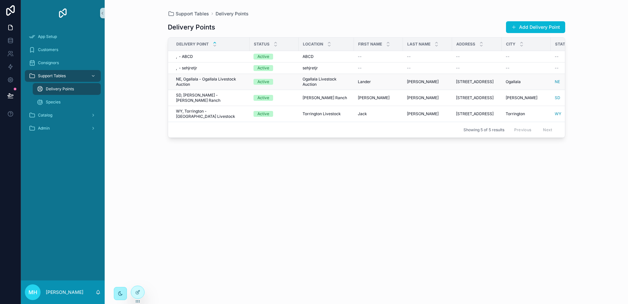
click at [202, 79] on span "NE, Ogallala - Ogallala Livestock Auction" at bounding box center [211, 82] width 70 height 10
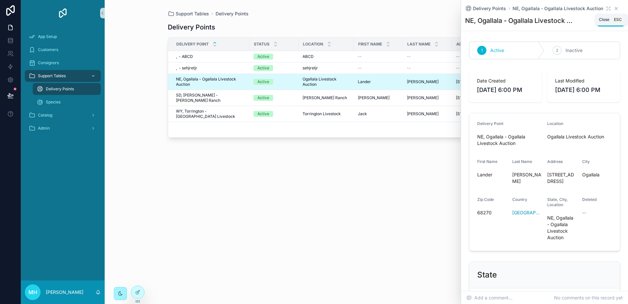
click at [615, 7] on icon "scrollable content" at bounding box center [616, 8] width 3 height 3
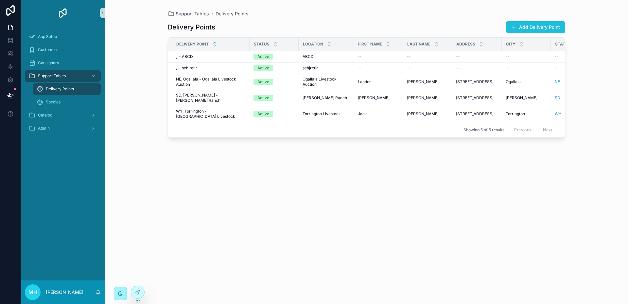
click at [529, 26] on button "Add Delivery Point" at bounding box center [535, 27] width 59 height 12
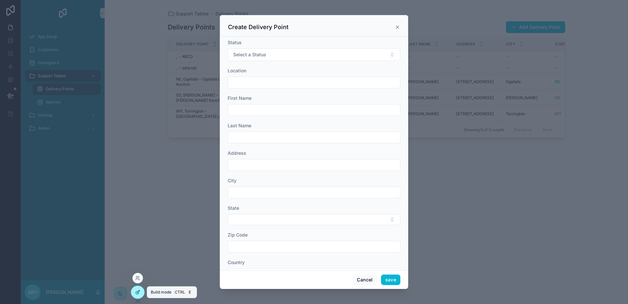
click at [139, 293] on icon at bounding box center [137, 291] width 5 height 5
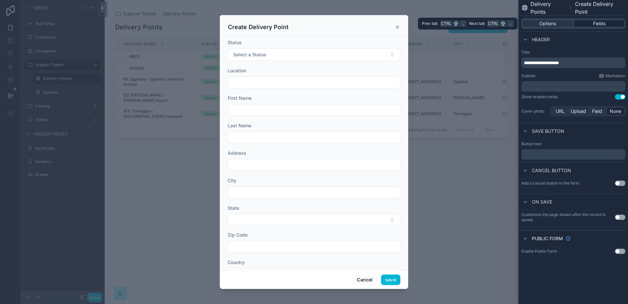
click at [596, 23] on span "Fields" at bounding box center [599, 23] width 12 height 7
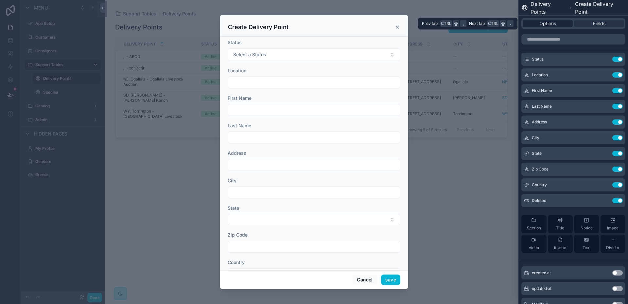
click at [556, 26] on div "Options" at bounding box center [548, 23] width 50 height 7
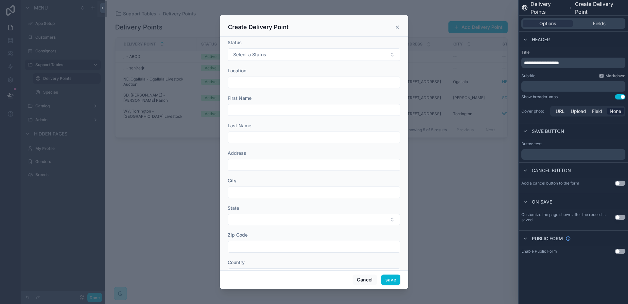
click at [623, 184] on button "Use setting" at bounding box center [620, 183] width 10 height 5
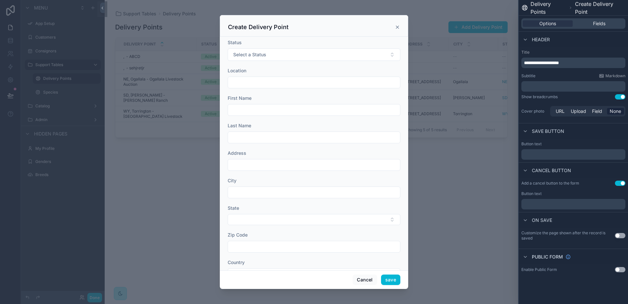
click at [619, 184] on button "Use setting" at bounding box center [620, 183] width 10 height 5
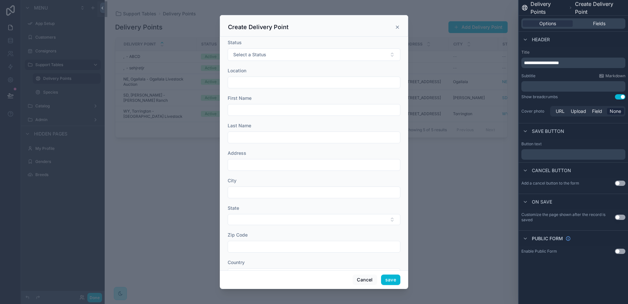
click at [398, 27] on icon "scrollable content" at bounding box center [397, 27] width 3 height 3
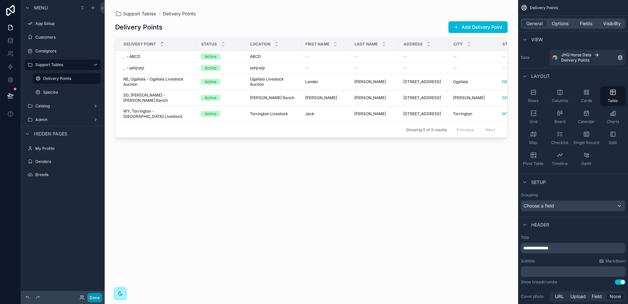
click at [97, 297] on button "Done" at bounding box center [94, 297] width 15 height 9
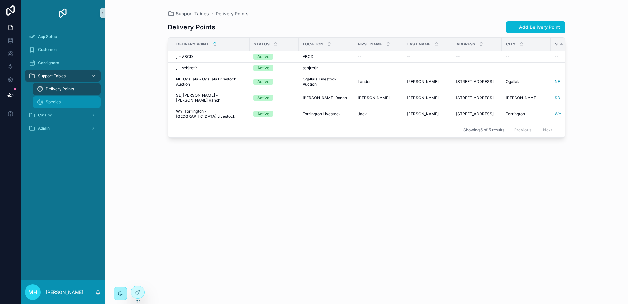
click at [48, 101] on span "Species" at bounding box center [53, 101] width 15 height 5
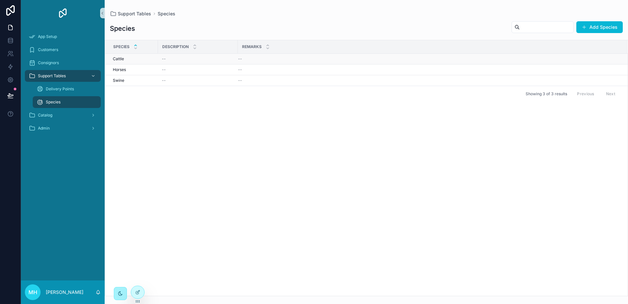
click at [191, 61] on div "--" at bounding box center [198, 58] width 72 height 5
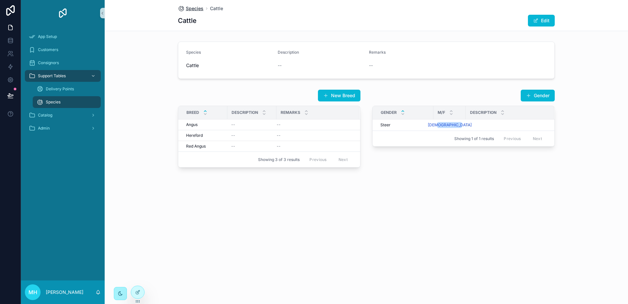
click at [193, 8] on span "Species" at bounding box center [195, 8] width 18 height 7
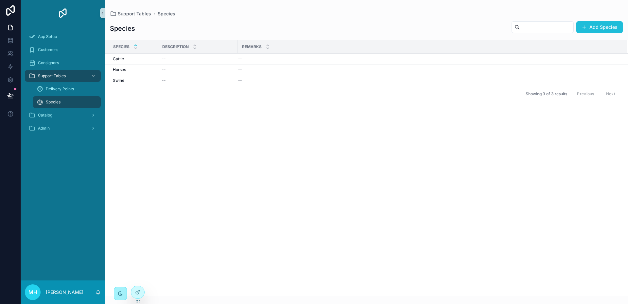
click at [601, 25] on button "Add Species" at bounding box center [599, 27] width 46 height 12
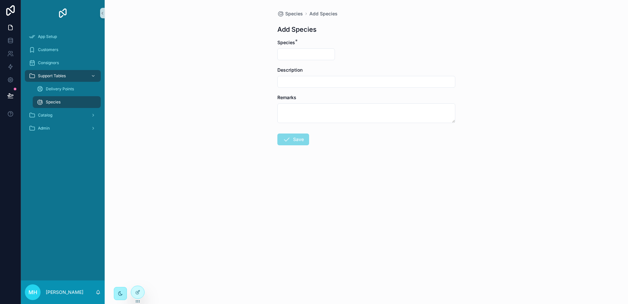
click at [304, 54] on input "scrollable content" at bounding box center [306, 54] width 57 height 9
type input "****"
click at [294, 141] on button "Save" at bounding box center [293, 139] width 32 height 12
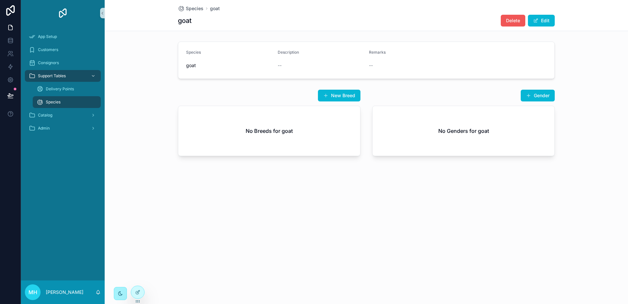
click at [515, 20] on span "Delete" at bounding box center [513, 20] width 14 height 7
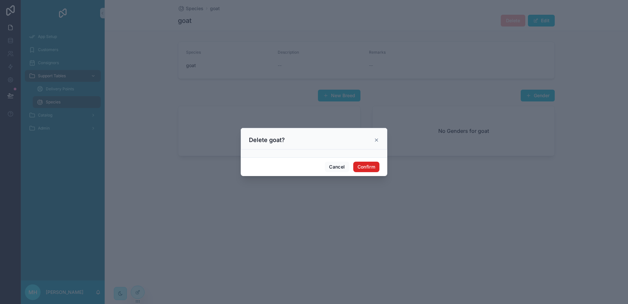
click at [363, 165] on button "Confirm" at bounding box center [366, 167] width 26 height 10
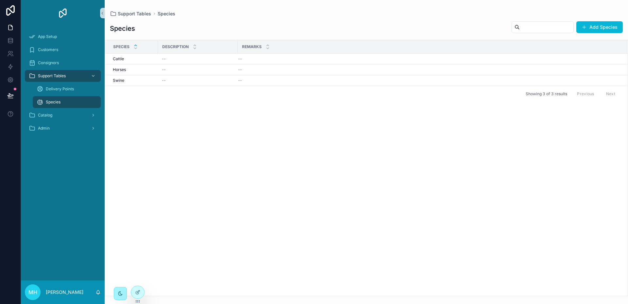
click at [242, 29] on div "Species Add Species" at bounding box center [366, 28] width 513 height 15
click at [127, 69] on div "Horses Horses" at bounding box center [133, 69] width 41 height 5
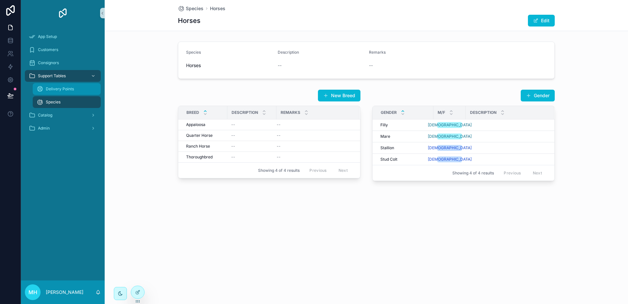
click at [57, 88] on span "Delivery Points" at bounding box center [60, 88] width 28 height 5
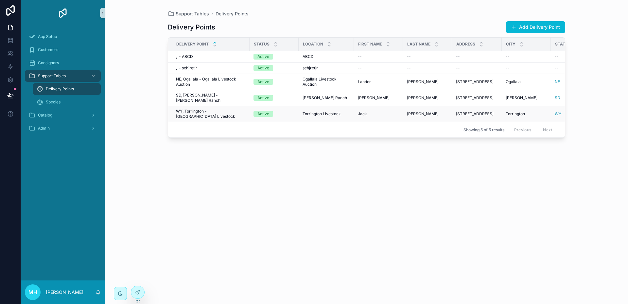
click at [207, 112] on span "WY, Torrington - [GEOGRAPHIC_DATA] Livestock" at bounding box center [211, 114] width 70 height 10
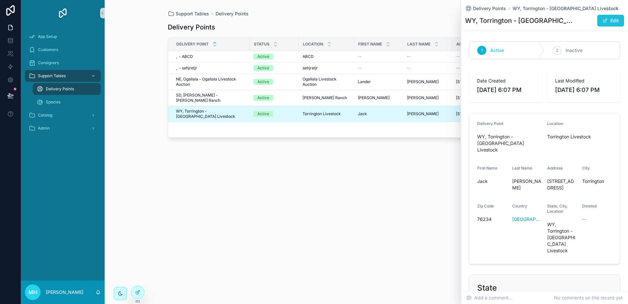
click at [612, 19] on button "Edit" at bounding box center [610, 21] width 27 height 12
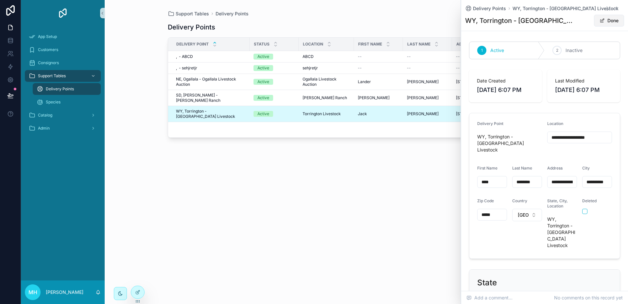
click at [608, 18] on button "Done" at bounding box center [609, 21] width 30 height 12
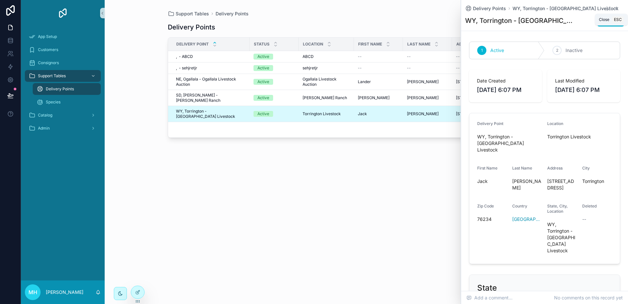
click at [614, 8] on icon "scrollable content" at bounding box center [616, 8] width 5 height 5
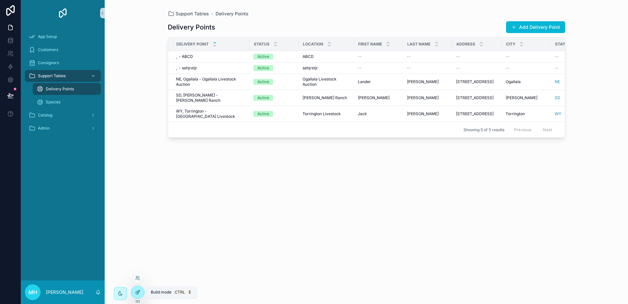
click at [140, 294] on icon at bounding box center [137, 291] width 5 height 5
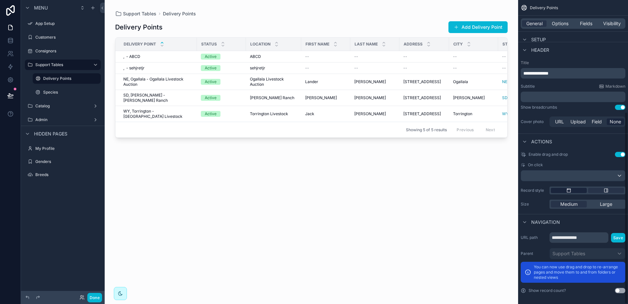
scroll to position [177, 0]
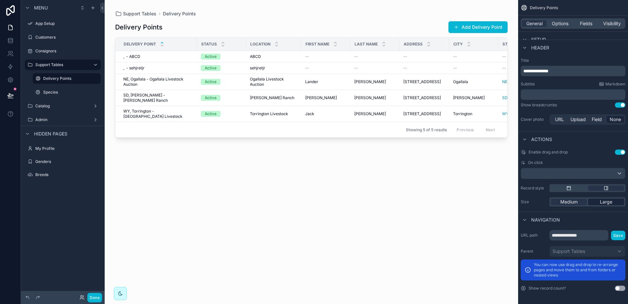
click at [607, 200] on span "Large" at bounding box center [606, 202] width 12 height 7
click at [95, 297] on button "Done" at bounding box center [94, 297] width 15 height 9
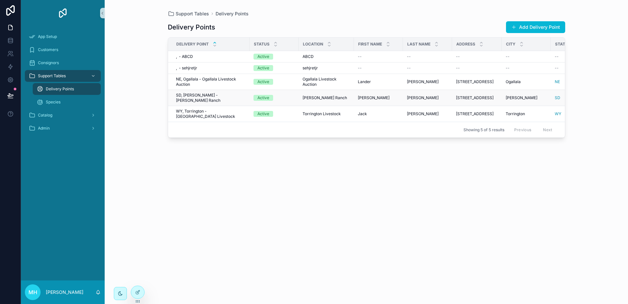
click at [241, 101] on td "SD, [PERSON_NAME] - [PERSON_NAME] Ranch SD, [PERSON_NAME] - [PERSON_NAME] Ranch" at bounding box center [208, 98] width 81 height 16
click at [228, 95] on div "SD, [PERSON_NAME] - [PERSON_NAME] Ranch SD, [PERSON_NAME] - [PERSON_NAME] Ranch" at bounding box center [211, 98] width 70 height 10
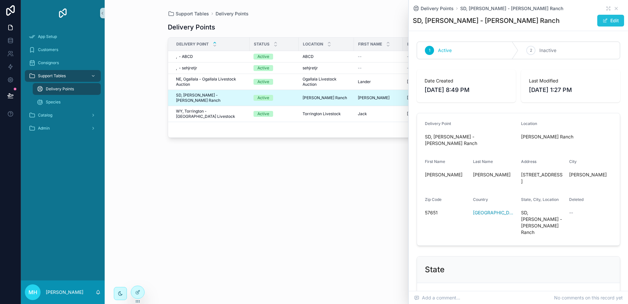
click at [611, 21] on button "Edit" at bounding box center [610, 21] width 27 height 12
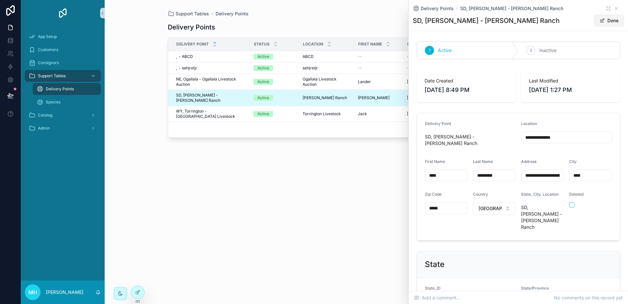
click at [611, 21] on button "Done" at bounding box center [609, 21] width 30 height 12
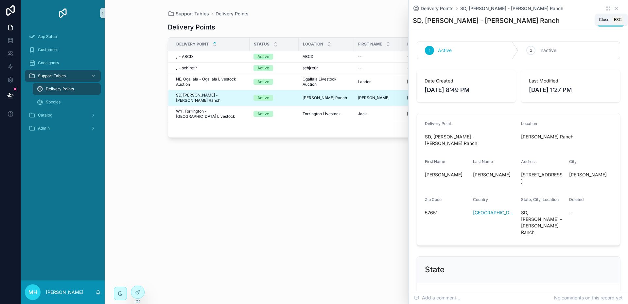
click at [614, 7] on icon "scrollable content" at bounding box center [616, 8] width 5 height 5
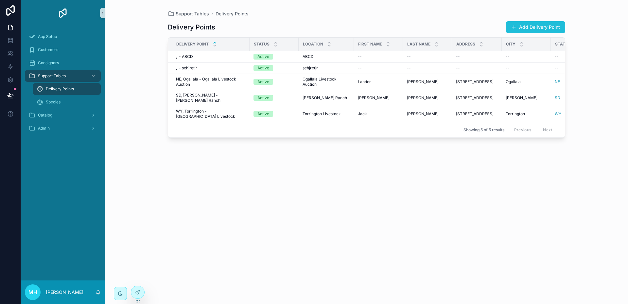
click at [537, 26] on button "Add Delivery Point" at bounding box center [535, 27] width 59 height 12
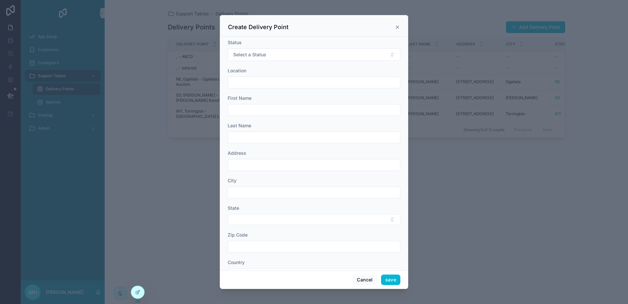
click at [305, 78] on input "scrollable content" at bounding box center [314, 82] width 172 height 9
type input "*****"
click at [251, 219] on button "Select Button" at bounding box center [314, 219] width 173 height 11
click at [236, 192] on span "WY" at bounding box center [236, 194] width 8 height 7
click at [390, 278] on button "save" at bounding box center [390, 279] width 19 height 10
